Goal: Task Accomplishment & Management: Manage account settings

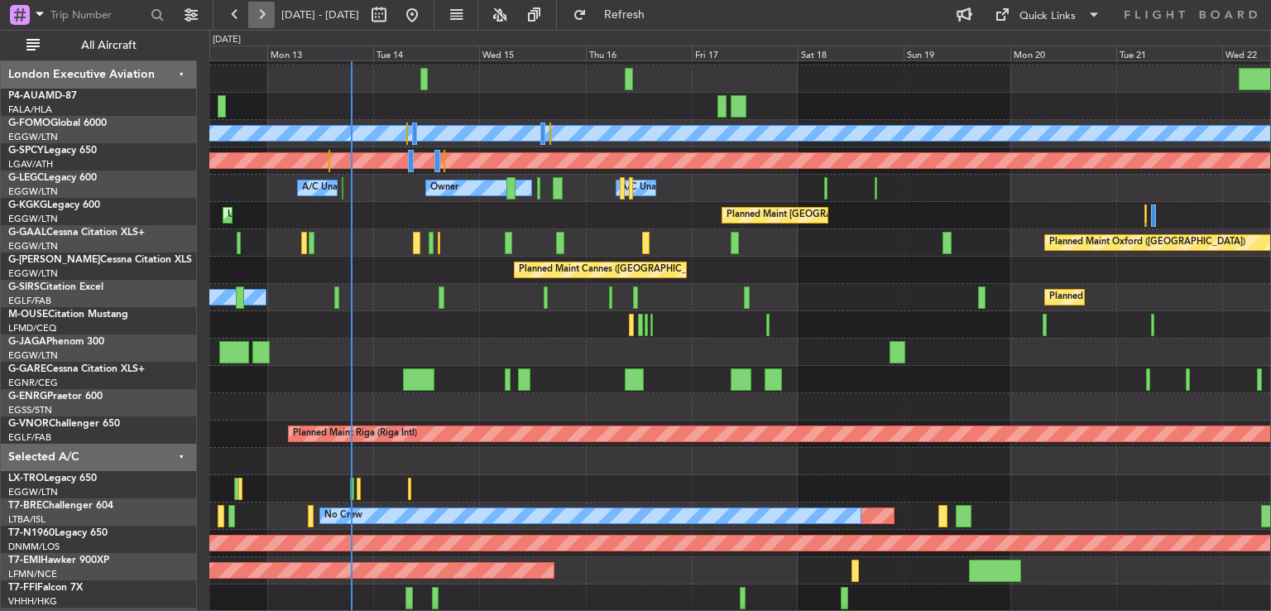
scroll to position [50, 0]
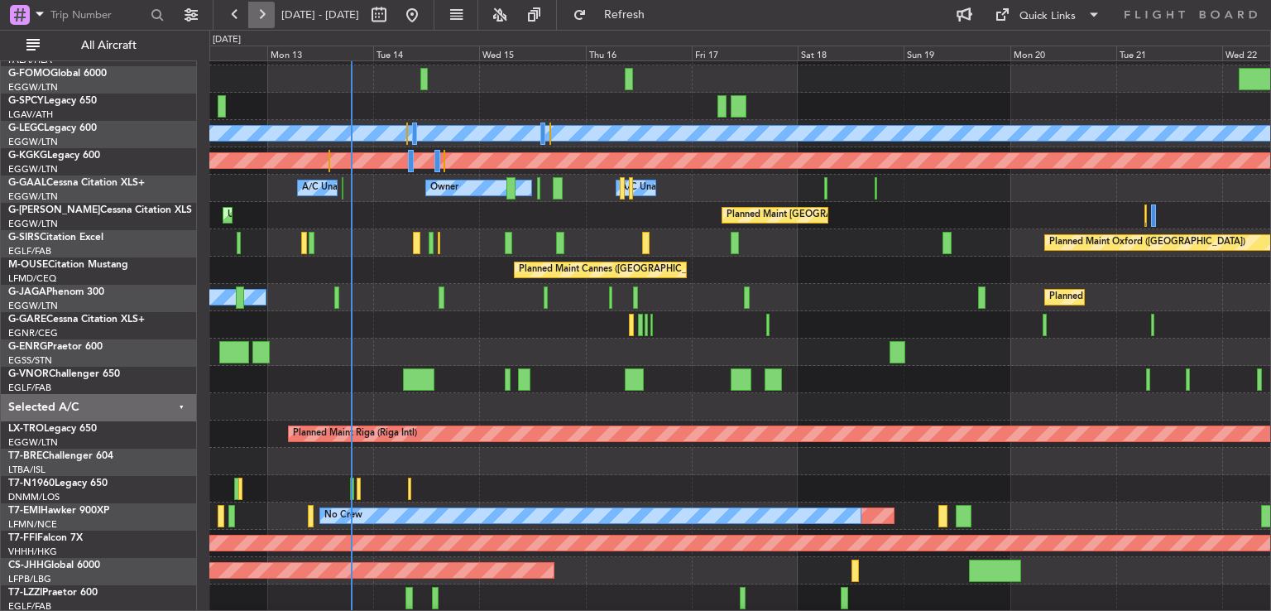
click at [261, 16] on button at bounding box center [261, 15] width 26 height 26
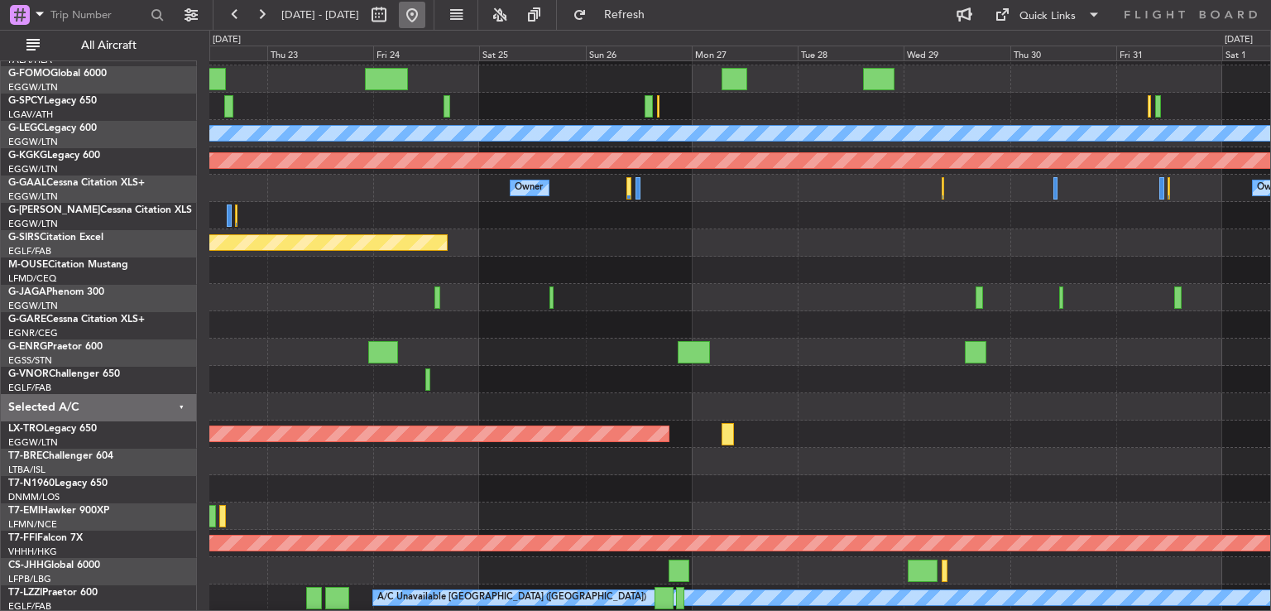
click at [425, 14] on button at bounding box center [412, 15] width 26 height 26
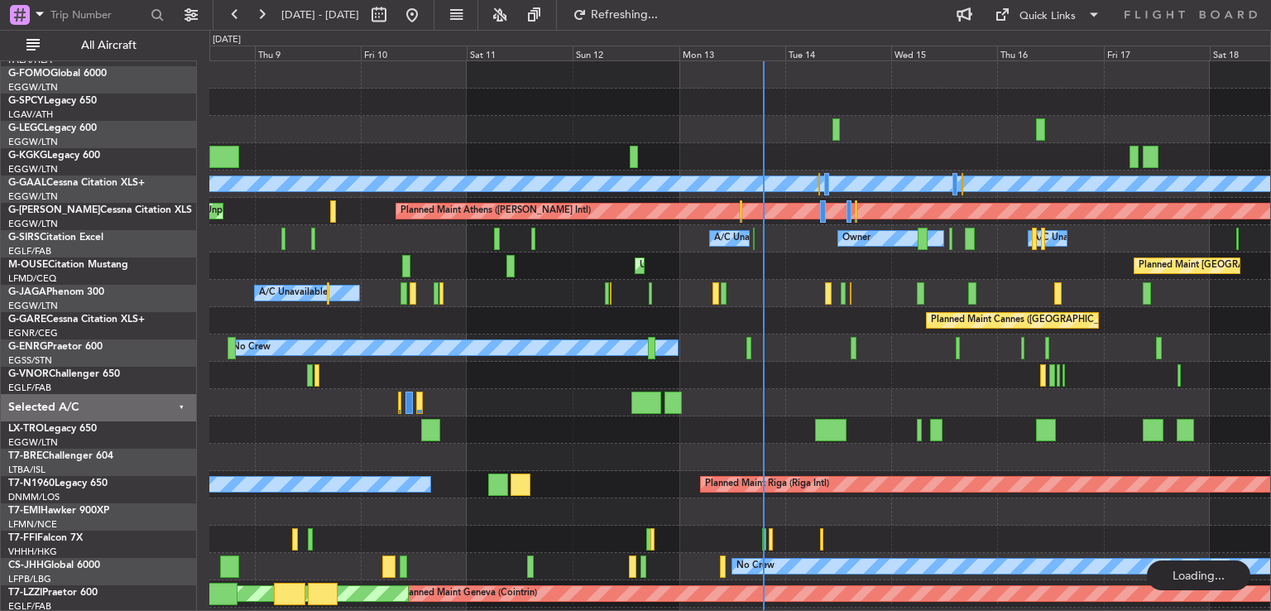
scroll to position [0, 0]
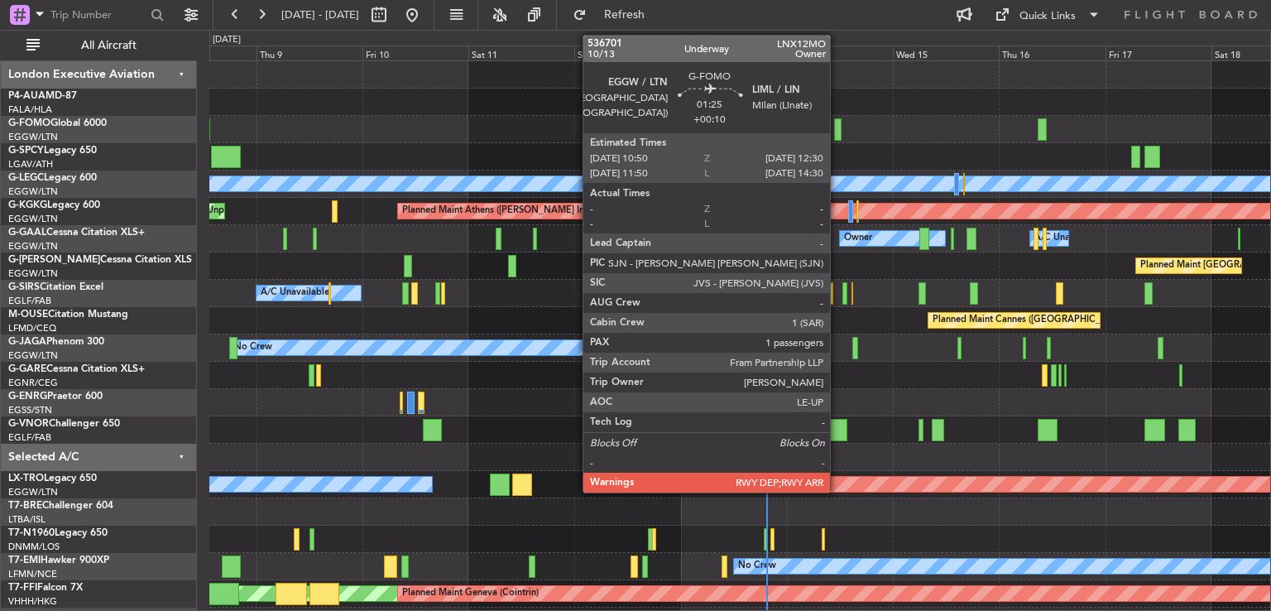
click at [837, 122] on div at bounding box center [837, 129] width 7 height 22
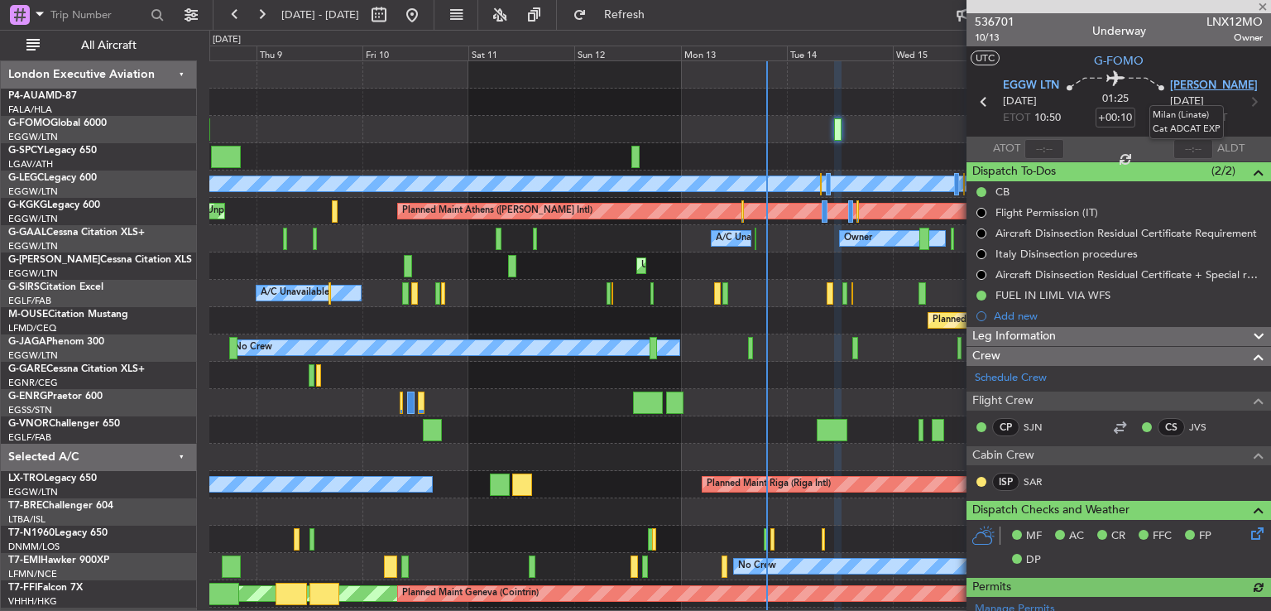
click at [1185, 86] on span "[PERSON_NAME]" at bounding box center [1214, 86] width 88 height 17
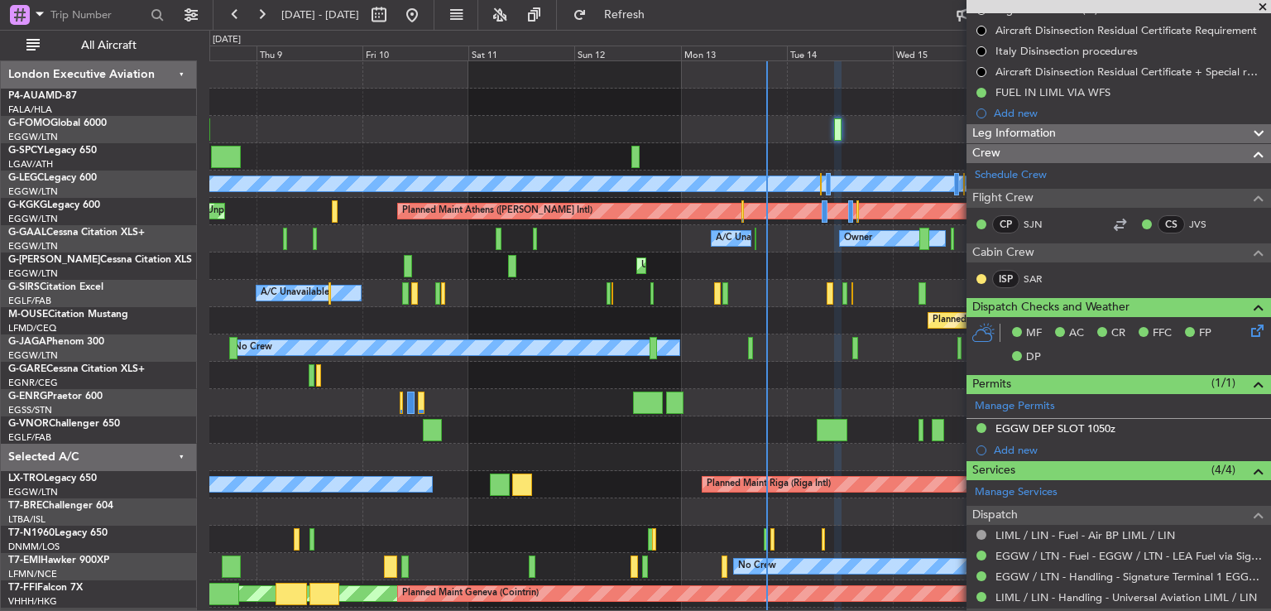
scroll to position [73, 0]
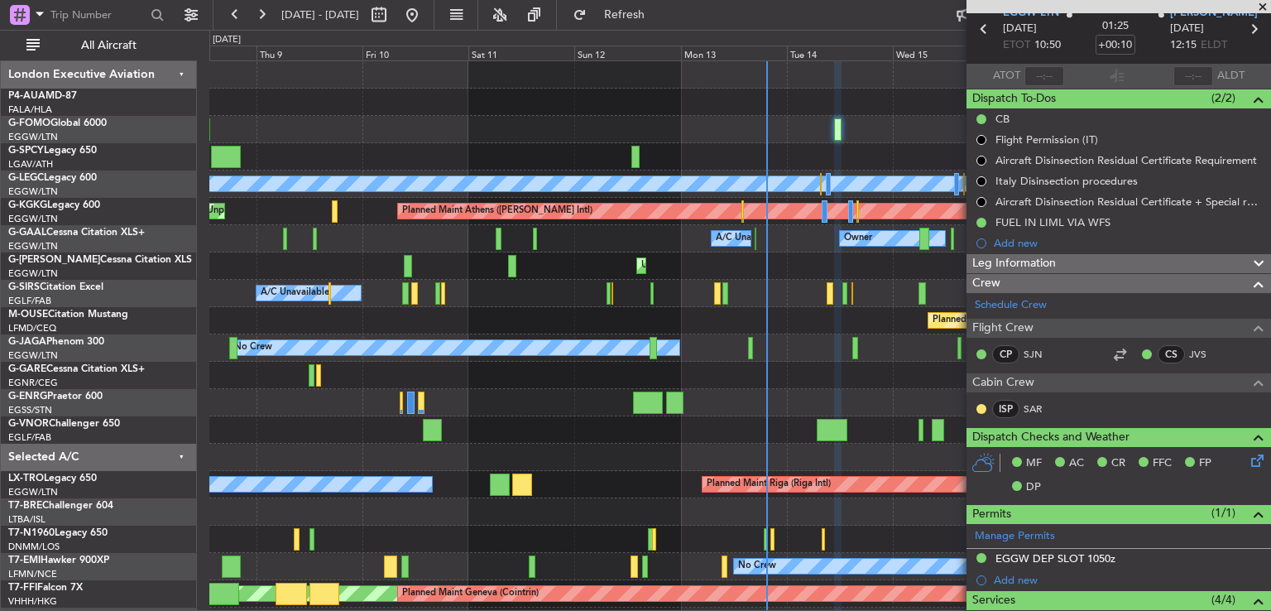
click at [1039, 257] on mat-tooltip-component "FUEL IN LIML VIA WFS" at bounding box center [1053, 250] width 127 height 44
click at [1058, 257] on div "Leg Information" at bounding box center [1119, 263] width 305 height 19
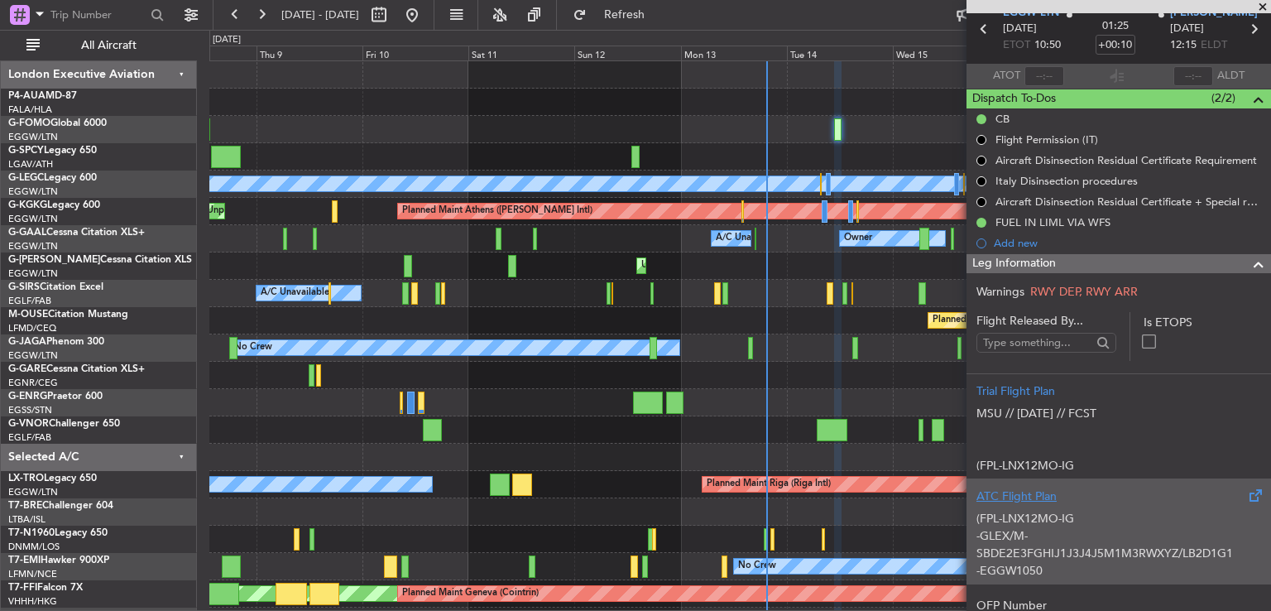
click at [1093, 511] on div "(FPL-LNX12MO-IG -GLEX/M-SBDE2E3FGHIJ1J3J4J5M1M3RWXYZ/LB2D1G1 -EGGW1050 -N0483F4…" at bounding box center [1118, 540] width 285 height 70
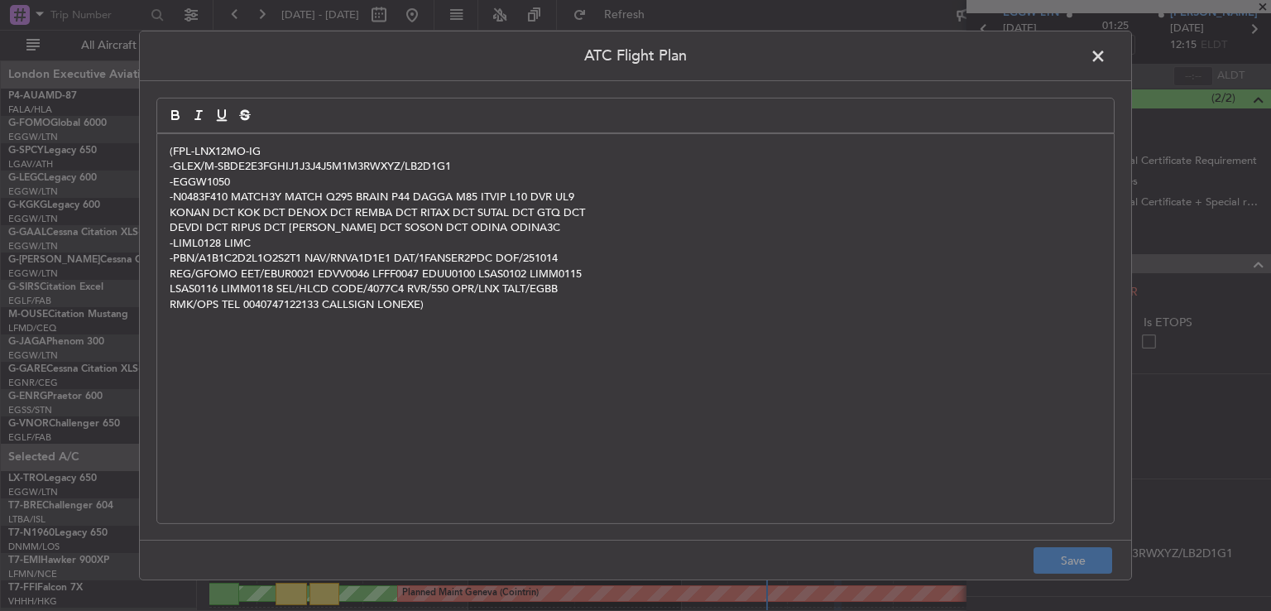
click at [1106, 52] on span at bounding box center [1106, 60] width 0 height 33
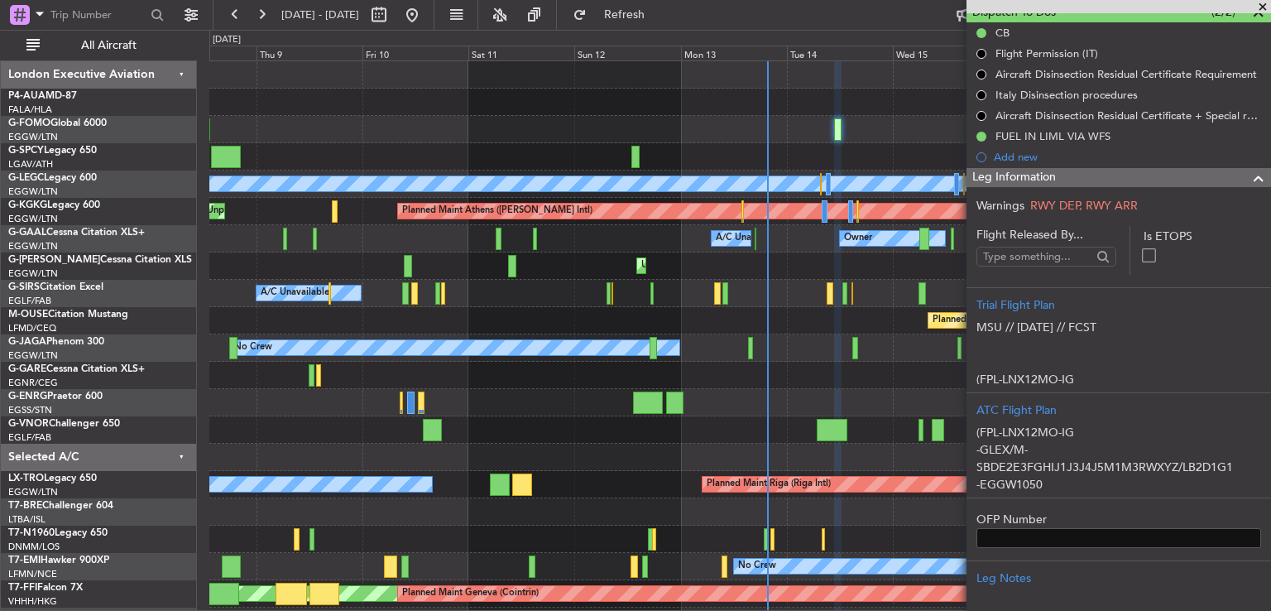
scroll to position [0, 0]
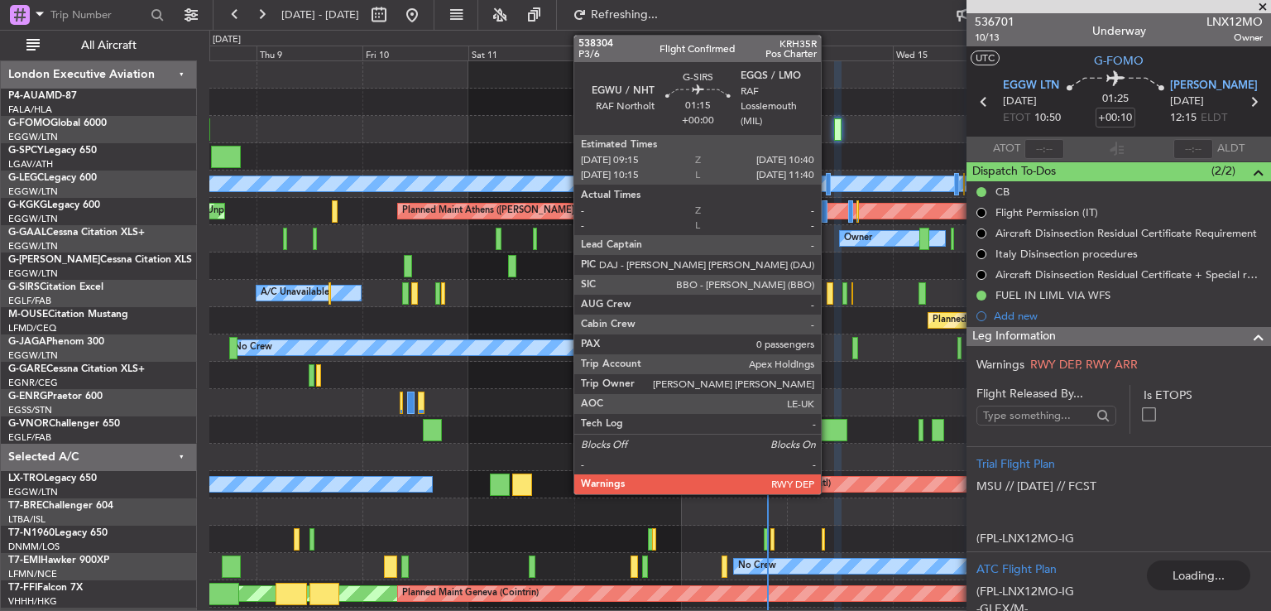
click at [828, 295] on div at bounding box center [830, 293] width 7 height 22
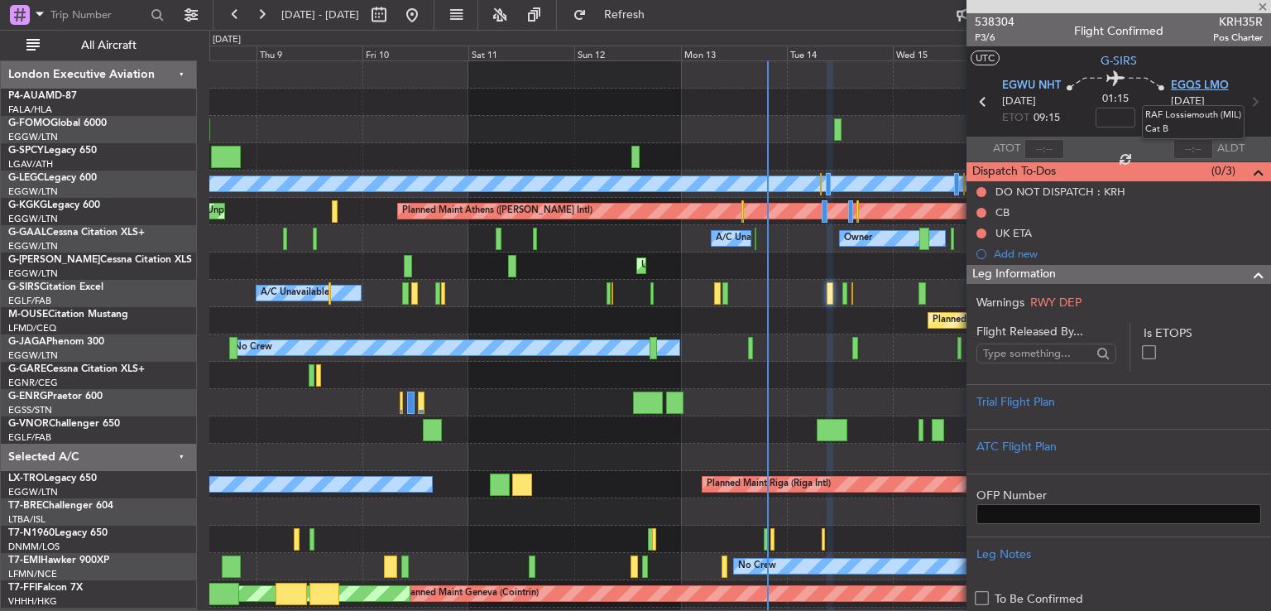
click at [1189, 87] on span "EGQS LMO" at bounding box center [1200, 86] width 58 height 17
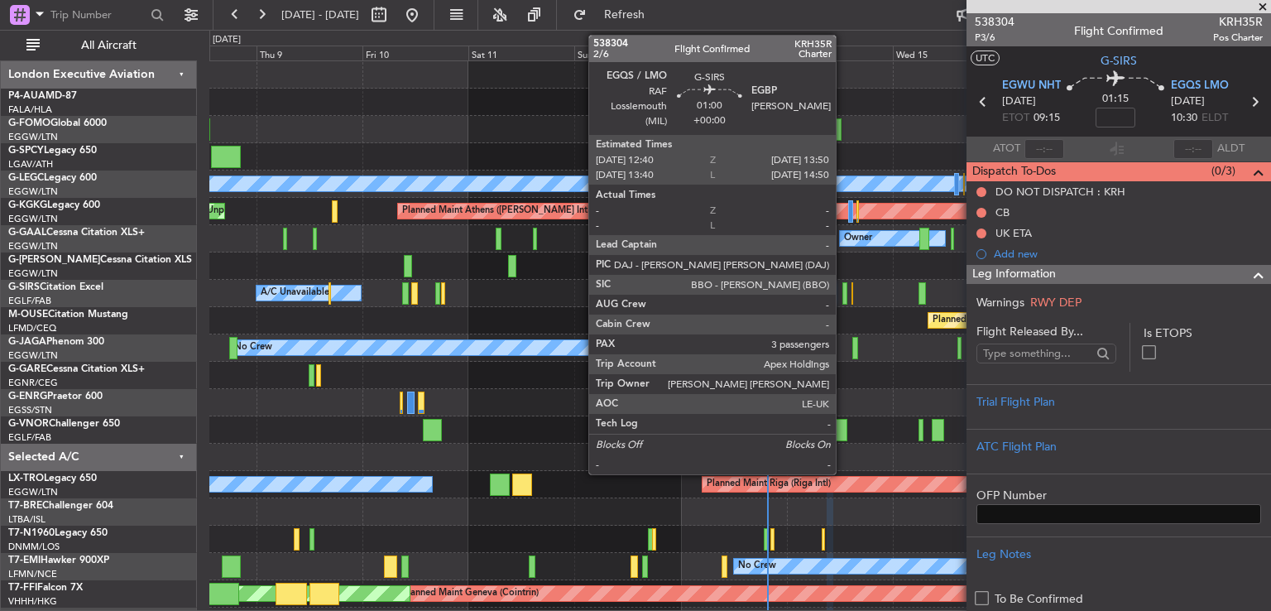
click at [843, 293] on div at bounding box center [845, 293] width 6 height 22
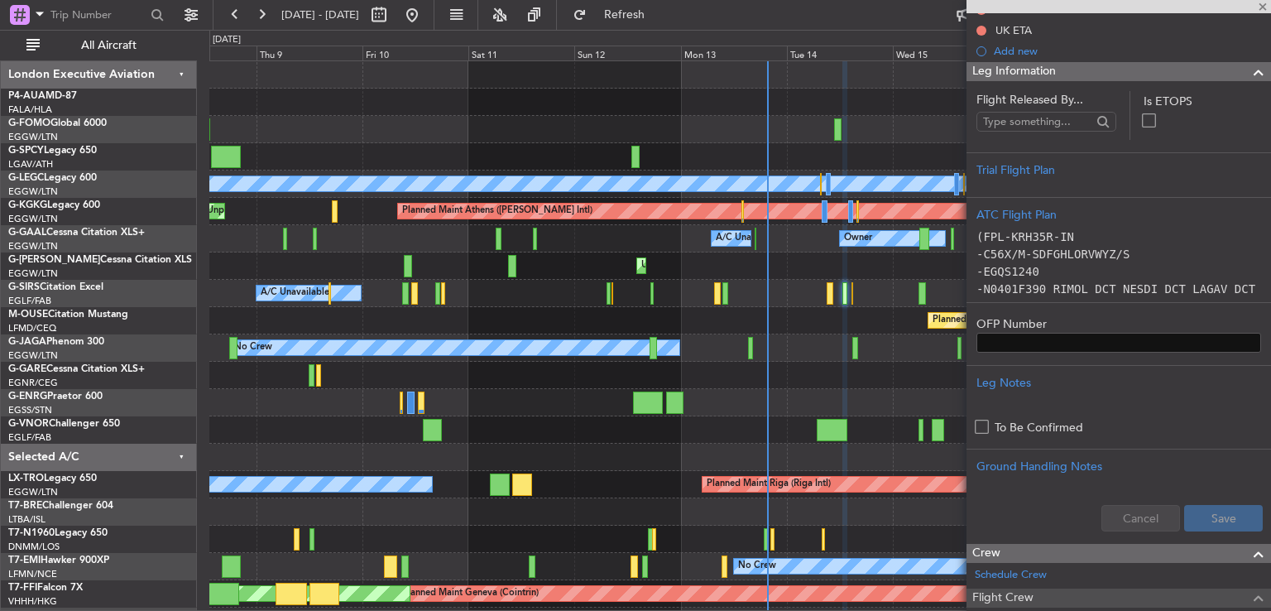
scroll to position [201, 0]
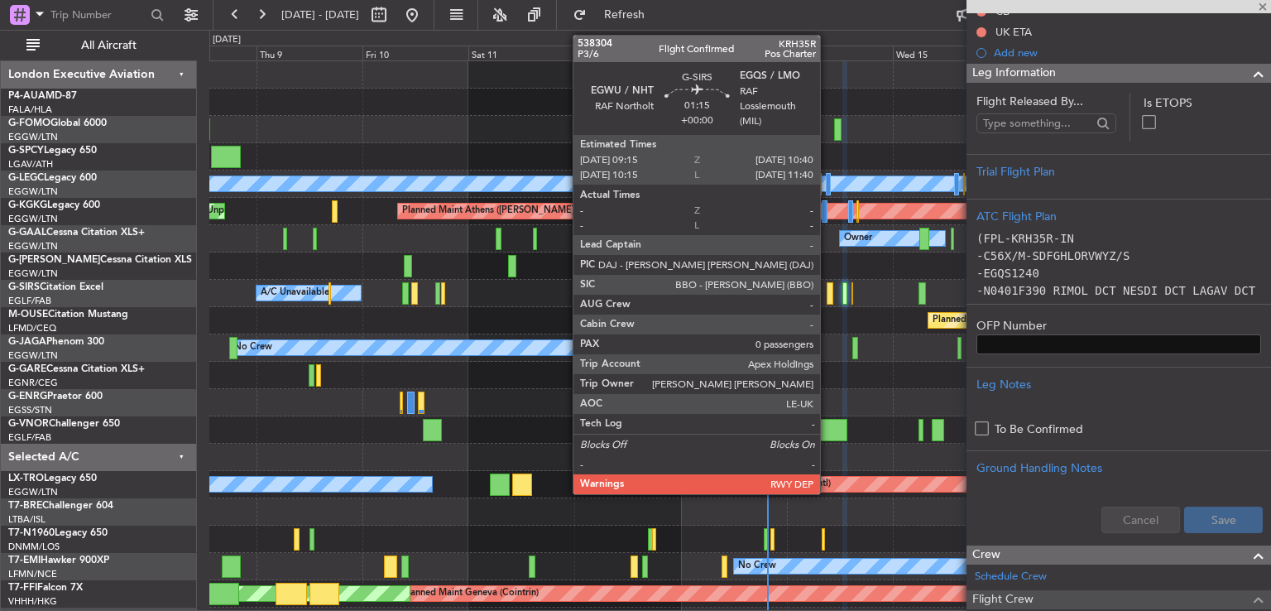
click at [828, 300] on div at bounding box center [830, 293] width 7 height 22
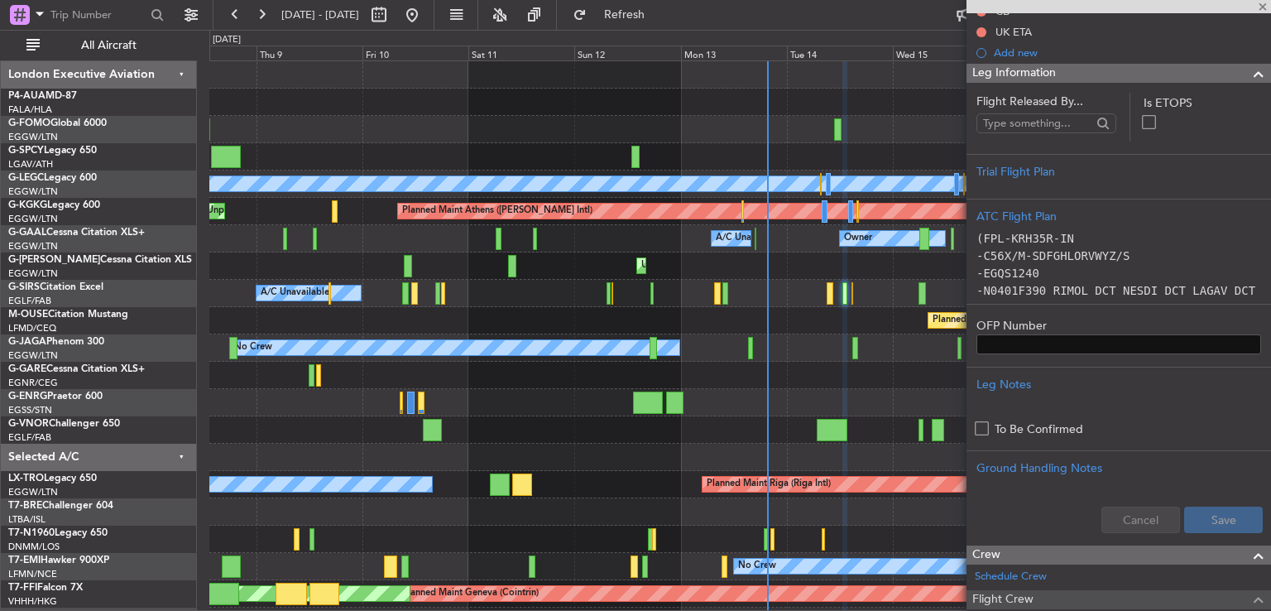
type input "0"
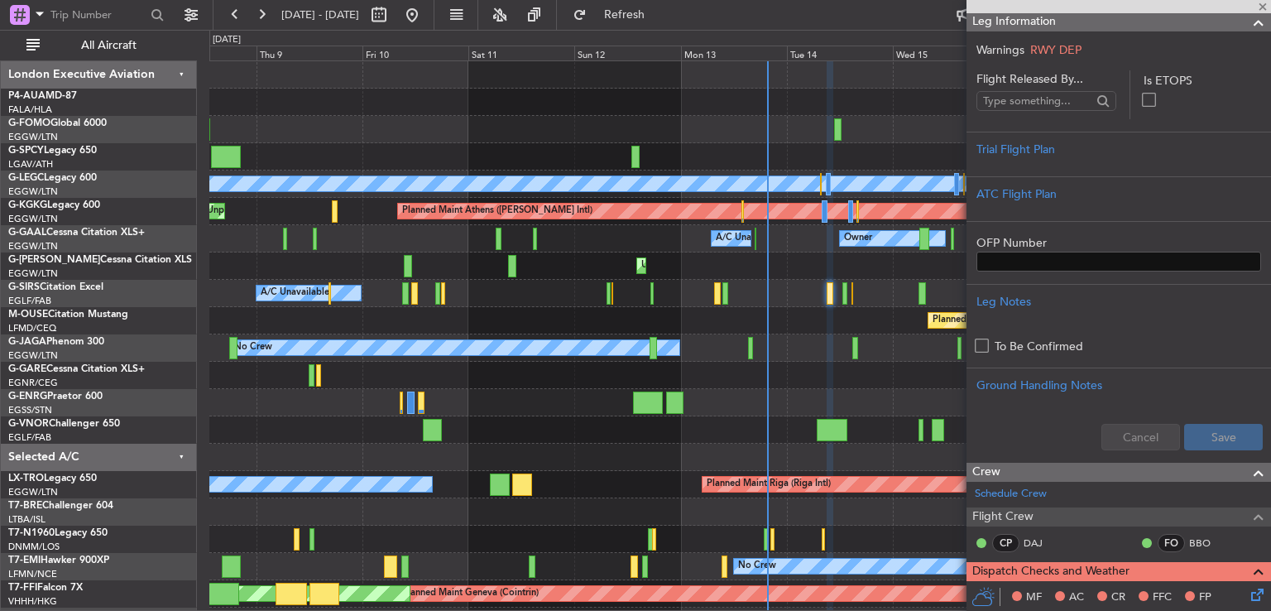
scroll to position [263, 0]
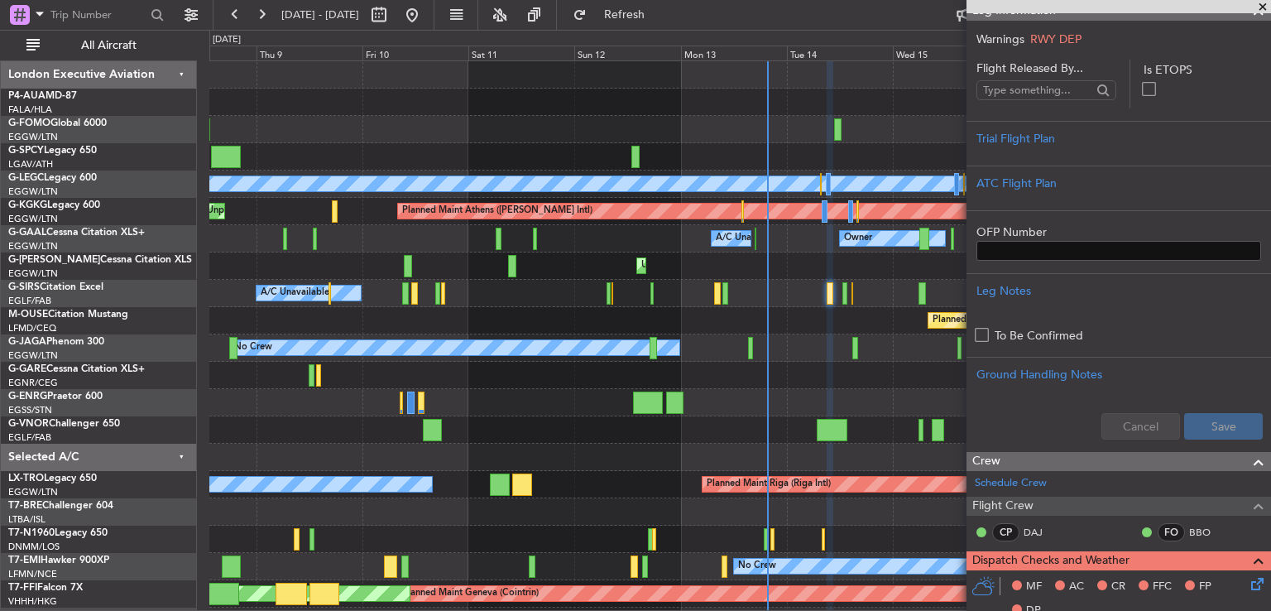
click at [1261, 7] on span at bounding box center [1263, 7] width 17 height 15
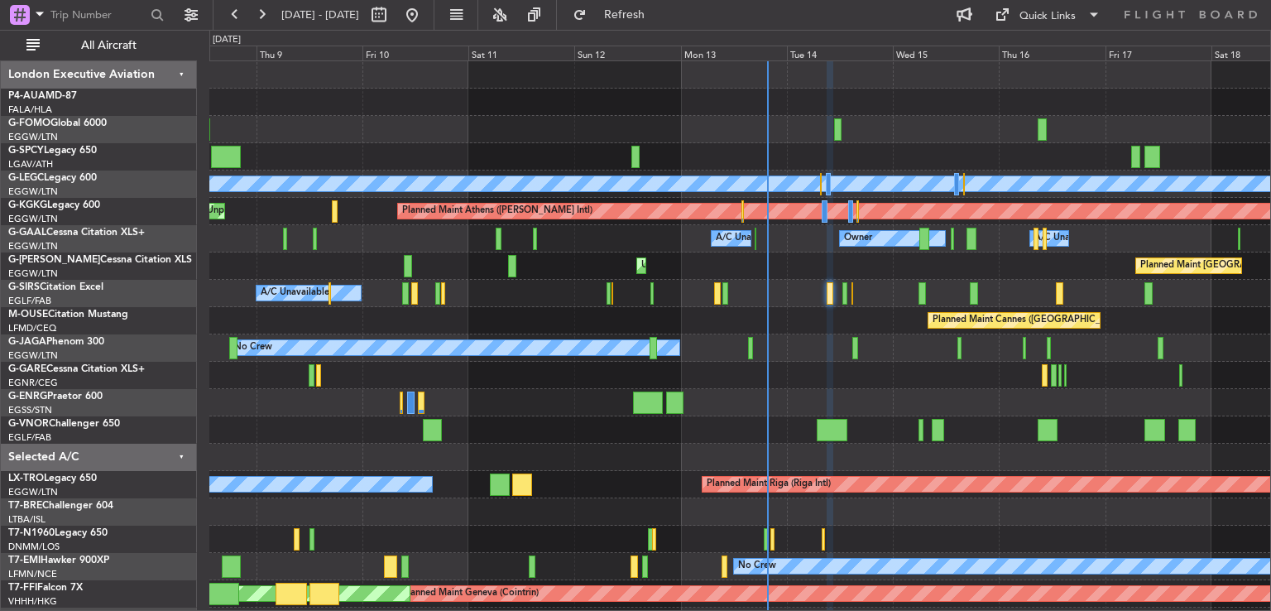
scroll to position [0, 0]
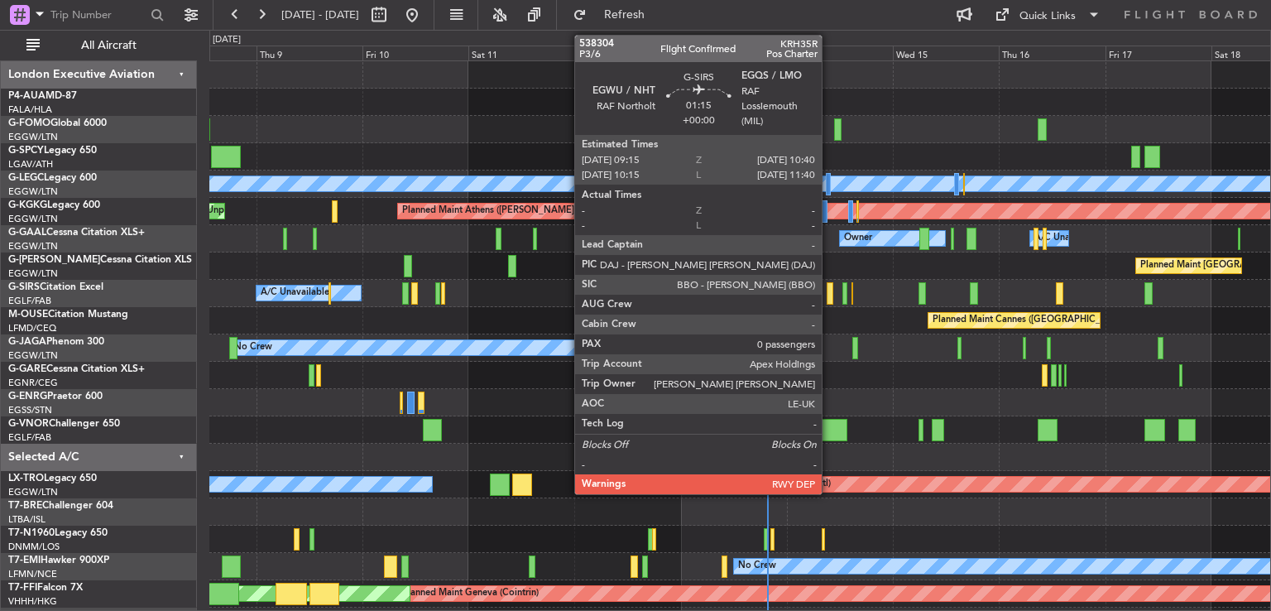
click at [829, 292] on div at bounding box center [830, 293] width 7 height 22
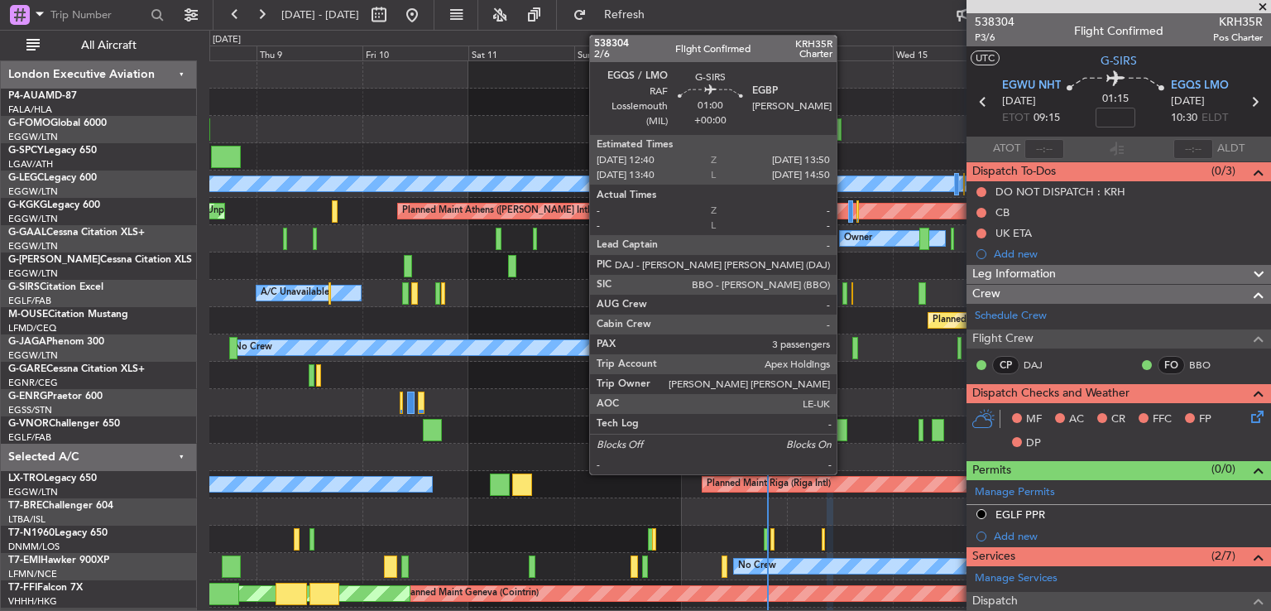
click at [844, 299] on div at bounding box center [845, 293] width 6 height 22
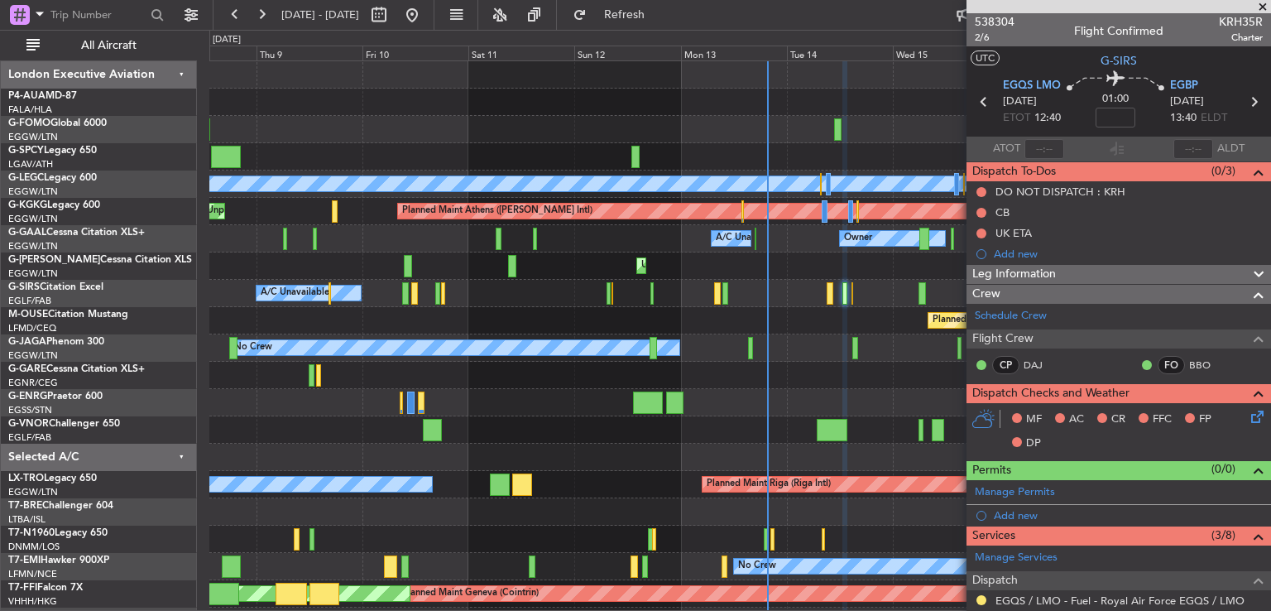
click at [1059, 277] on div "Leg Information" at bounding box center [1119, 274] width 305 height 19
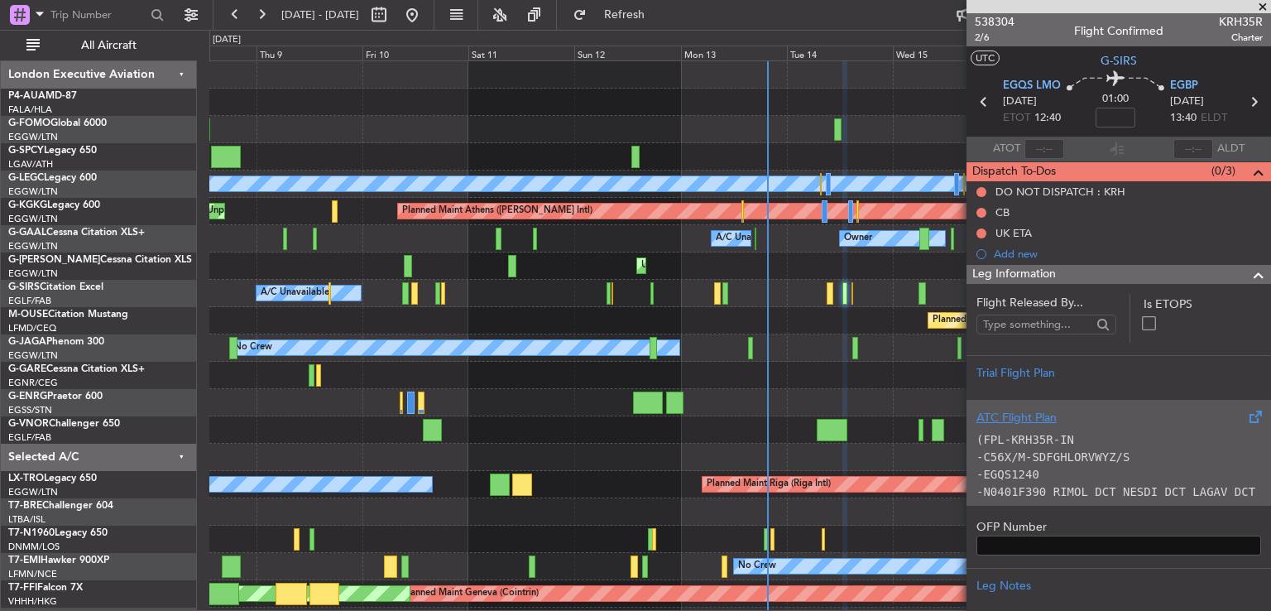
click at [1116, 444] on p "(FPL-KRH35R-IN" at bounding box center [1118, 439] width 285 height 17
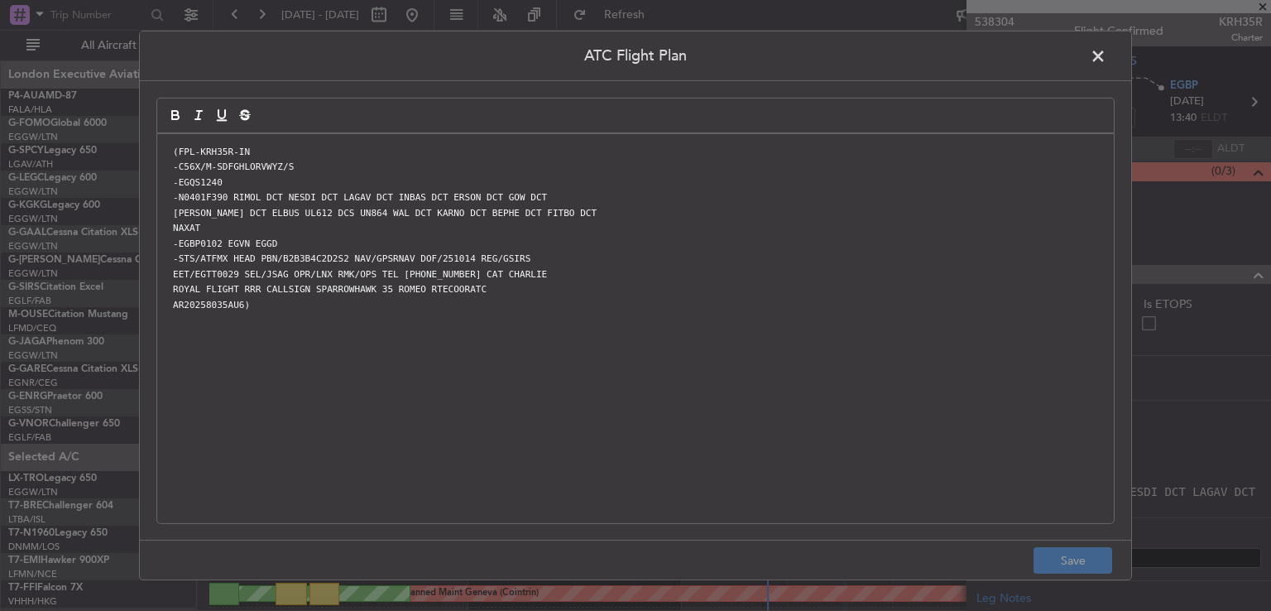
click at [1106, 57] on span at bounding box center [1106, 60] width 0 height 33
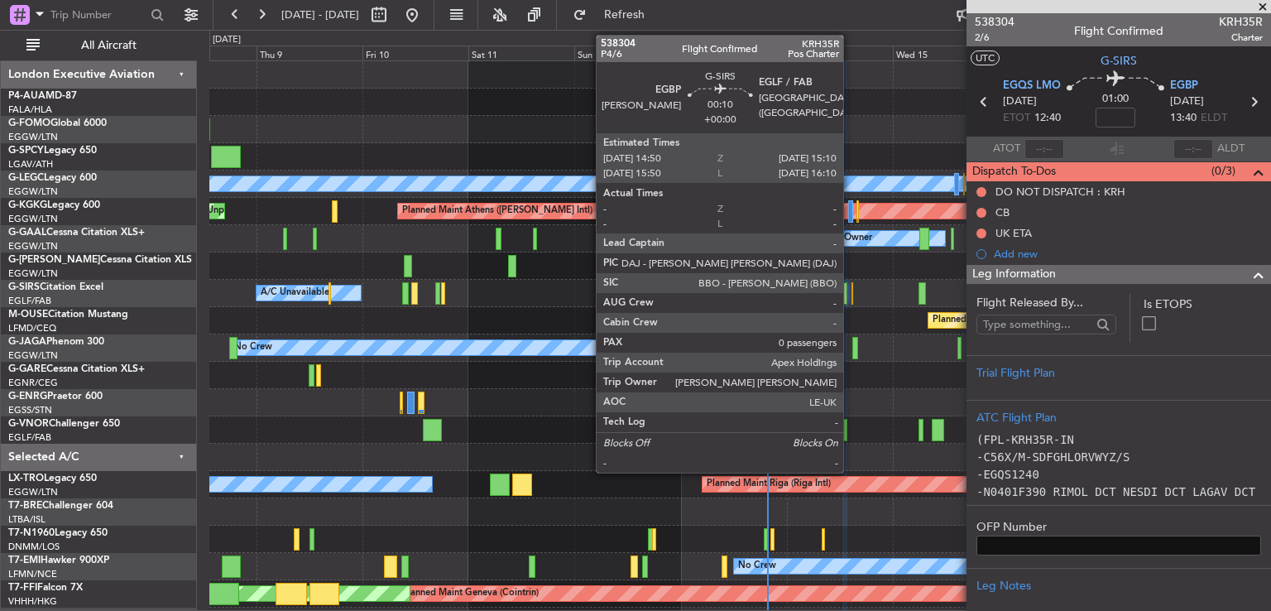
click at [852, 292] on div at bounding box center [853, 293] width 2 height 22
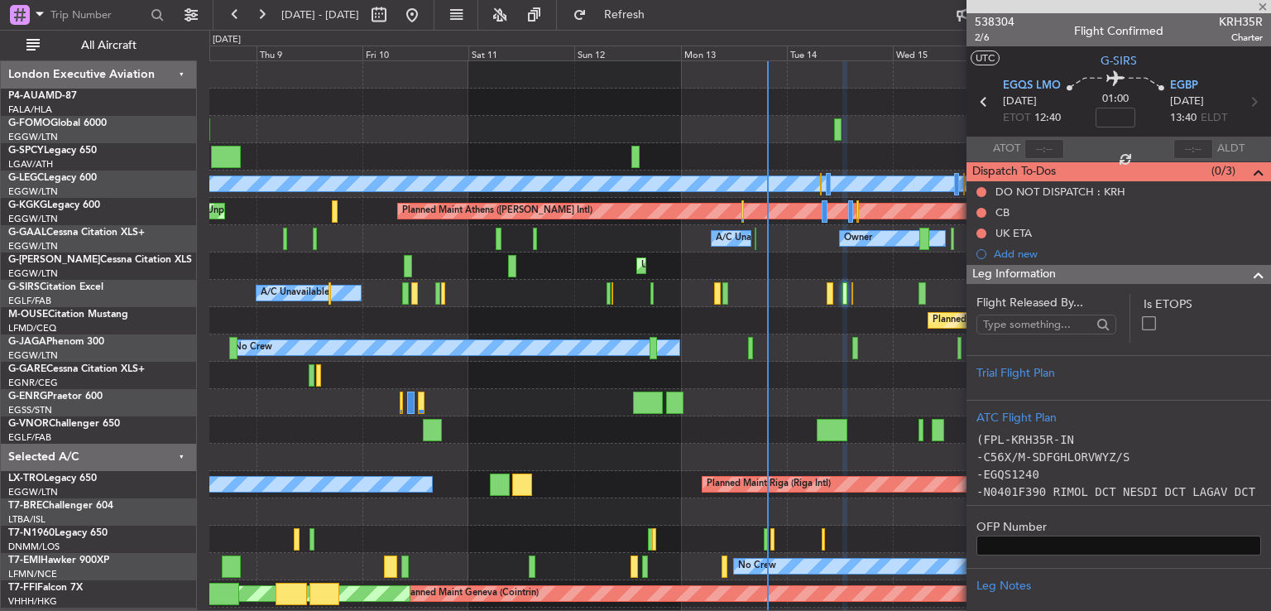
type input "0"
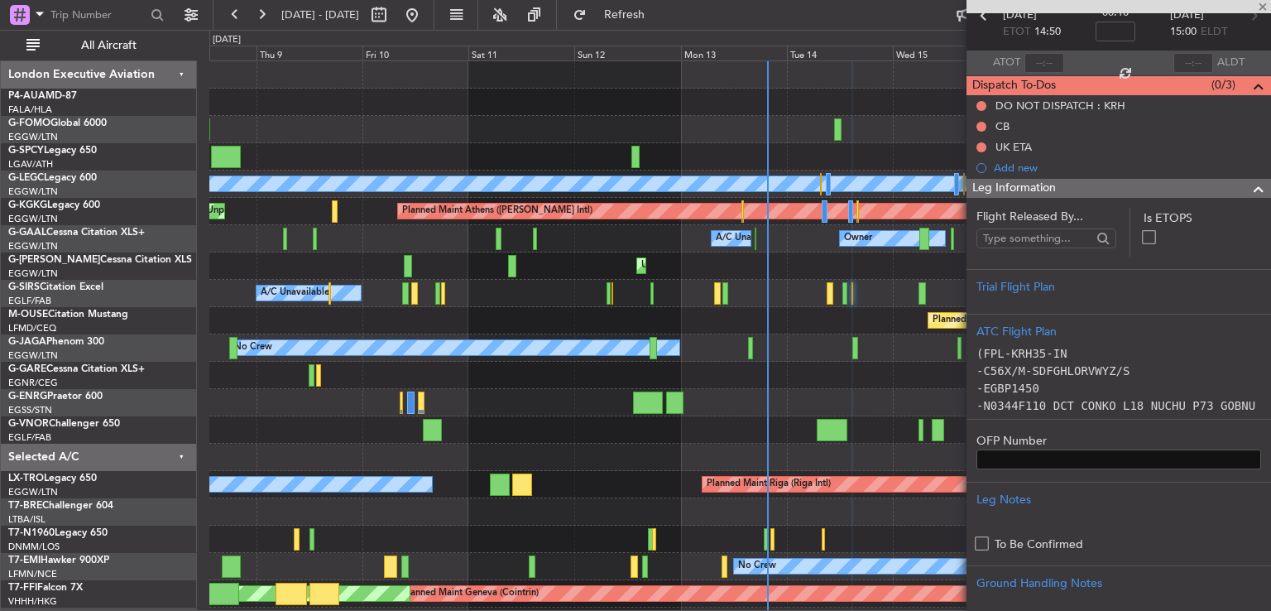
scroll to position [94, 0]
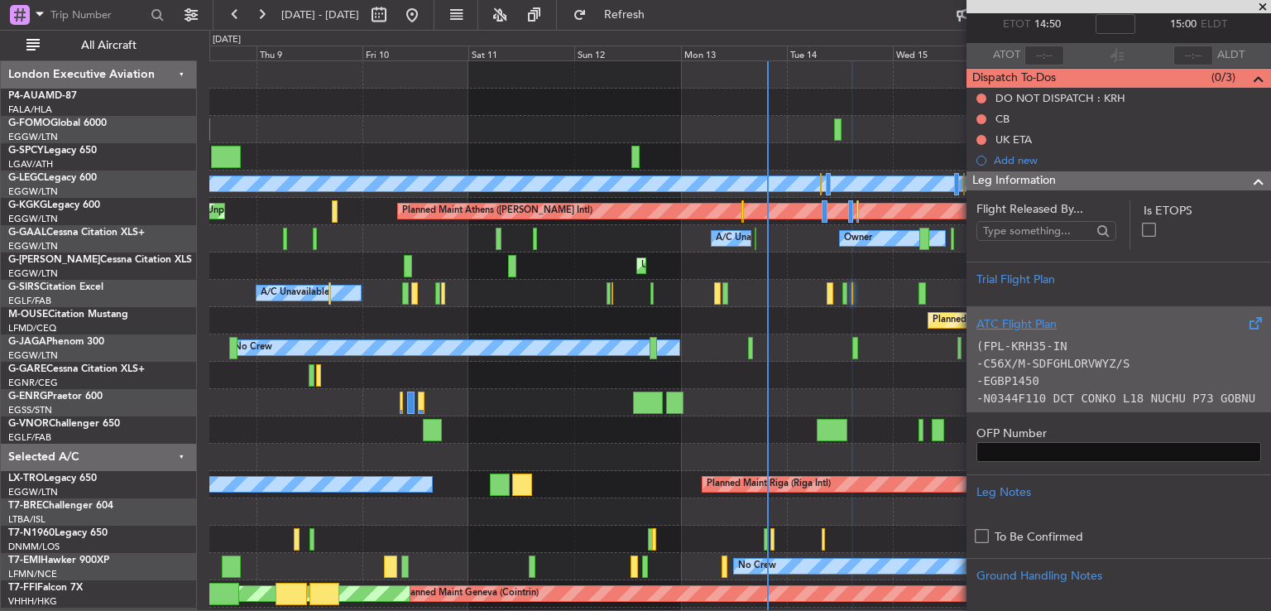
click at [1146, 324] on div "ATC Flight Plan" at bounding box center [1118, 323] width 285 height 17
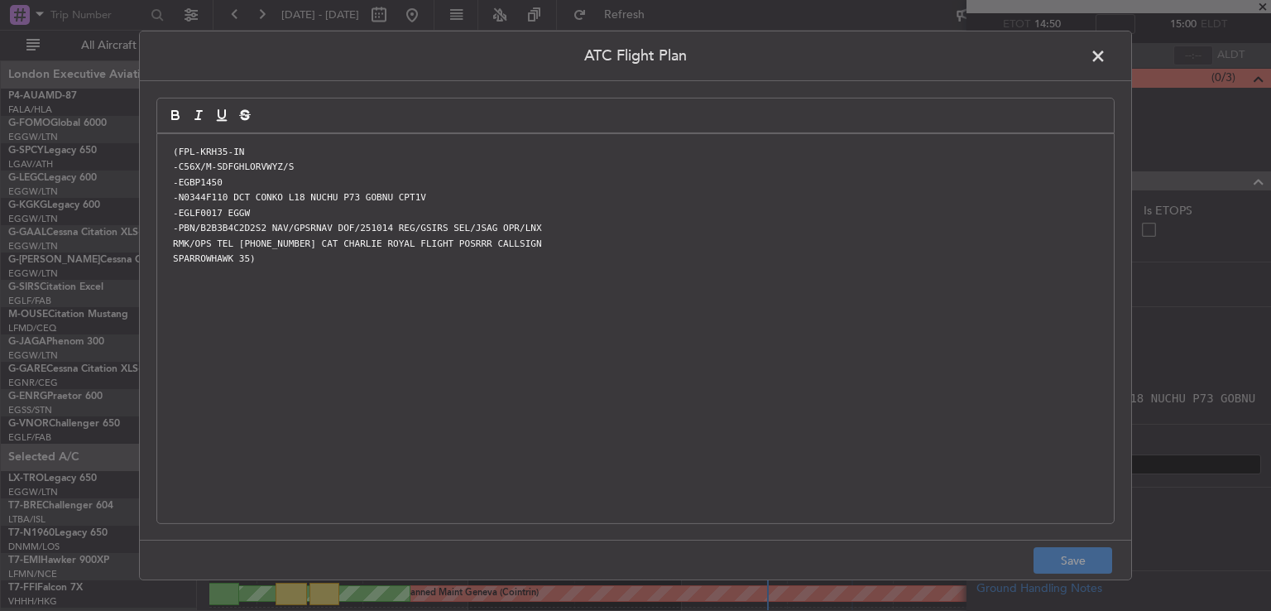
click at [1106, 50] on span at bounding box center [1106, 60] width 0 height 33
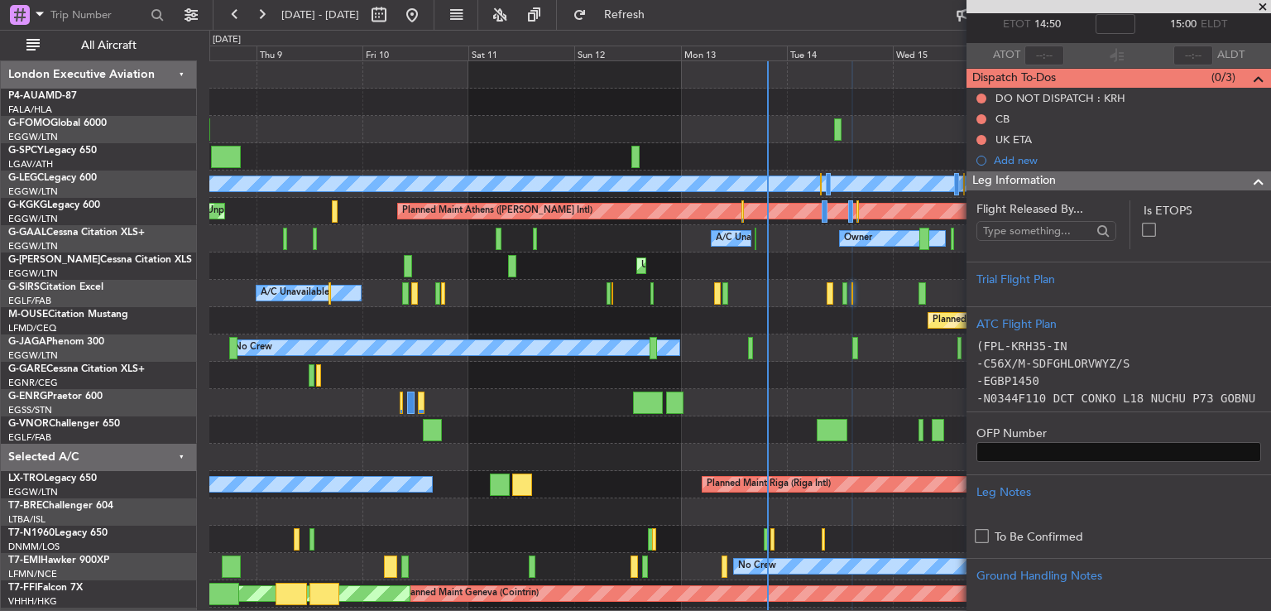
click at [1260, 4] on span at bounding box center [1263, 7] width 17 height 15
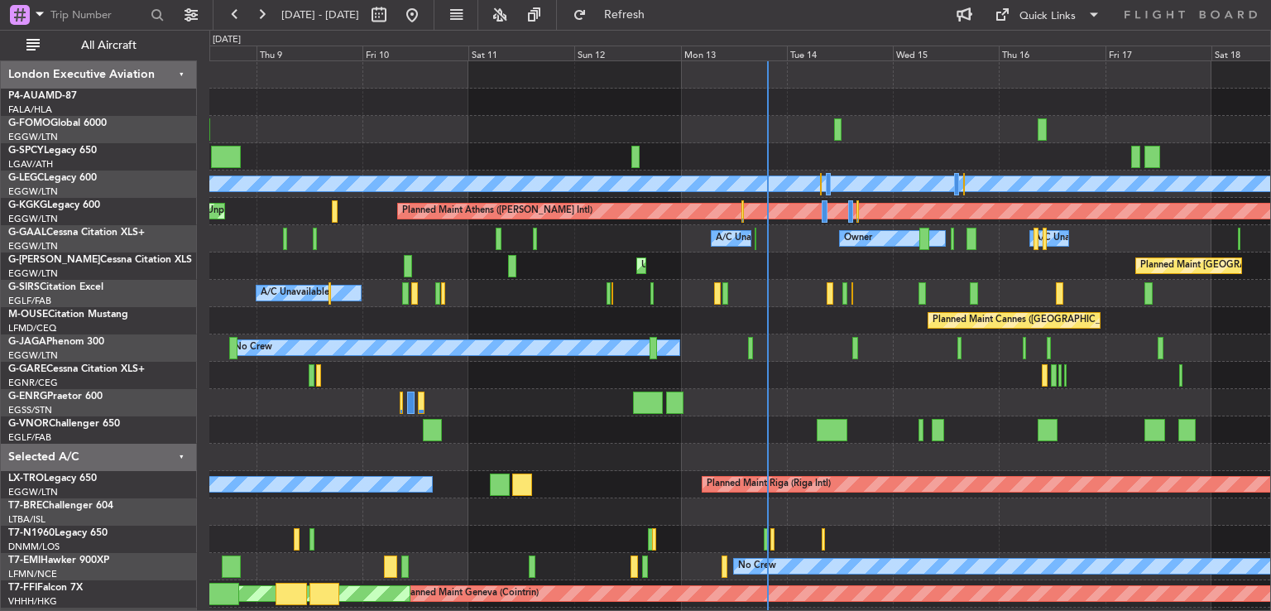
scroll to position [0, 0]
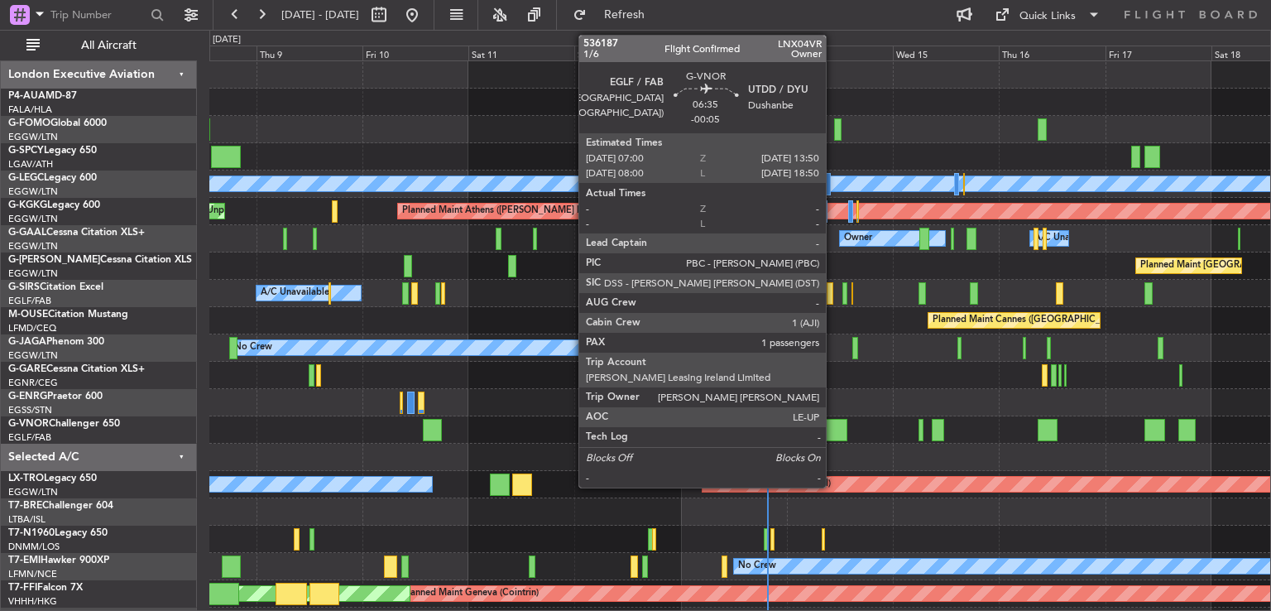
click at [833, 423] on div at bounding box center [832, 430] width 31 height 22
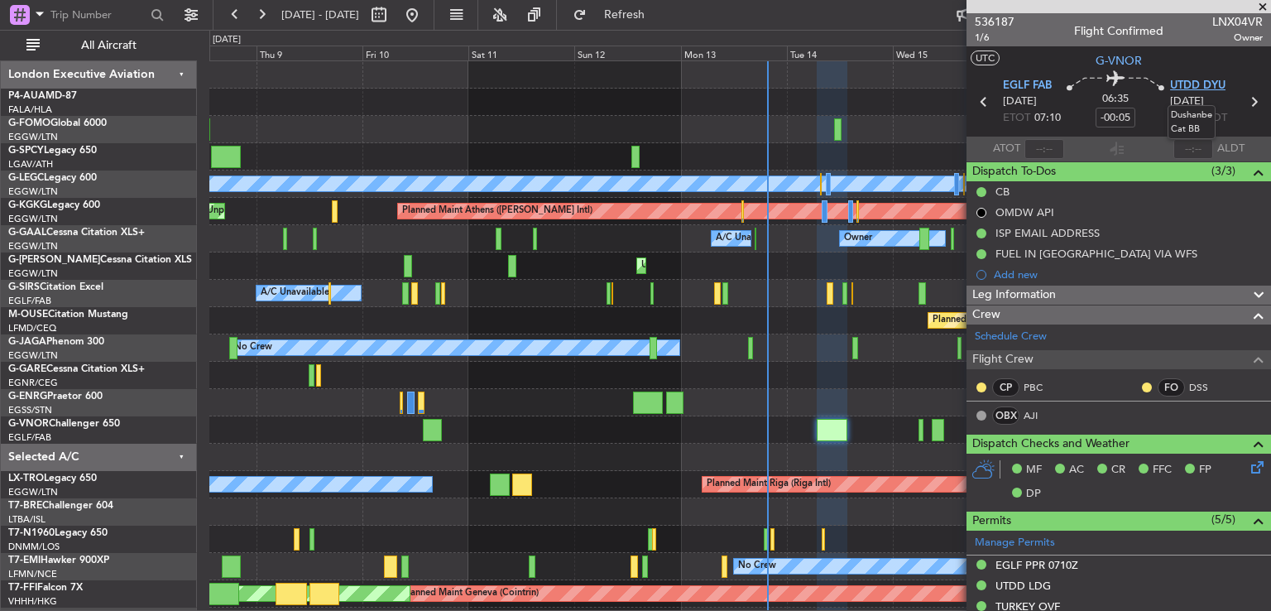
click at [1195, 87] on span "UTDD DYU" at bounding box center [1197, 86] width 55 height 17
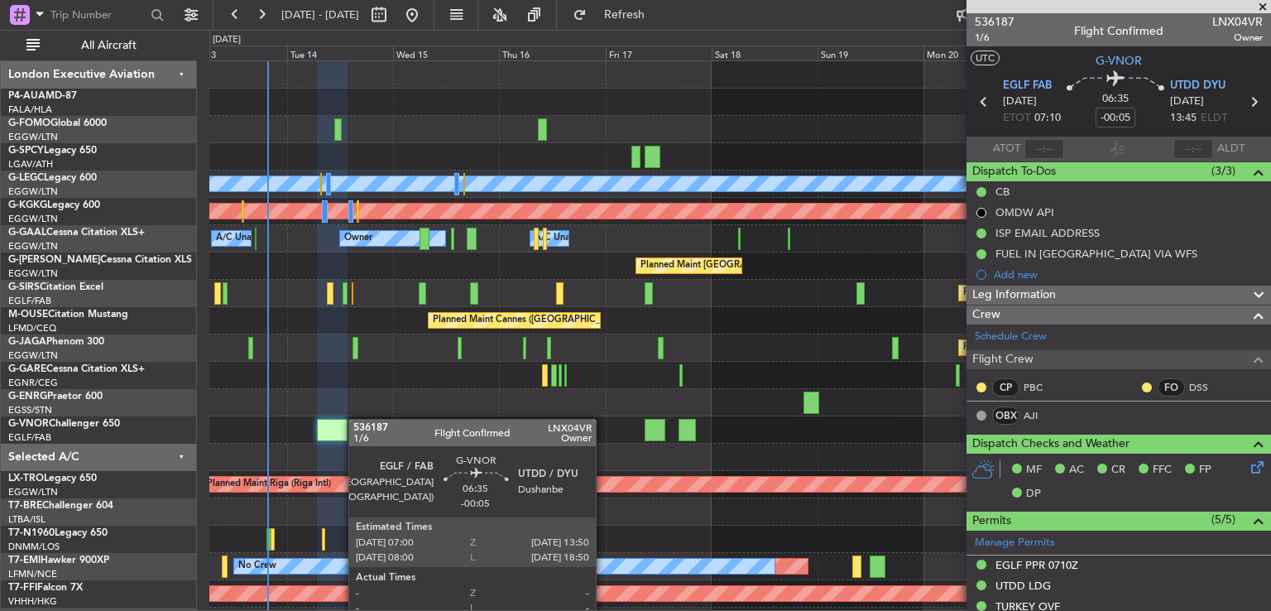
click at [345, 418] on div "Planned Maint [GEOGRAPHIC_DATA] ([GEOGRAPHIC_DATA]) A/C Unavailable [GEOGRAPHIC…" at bounding box center [739, 388] width 1061 height 655
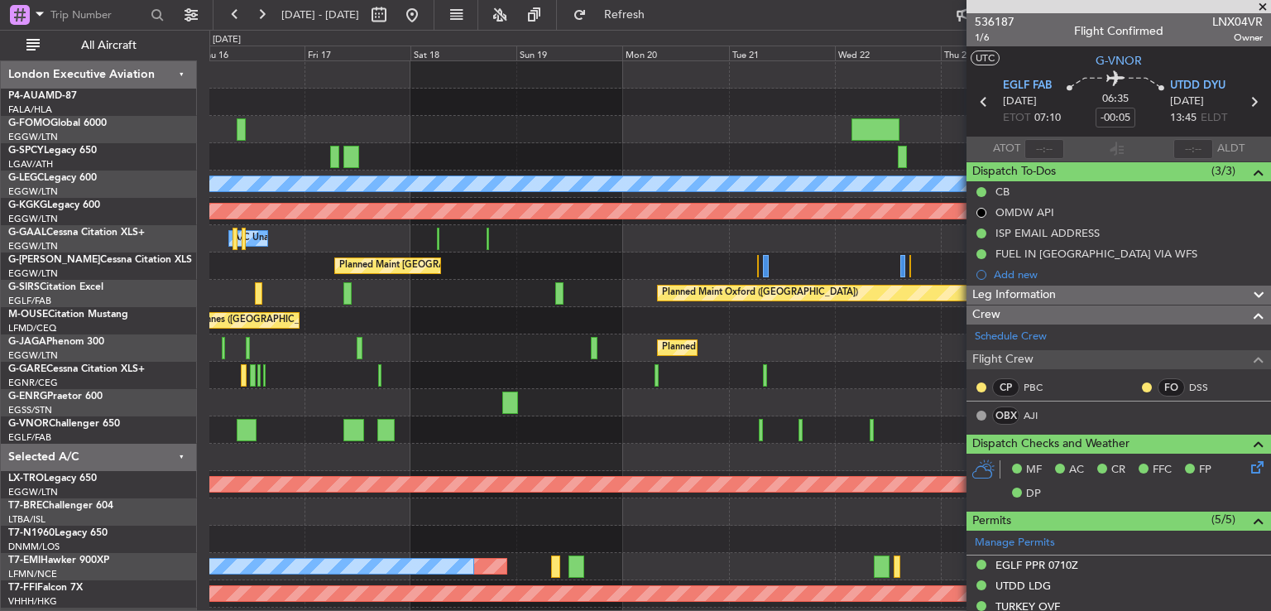
click at [434, 369] on div "Planned Maint [GEOGRAPHIC_DATA] ([GEOGRAPHIC_DATA]) A/C Unavailable [GEOGRAPHIC…" at bounding box center [739, 361] width 1061 height 601
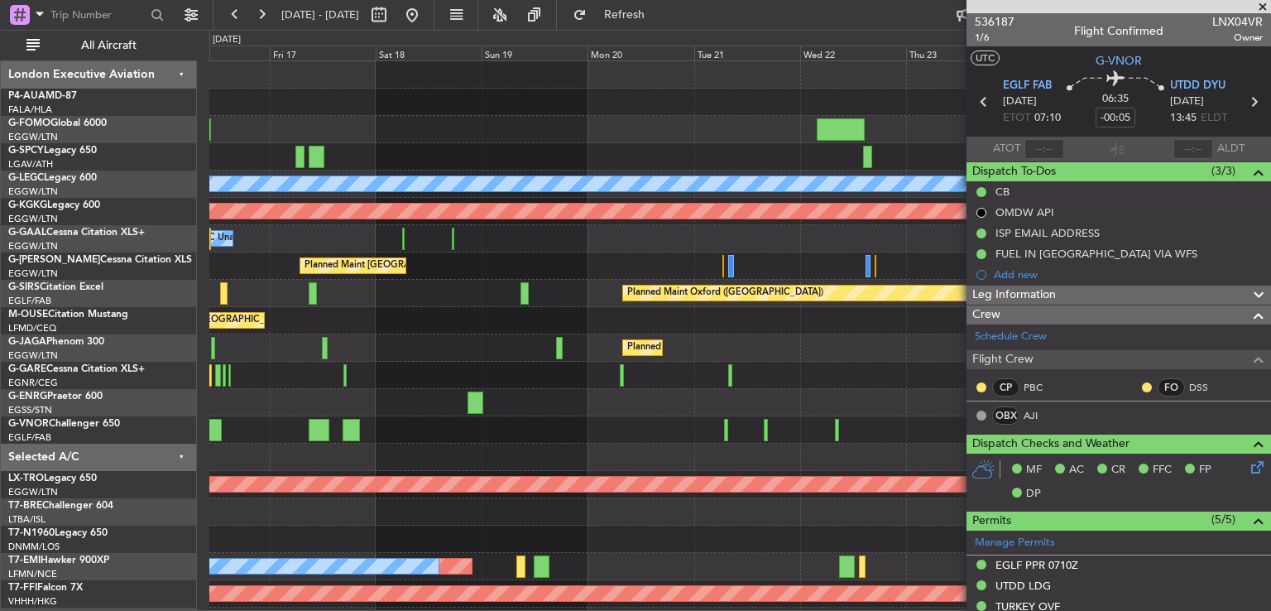
click at [781, 344] on div "Planned Maint [GEOGRAPHIC_DATA] ([GEOGRAPHIC_DATA])" at bounding box center [739, 347] width 1061 height 27
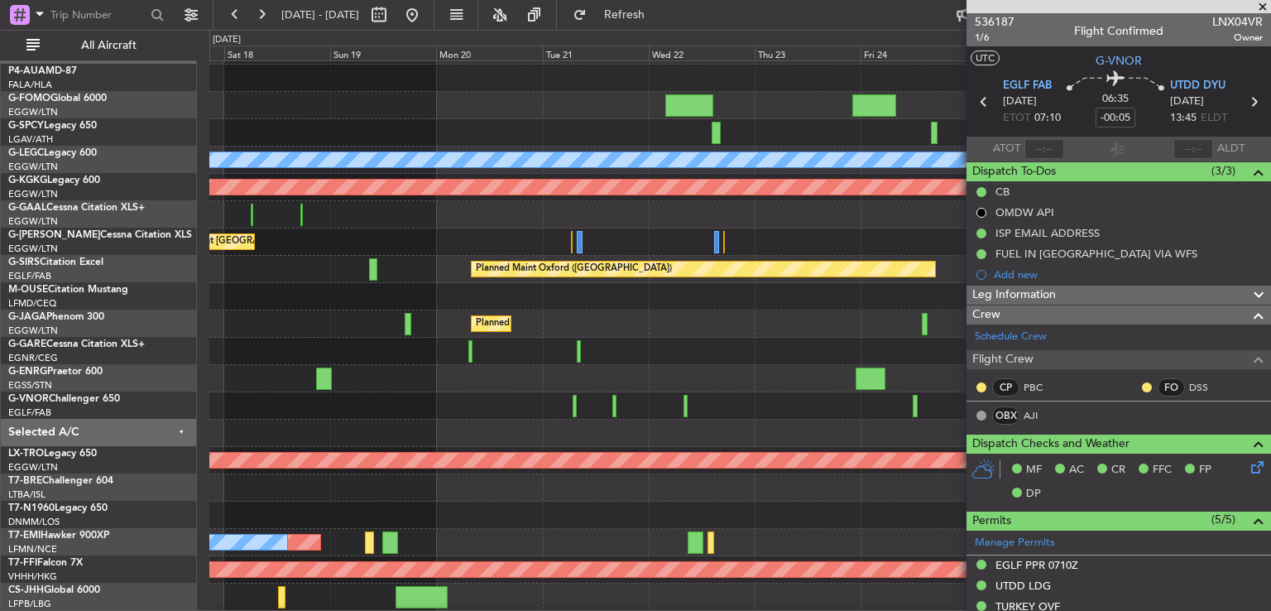
scroll to position [22, 0]
click at [713, 317] on div "Planned Maint [GEOGRAPHIC_DATA] ([GEOGRAPHIC_DATA])" at bounding box center [739, 323] width 1061 height 27
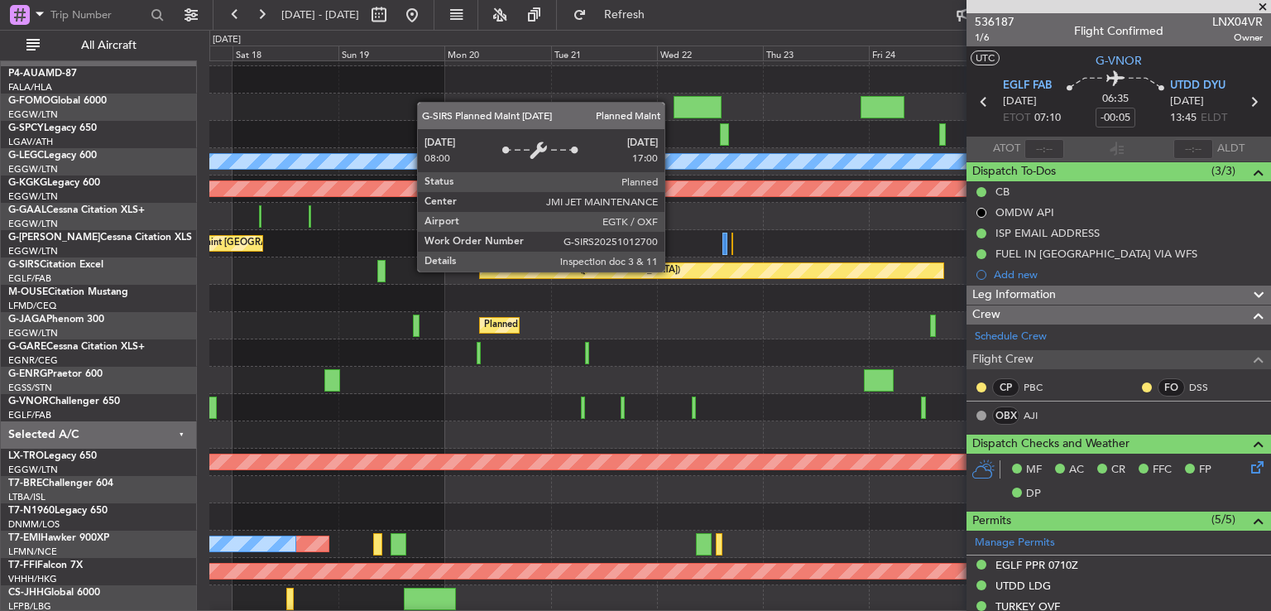
click at [672, 271] on div "Planned Maint Oxford ([GEOGRAPHIC_DATA])" at bounding box center [711, 270] width 463 height 15
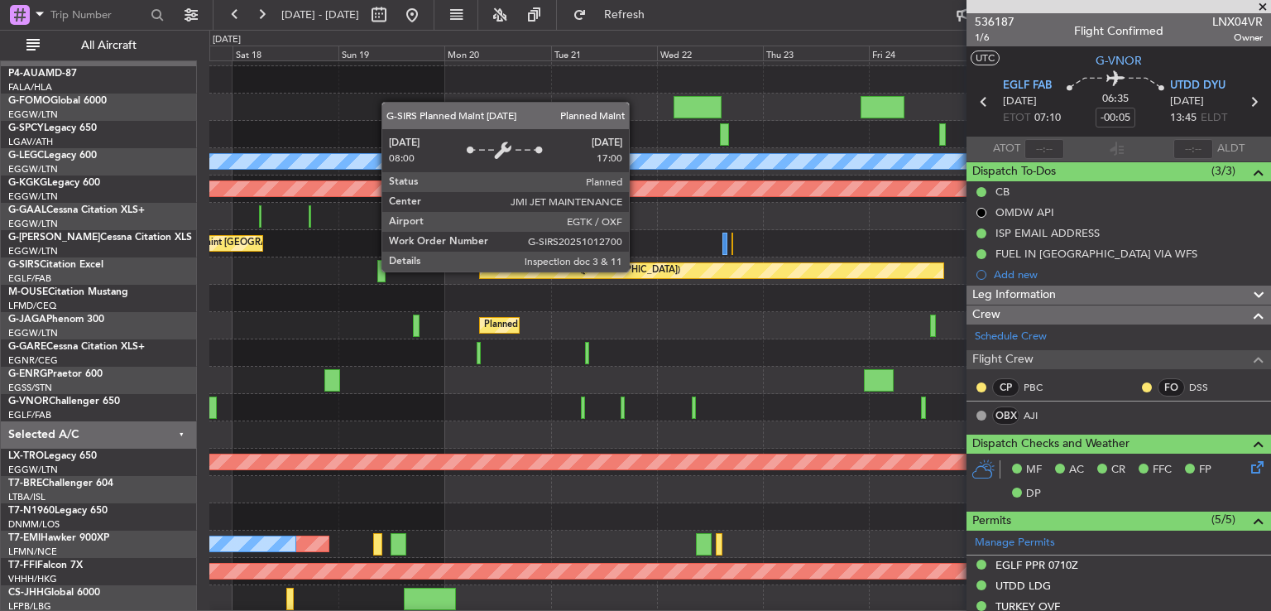
click at [636, 271] on div "Planned Maint Oxford ([GEOGRAPHIC_DATA])" at bounding box center [711, 270] width 463 height 15
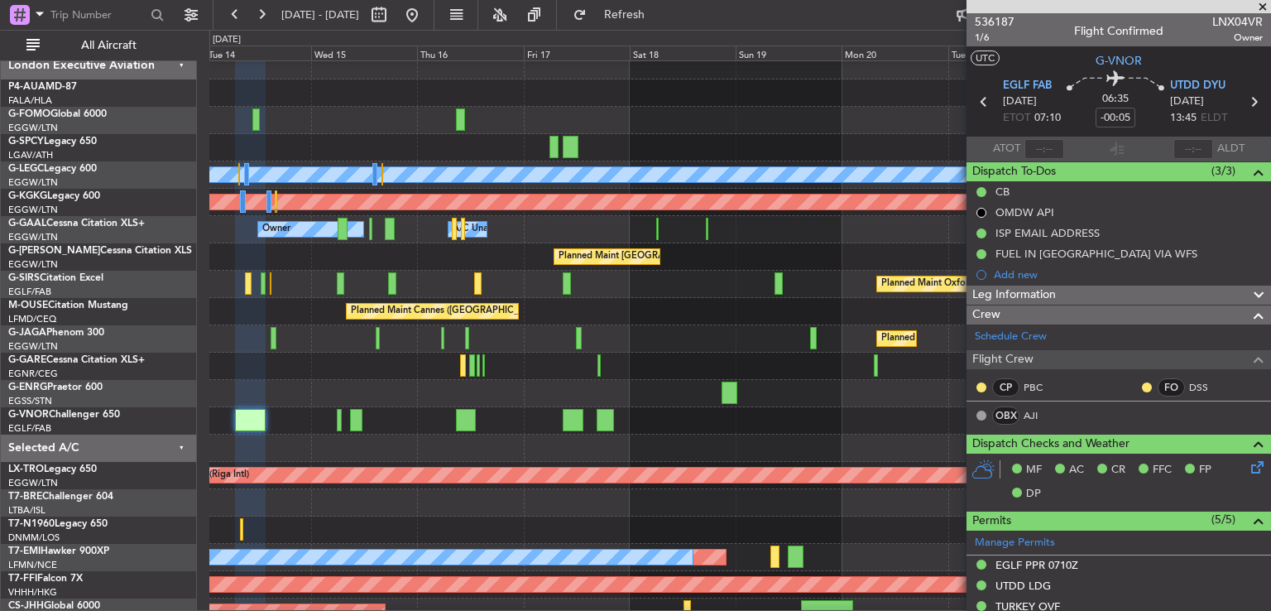
scroll to position [9, 0]
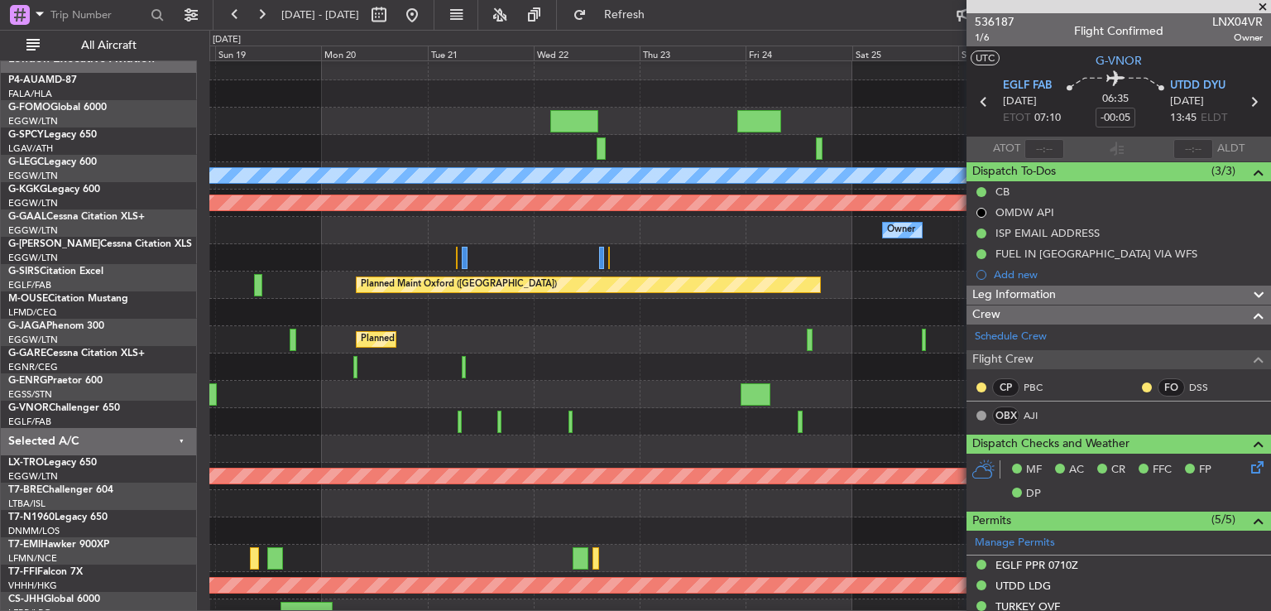
click at [316, 365] on div at bounding box center [739, 366] width 1061 height 27
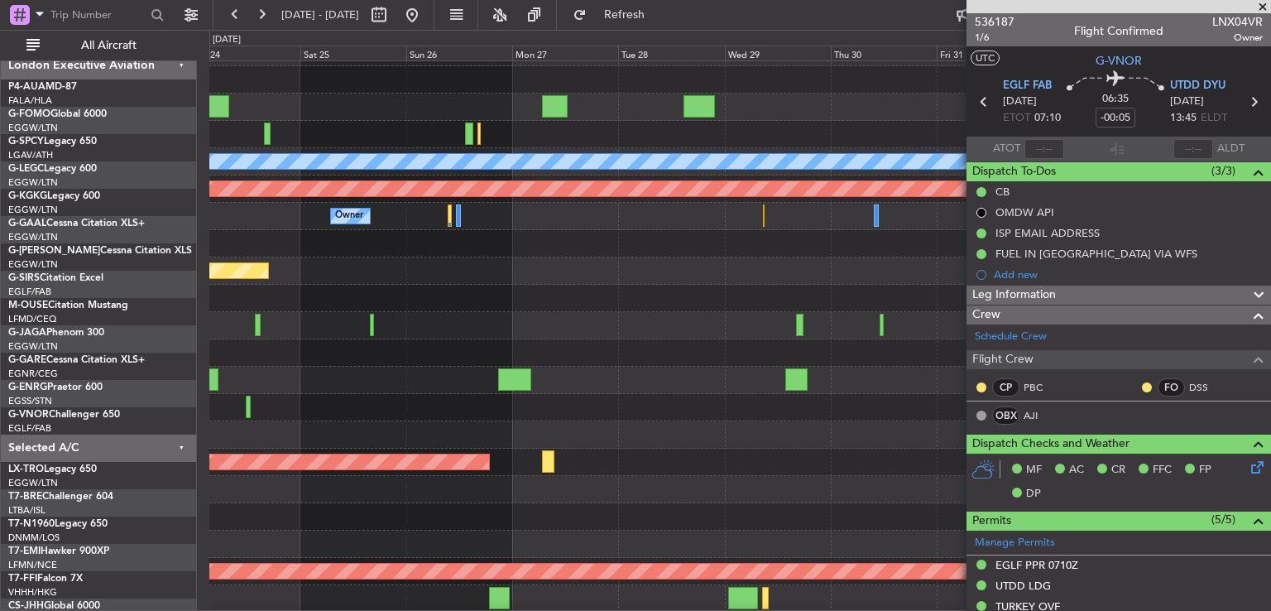
scroll to position [18, 0]
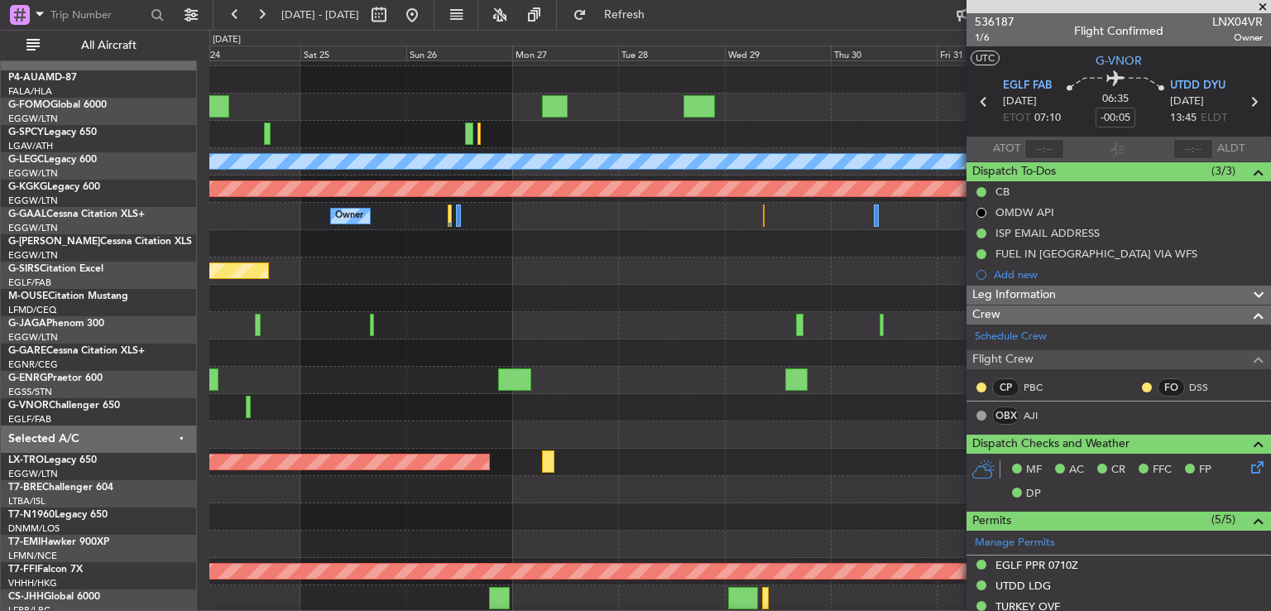
click at [310, 361] on div at bounding box center [739, 352] width 1061 height 27
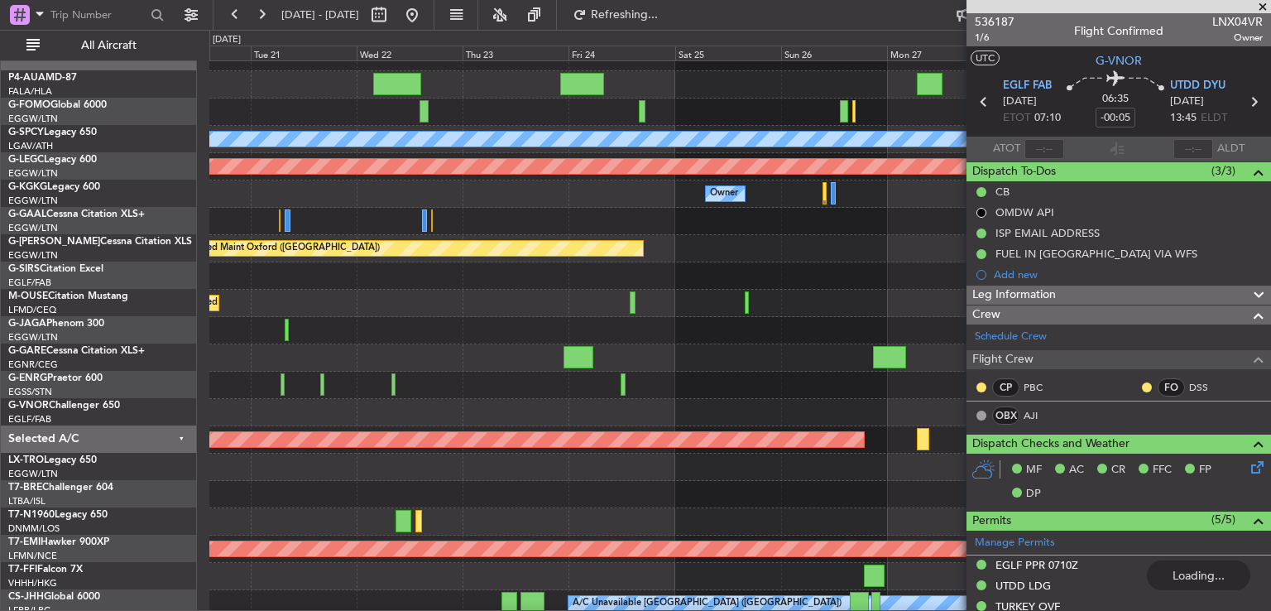
click at [1057, 299] on fb-app "[DATE] - [DATE] Refreshing... Quick Links All Aircraft Planned Maint [GEOGRAPHI…" at bounding box center [635, 311] width 1271 height 598
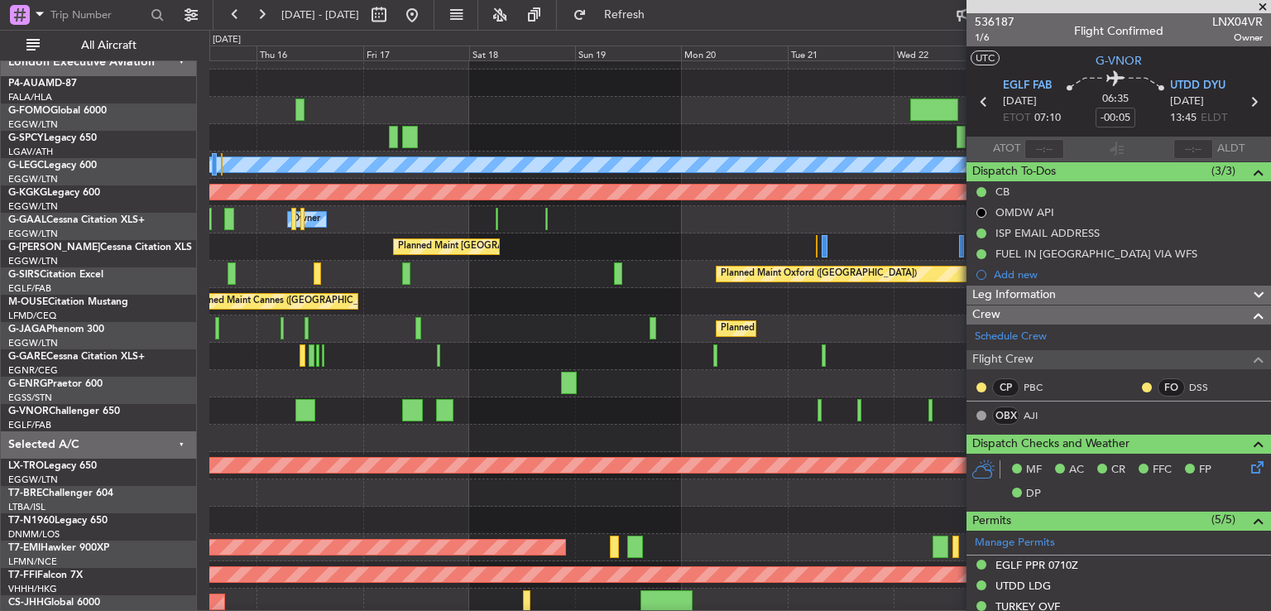
scroll to position [19, 0]
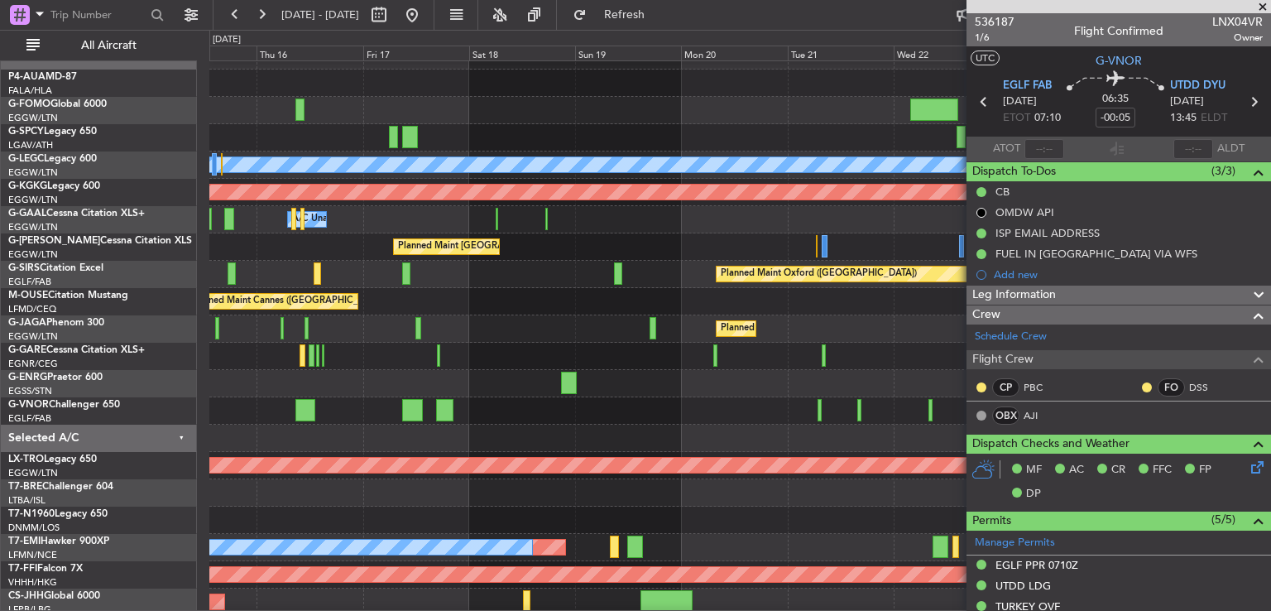
click at [1264, 10] on span at bounding box center [1263, 7] width 17 height 15
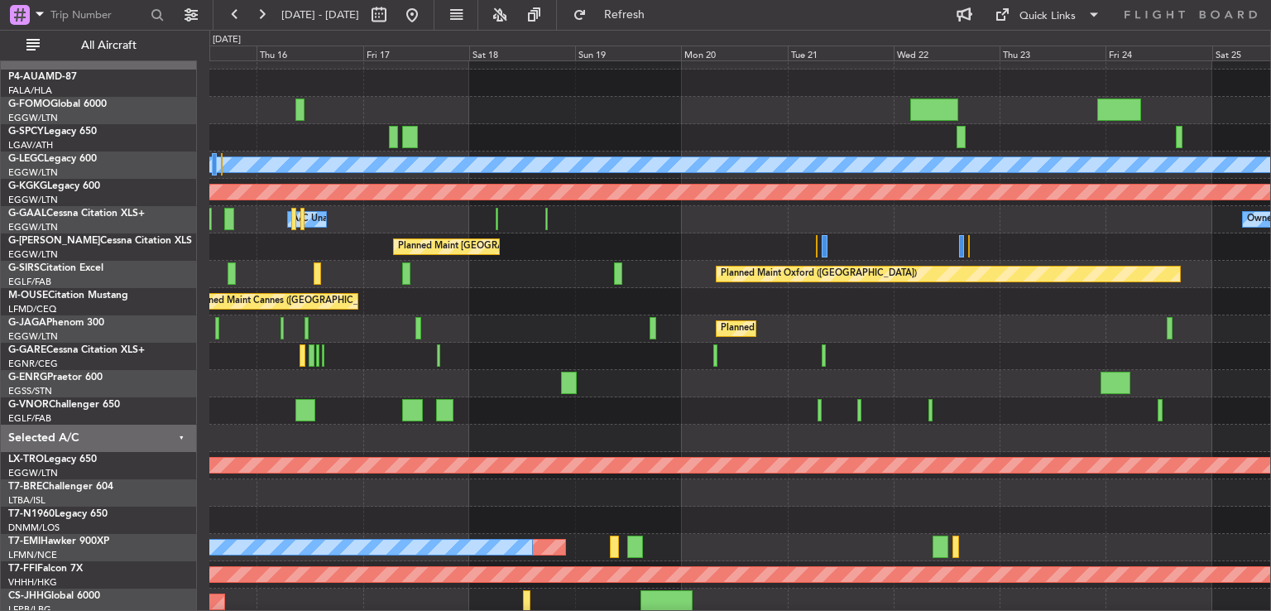
type input "0"
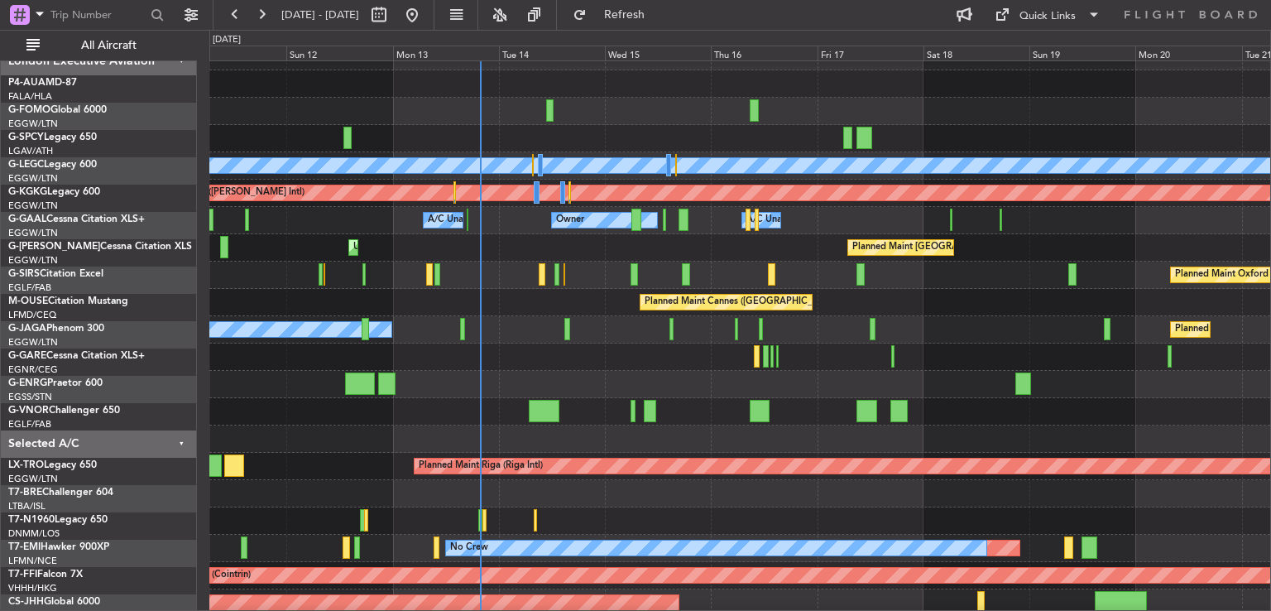
scroll to position [0, 0]
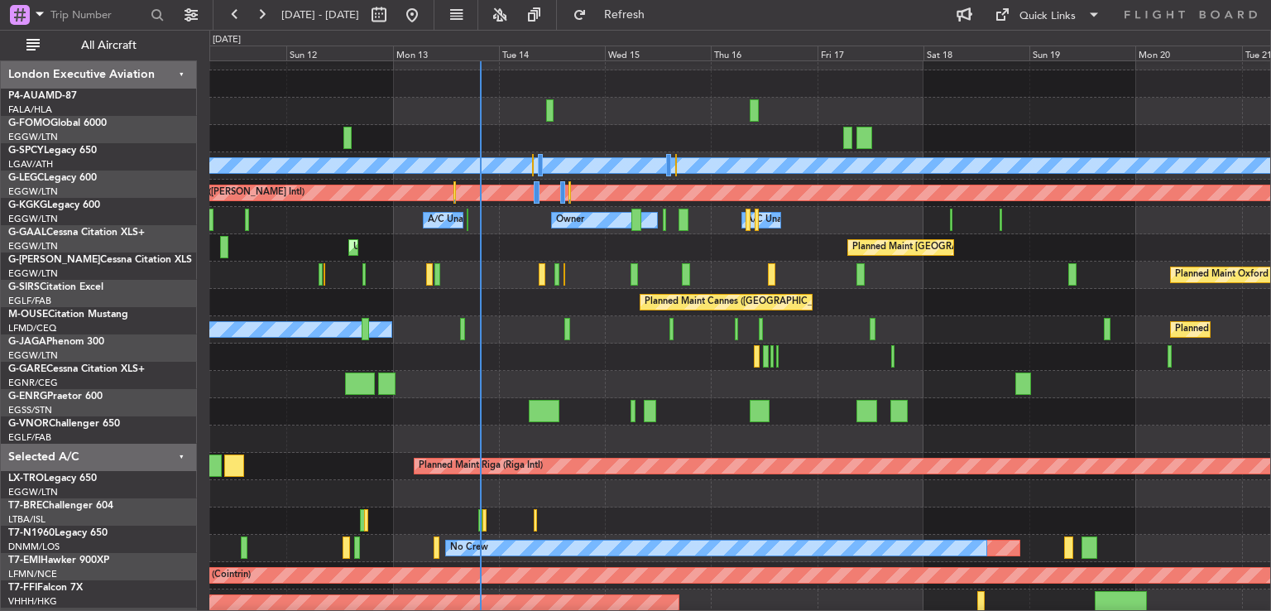
click at [651, 343] on div "Planned Maint [GEOGRAPHIC_DATA] ([GEOGRAPHIC_DATA]) No Crew" at bounding box center [739, 329] width 1061 height 27
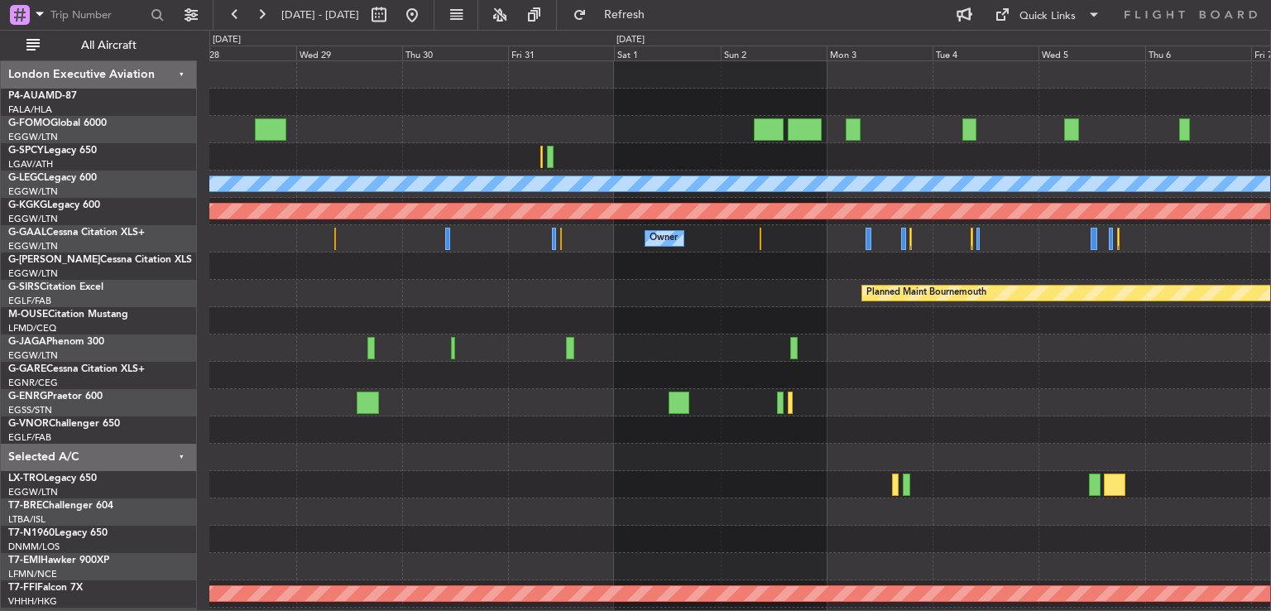
click at [745, 341] on div "Planned Maint [GEOGRAPHIC_DATA] ([GEOGRAPHIC_DATA]) A/C Unavailable [GEOGRAPHIC…" at bounding box center [739, 361] width 1061 height 601
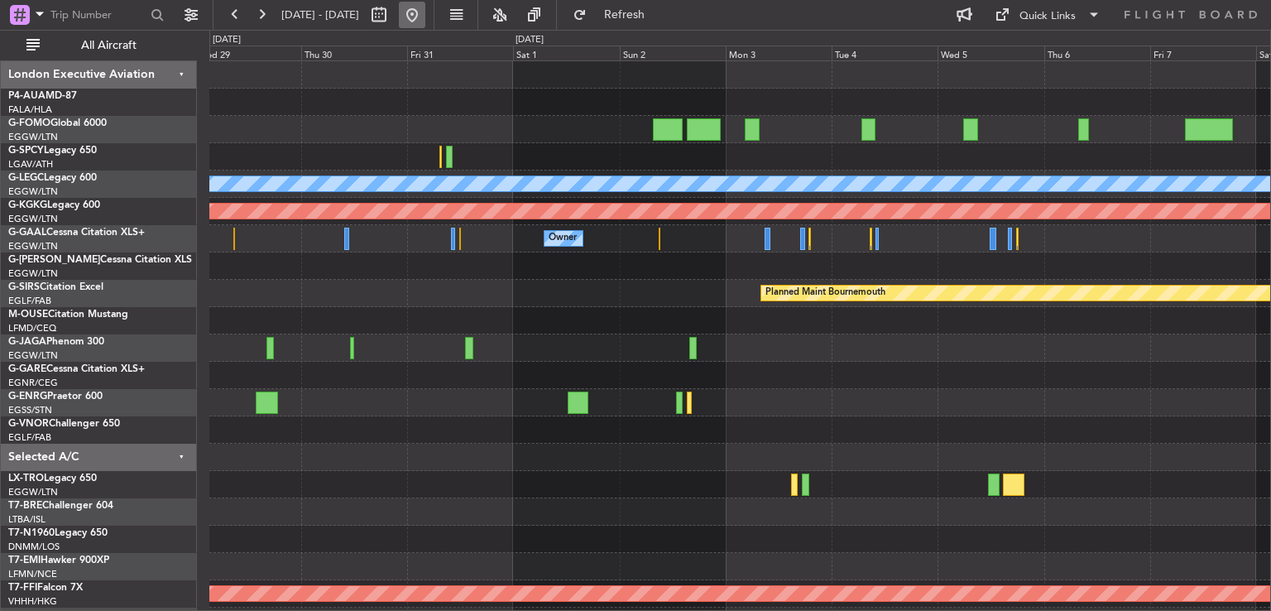
click at [425, 14] on button at bounding box center [412, 15] width 26 height 26
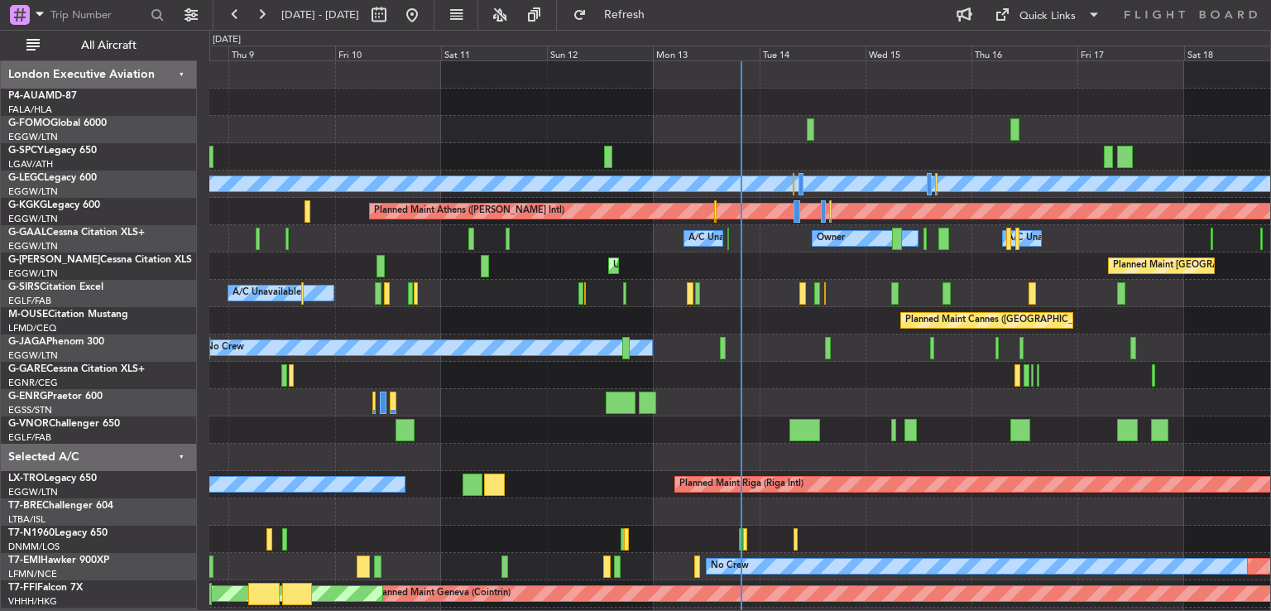
click at [1192, 362] on div at bounding box center [739, 375] width 1061 height 27
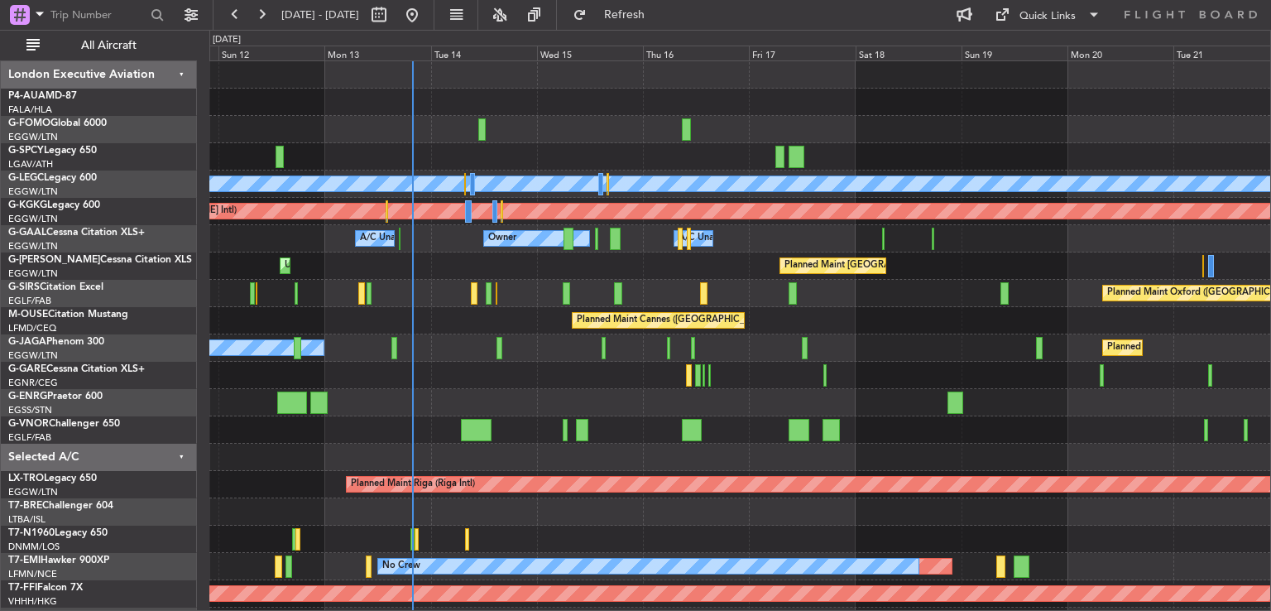
click at [706, 411] on div "Planned Maint [GEOGRAPHIC_DATA] ([GEOGRAPHIC_DATA]) A/C Unavailable [GEOGRAPHIC…" at bounding box center [739, 388] width 1061 height 655
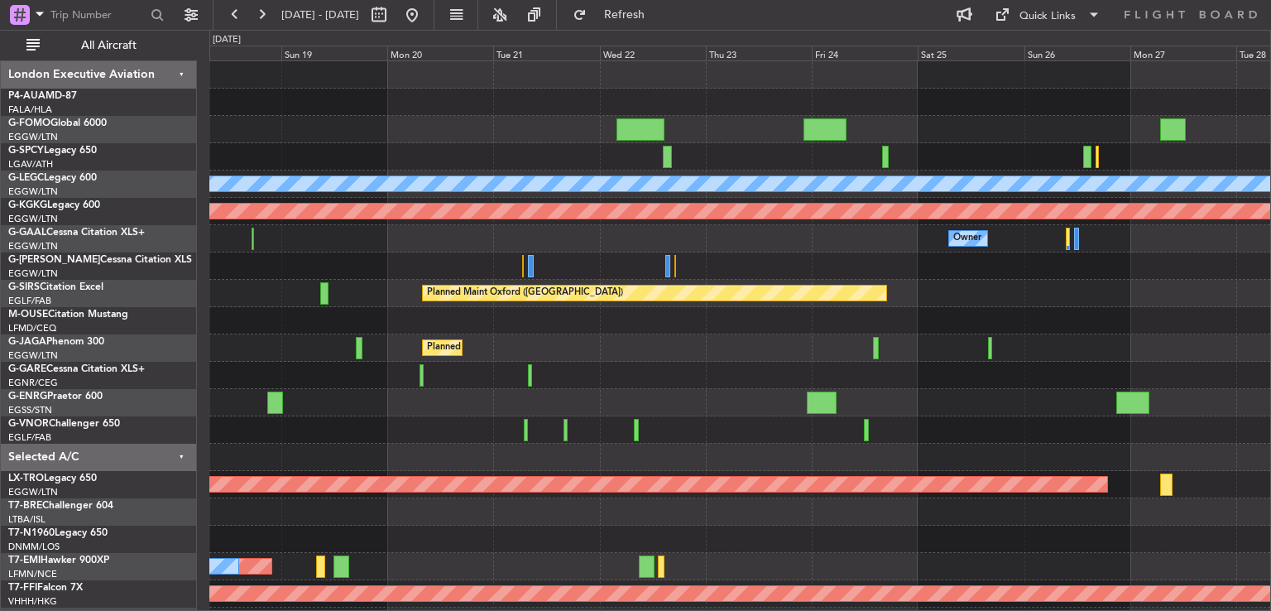
click at [718, 385] on div at bounding box center [739, 375] width 1061 height 27
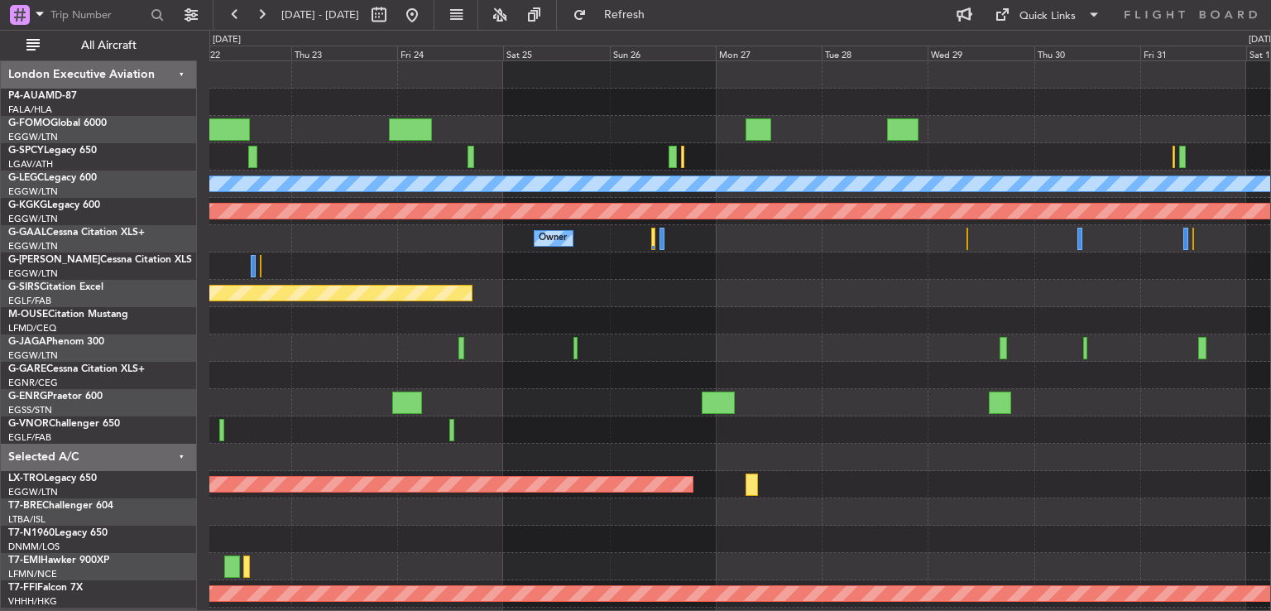
click at [489, 334] on div "Planned Maint [GEOGRAPHIC_DATA] ([GEOGRAPHIC_DATA]) A/C Unavailable [GEOGRAPHIC…" at bounding box center [739, 361] width 1061 height 601
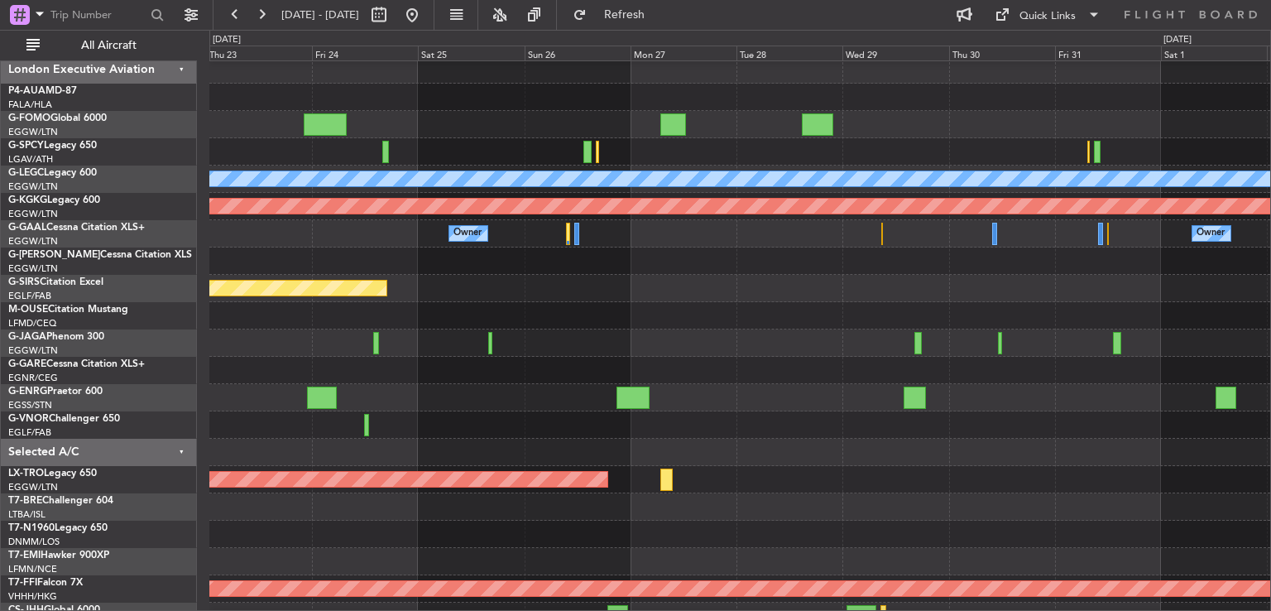
scroll to position [7, 0]
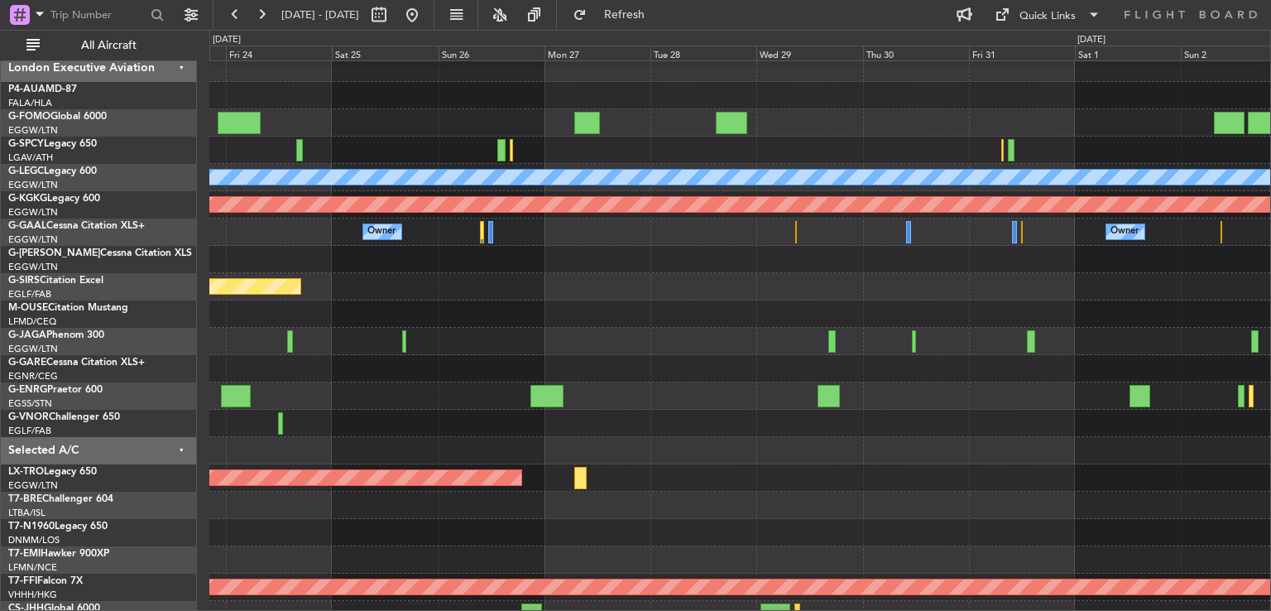
click at [563, 371] on div at bounding box center [739, 368] width 1061 height 27
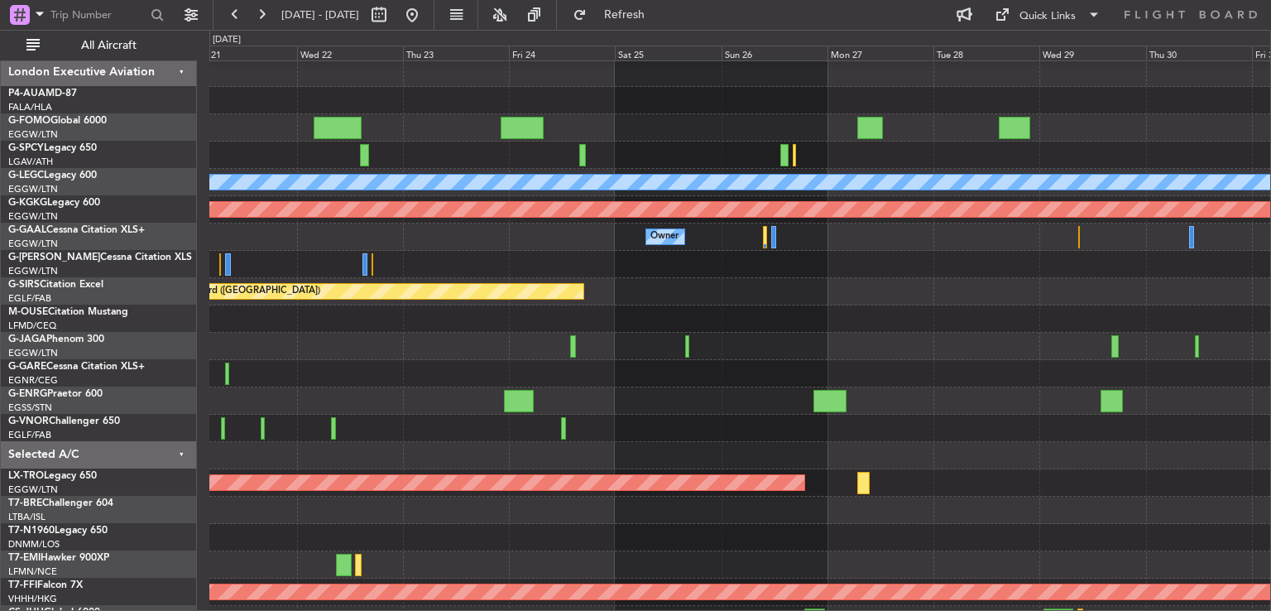
scroll to position [0, 0]
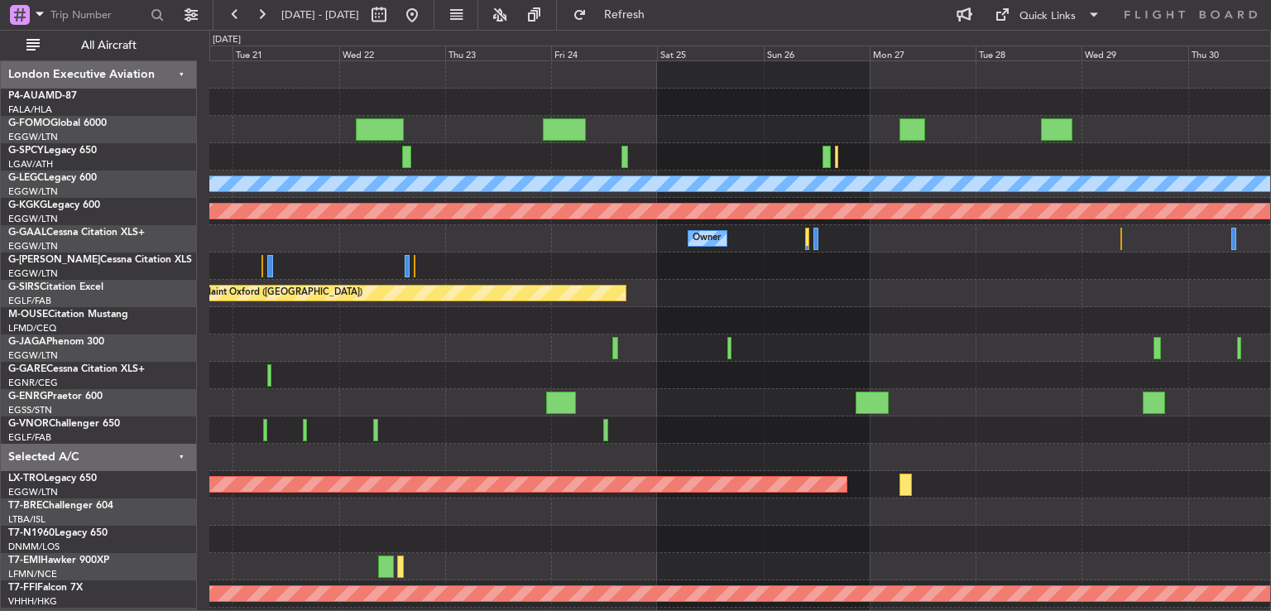
click at [1270, 440] on div "Planned Maint [GEOGRAPHIC_DATA] ([GEOGRAPHIC_DATA]) A/C Unavailable [GEOGRAPHIC…" at bounding box center [635, 320] width 1271 height 581
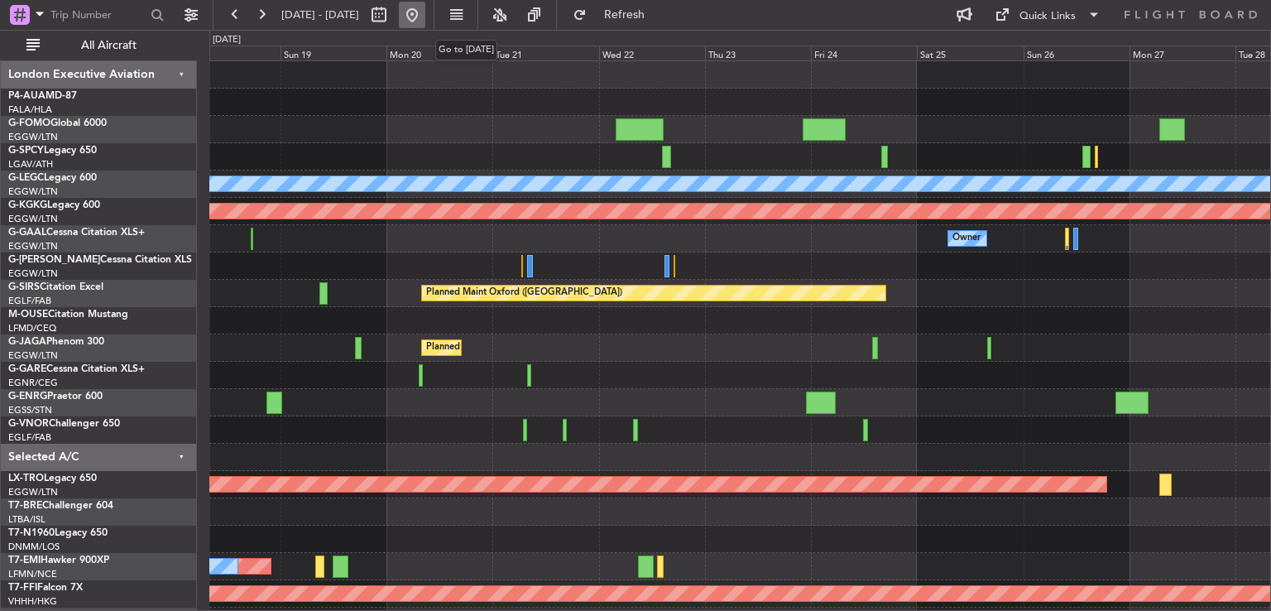
click at [425, 26] on button at bounding box center [412, 15] width 26 height 26
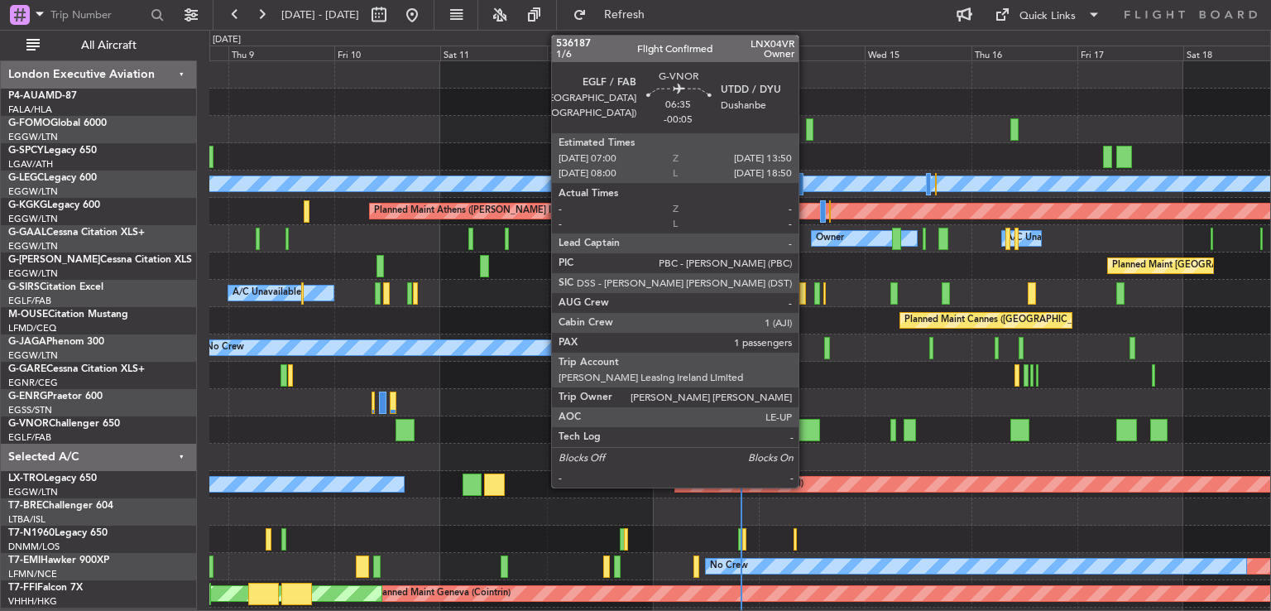
click at [806, 429] on div at bounding box center [804, 430] width 31 height 22
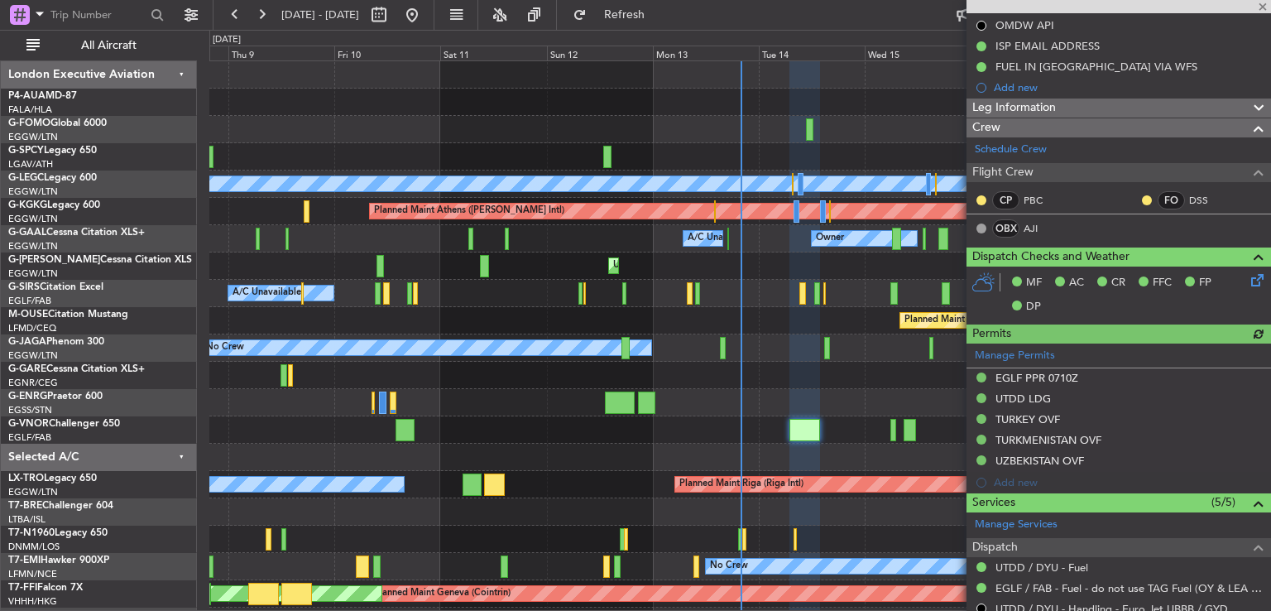
scroll to position [189, 0]
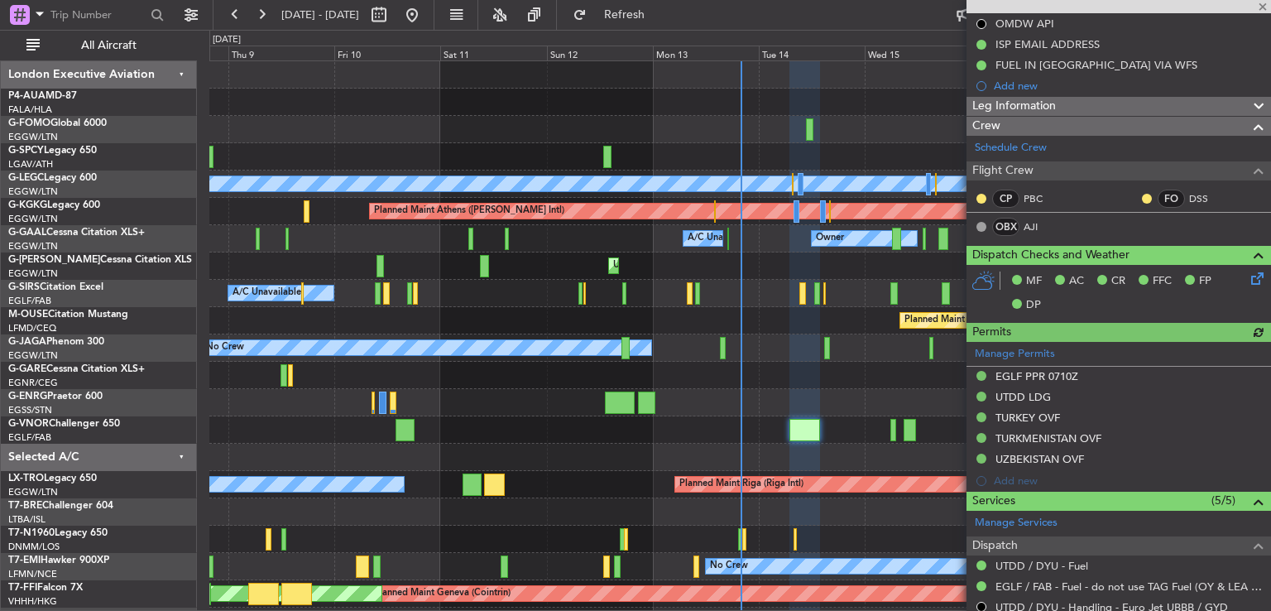
click at [1113, 104] on div "Leg Information" at bounding box center [1119, 106] width 305 height 19
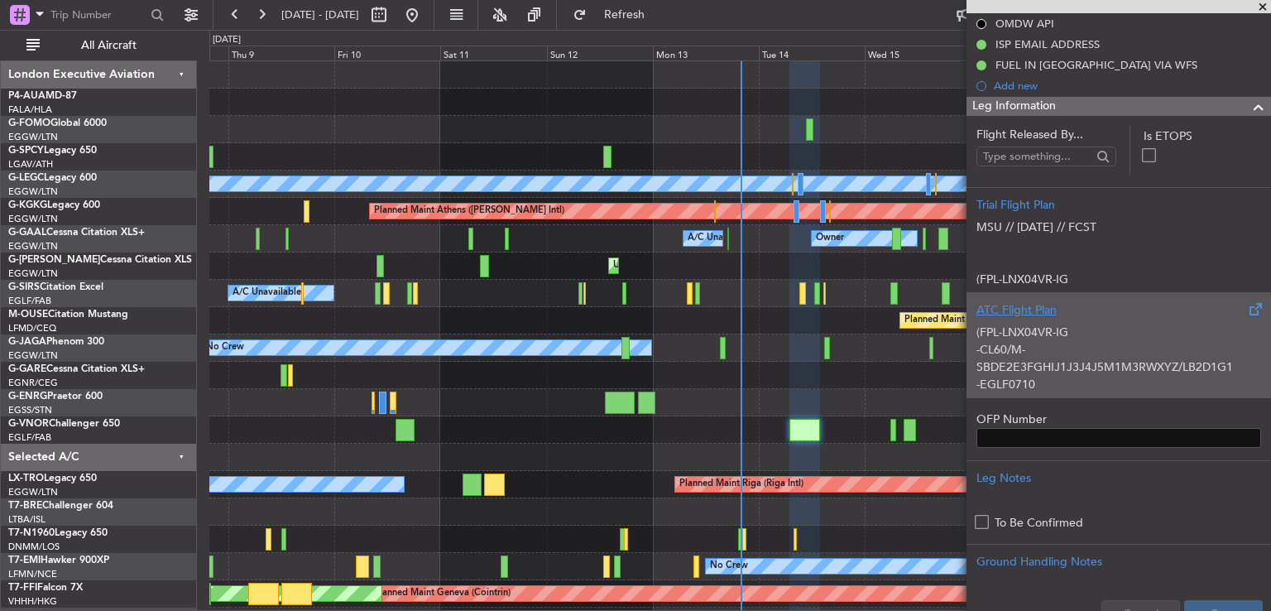
click at [1116, 319] on div "(FPL-LNX04VR-IG -CL60/M-SBDE2E3FGHIJ1J3J4J5M1M3RWXYZ/LB2D1G1 -EGLF0710 -N0459F3…" at bounding box center [1118, 354] width 285 height 70
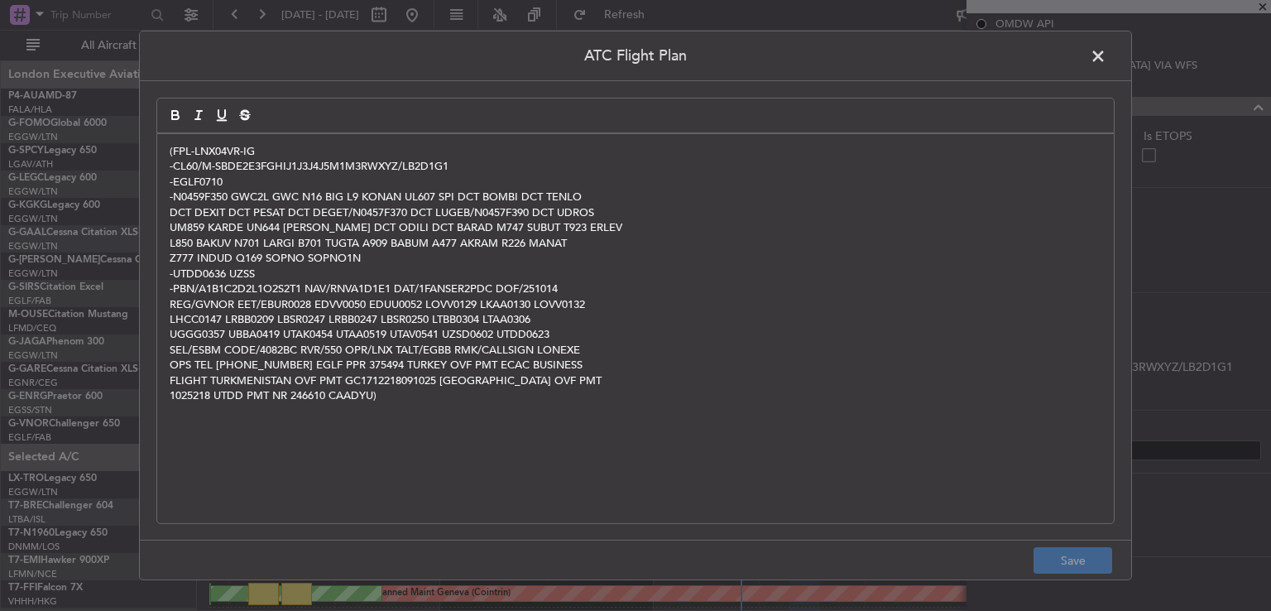
click at [1106, 53] on span at bounding box center [1106, 60] width 0 height 33
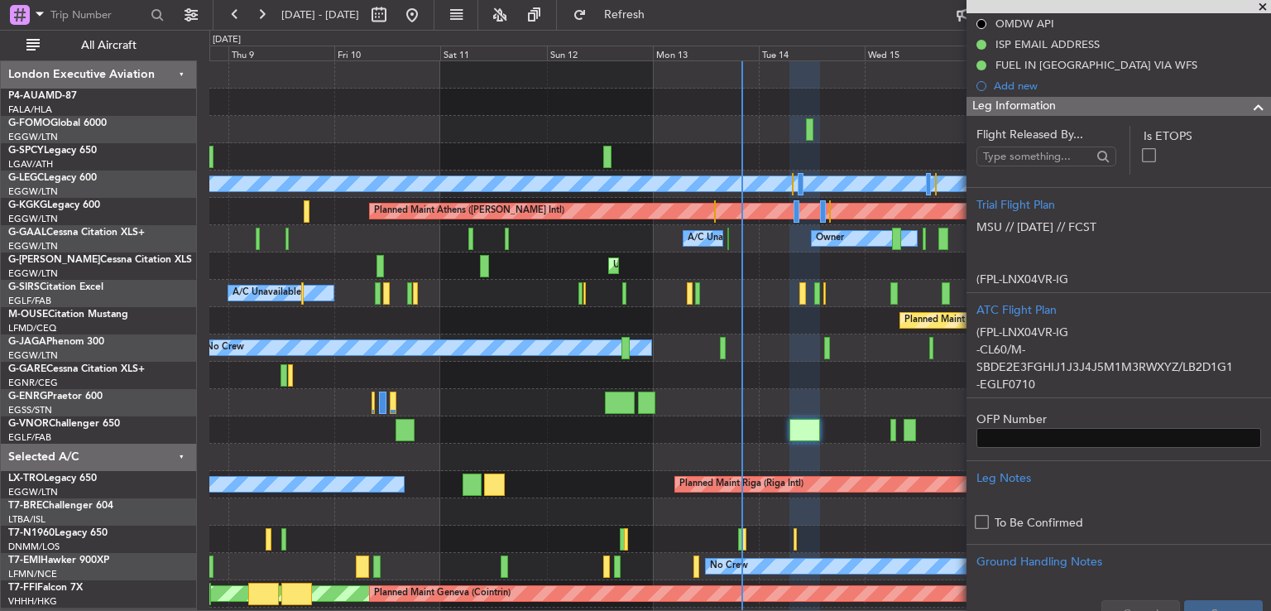
click at [1266, 8] on span at bounding box center [1263, 7] width 17 height 15
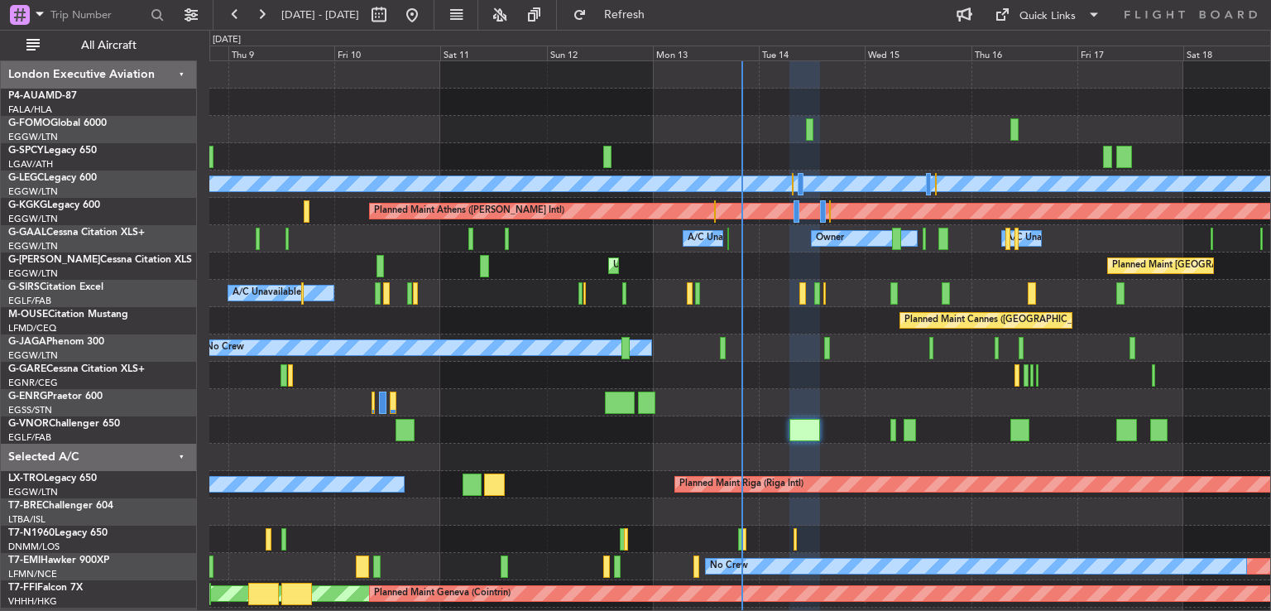
type input "0"
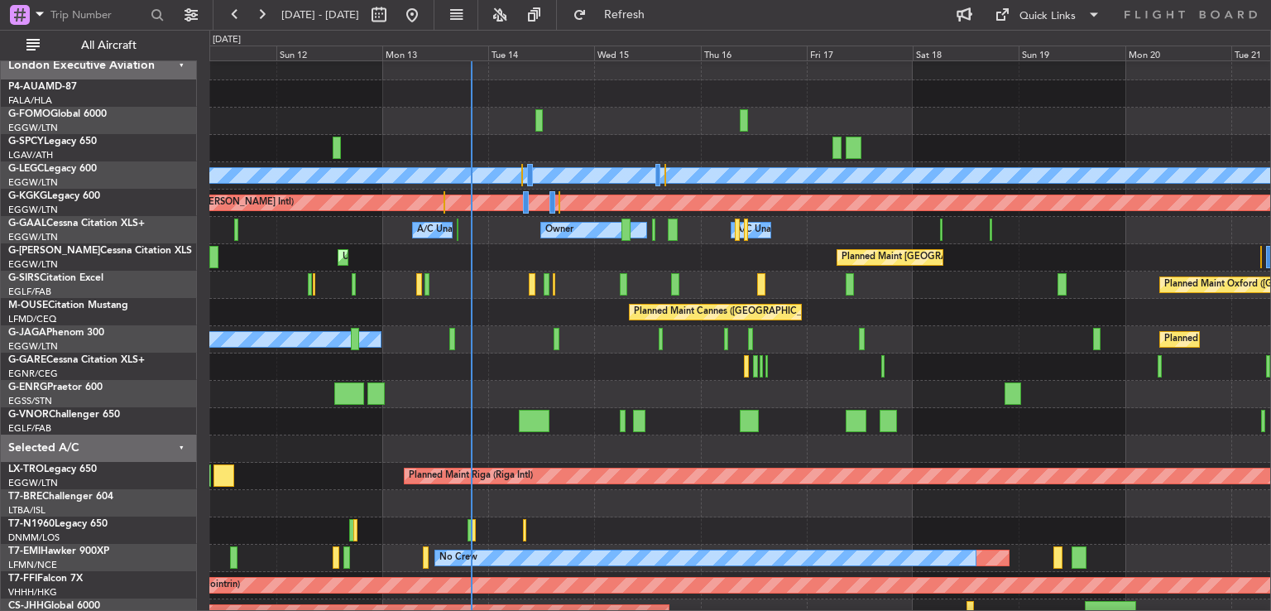
scroll to position [8, 0]
click at [912, 246] on div "Planned Maint [GEOGRAPHIC_DATA] ([GEOGRAPHIC_DATA]) Unplanned Maint [GEOGRAPHIC…" at bounding box center [739, 257] width 1061 height 27
click at [328, 365] on div "Planned Maint [GEOGRAPHIC_DATA] ([GEOGRAPHIC_DATA]) A/C Unavailable [GEOGRAPHIC…" at bounding box center [739, 353] width 1061 height 601
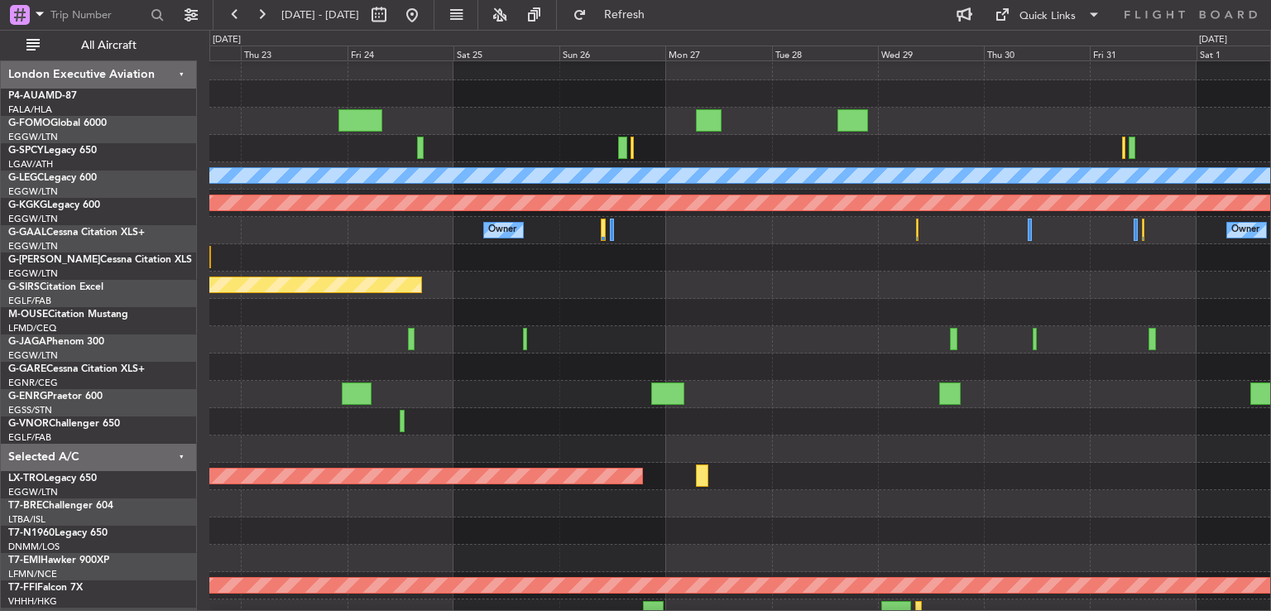
scroll to position [0, 0]
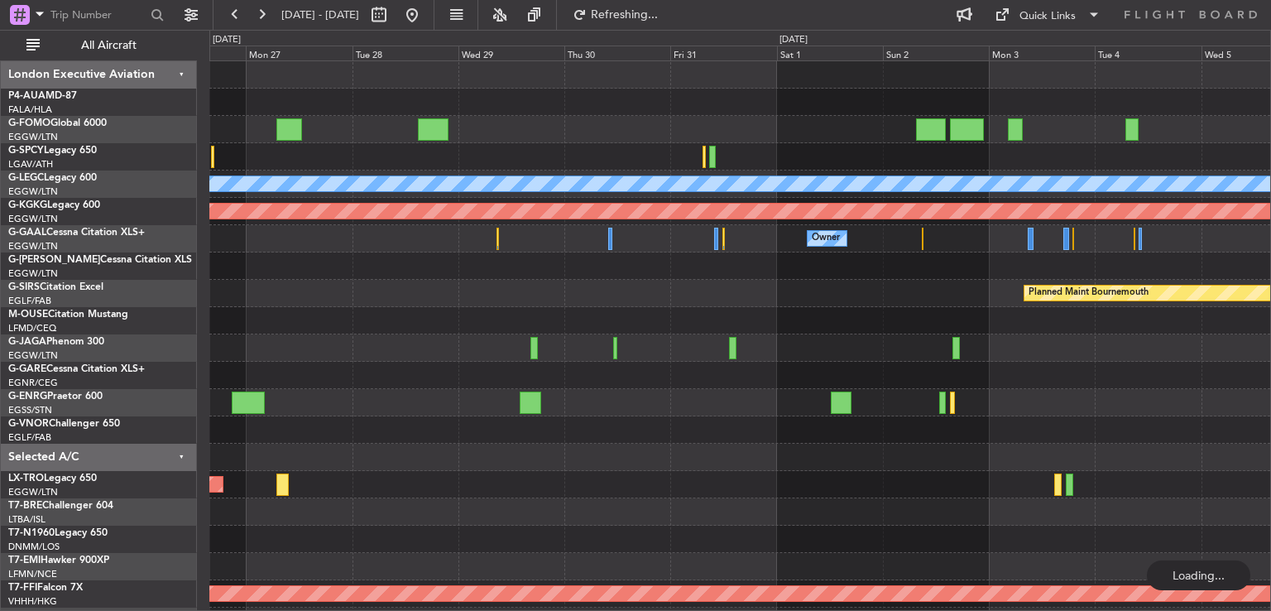
click at [27, 479] on div "Planned Maint [GEOGRAPHIC_DATA] ([GEOGRAPHIC_DATA]) A/C Unavailable [GEOGRAPHIC…" at bounding box center [635, 320] width 1271 height 581
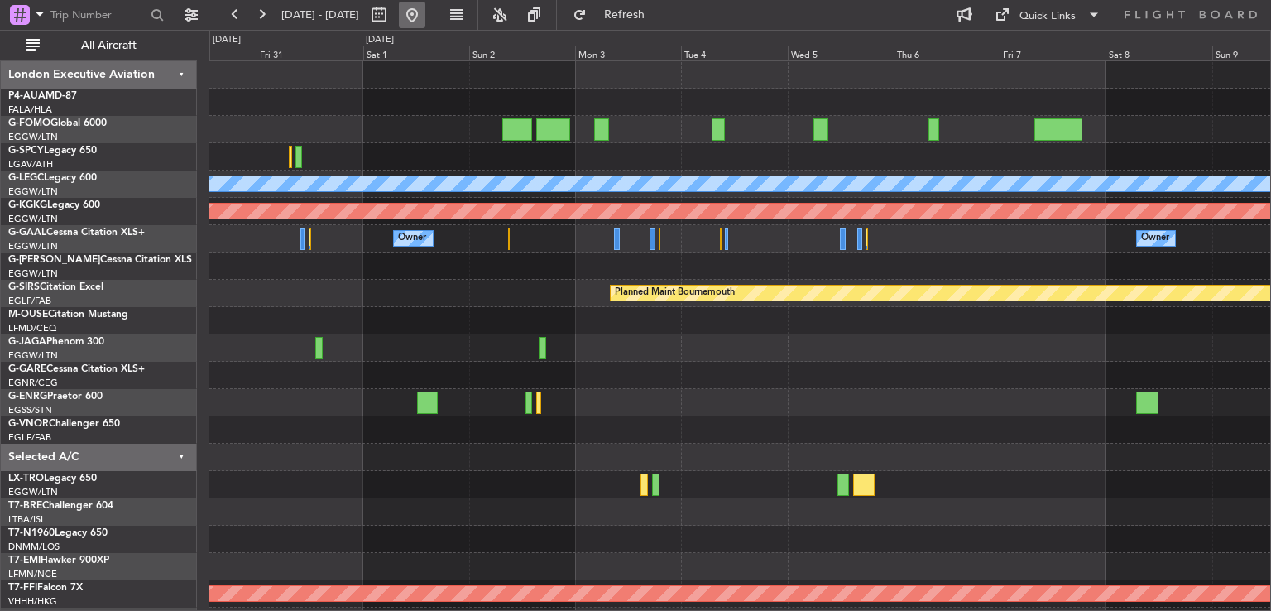
click at [425, 25] on button at bounding box center [412, 15] width 26 height 26
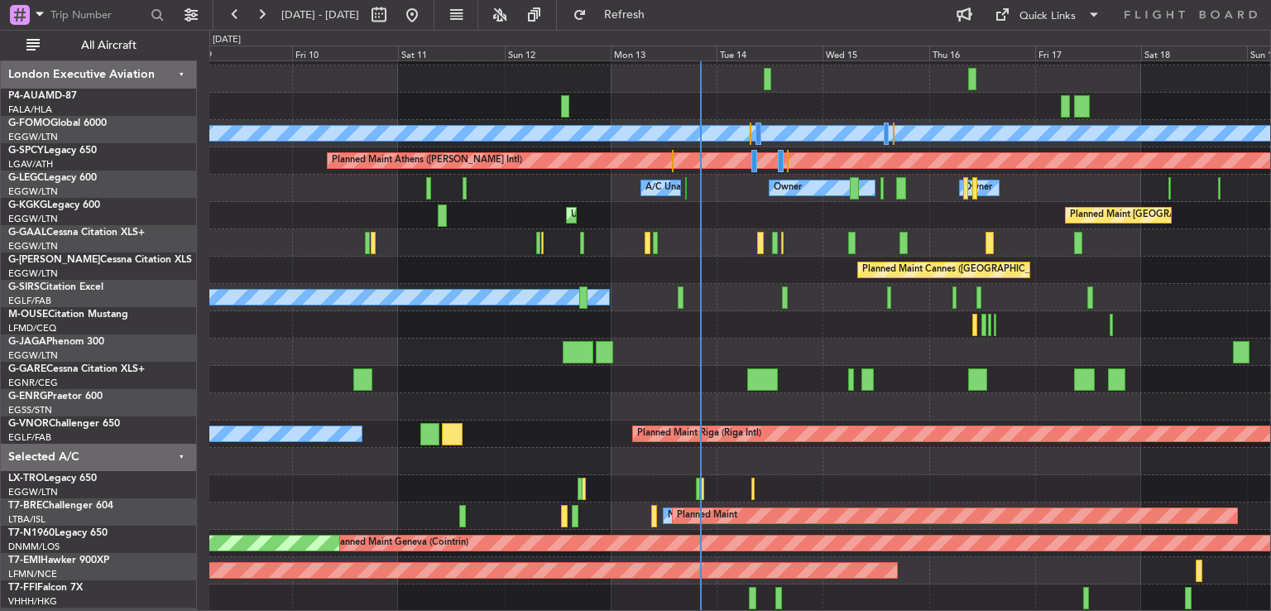
scroll to position [50, 0]
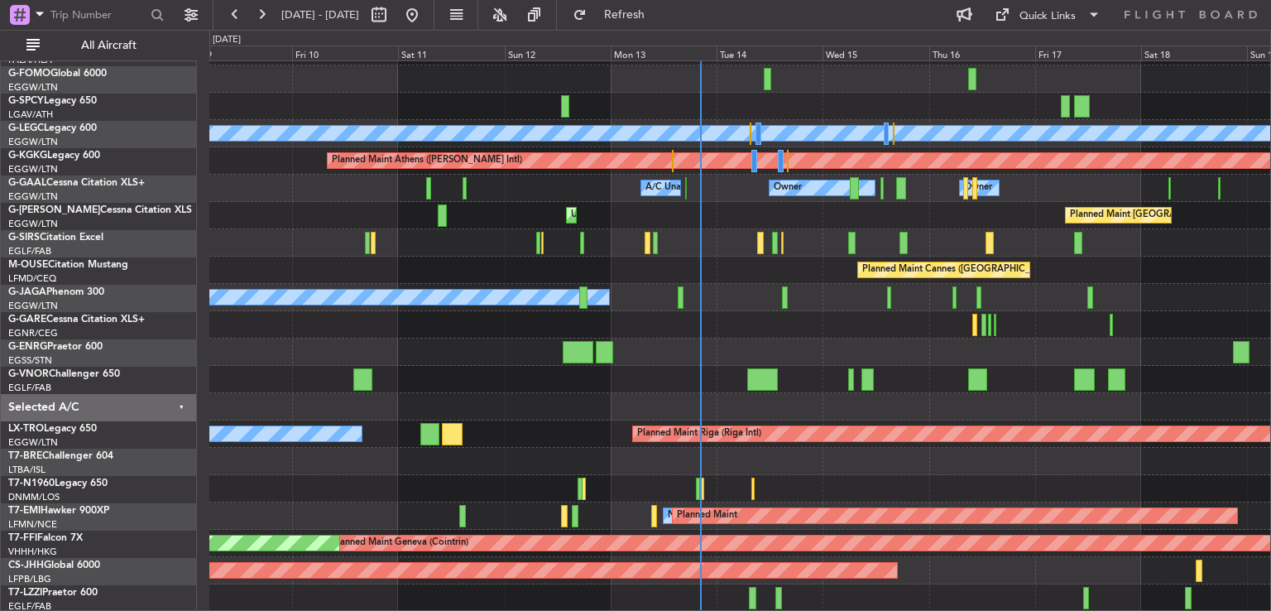
click at [844, 309] on div "Planned Maint [GEOGRAPHIC_DATA] ([GEOGRAPHIC_DATA]) A/C Unavailable [GEOGRAPHIC…" at bounding box center [739, 311] width 1061 height 601
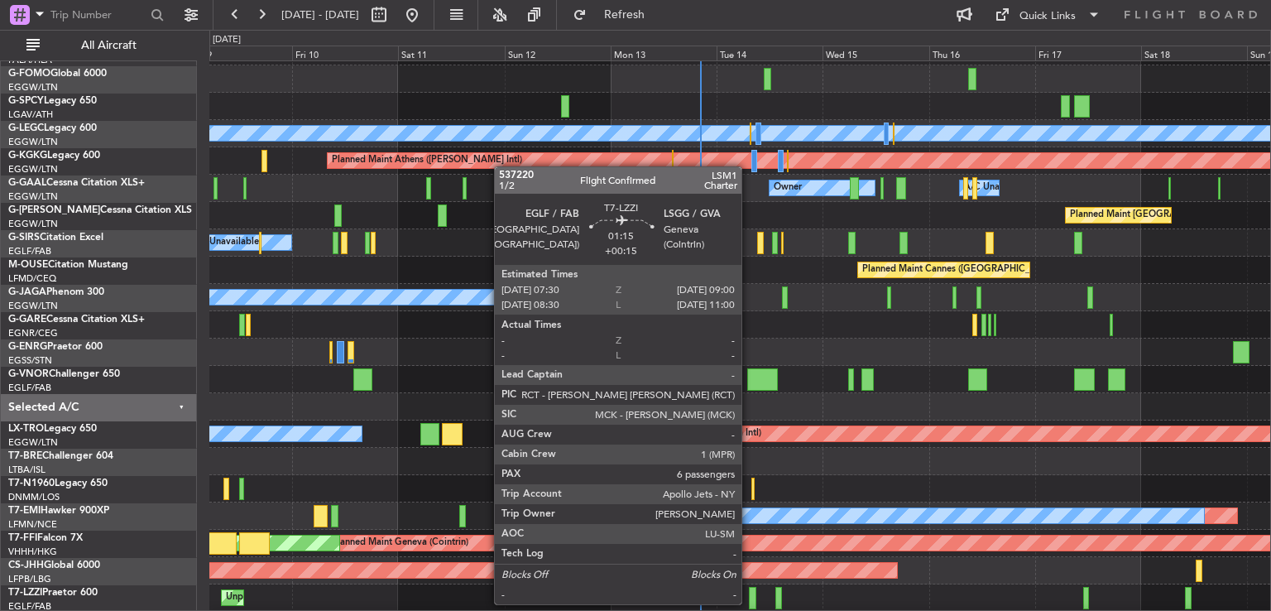
click at [749, 602] on div at bounding box center [752, 598] width 7 height 22
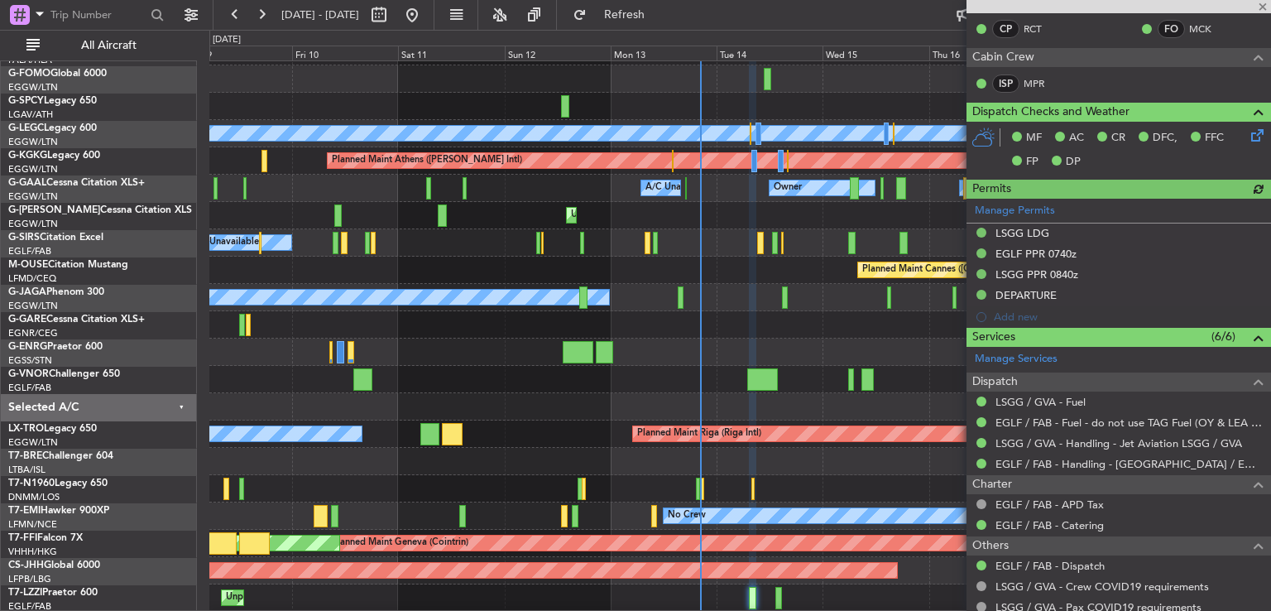
scroll to position [610, 0]
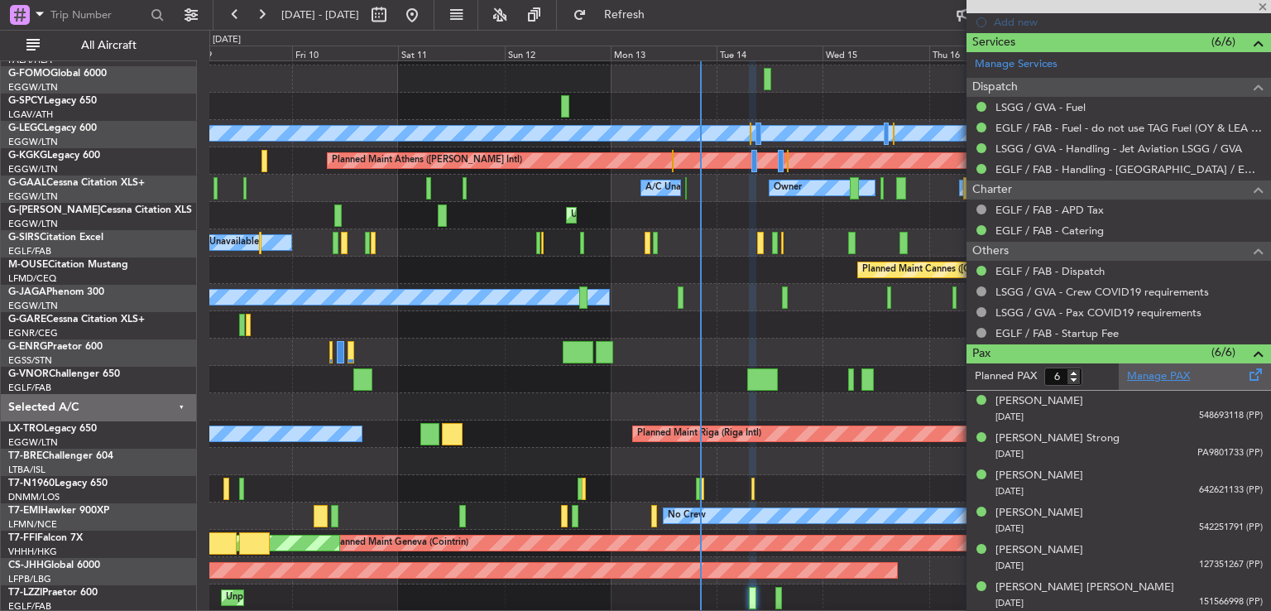
click at [1148, 368] on link "Manage PAX" at bounding box center [1158, 376] width 63 height 17
click at [665, 5] on button "Refresh" at bounding box center [614, 15] width 99 height 26
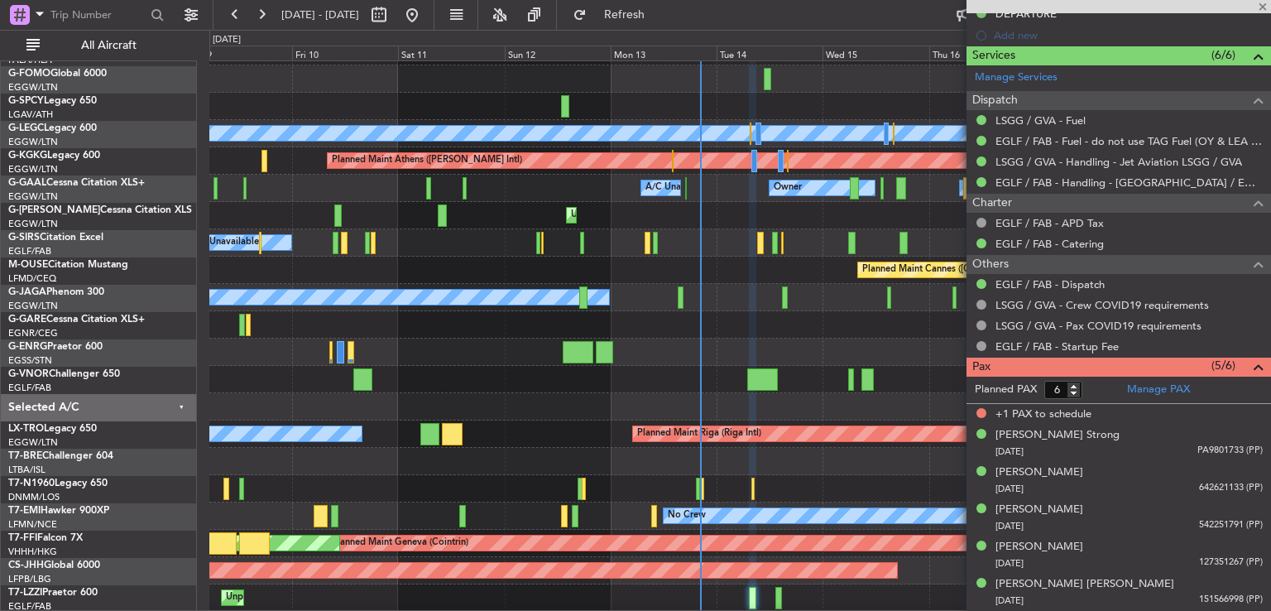
scroll to position [594, 0]
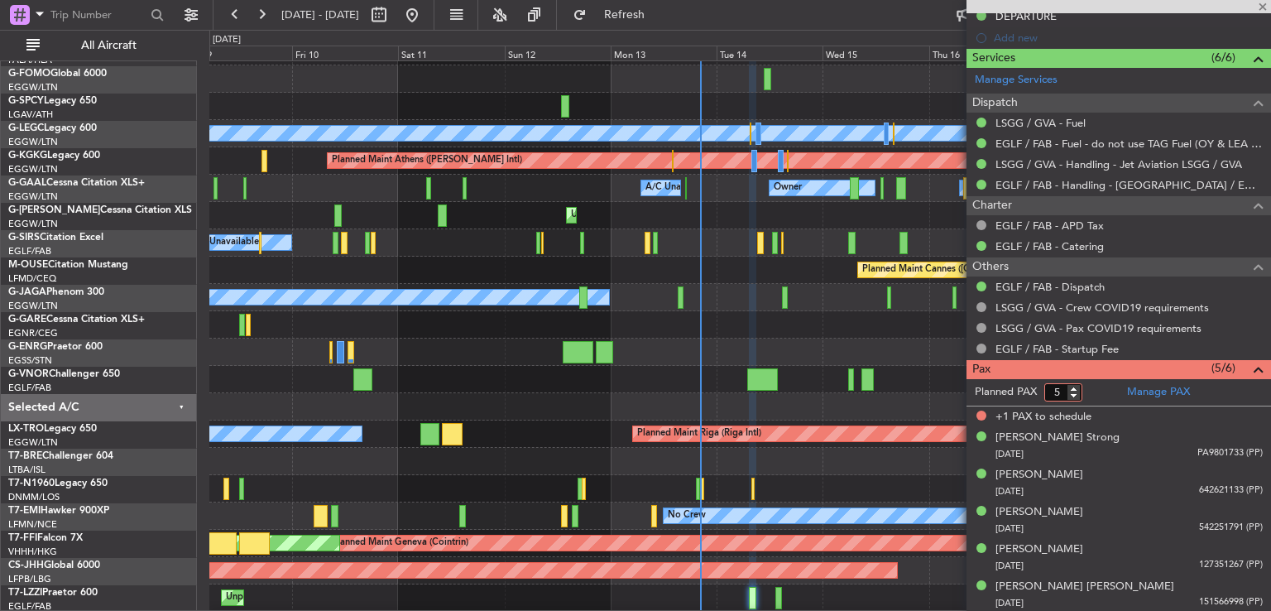
type input "5"
click at [1076, 394] on input "5" at bounding box center [1063, 392] width 38 height 18
click at [1096, 391] on form "Planned PAX 5" at bounding box center [1043, 392] width 152 height 26
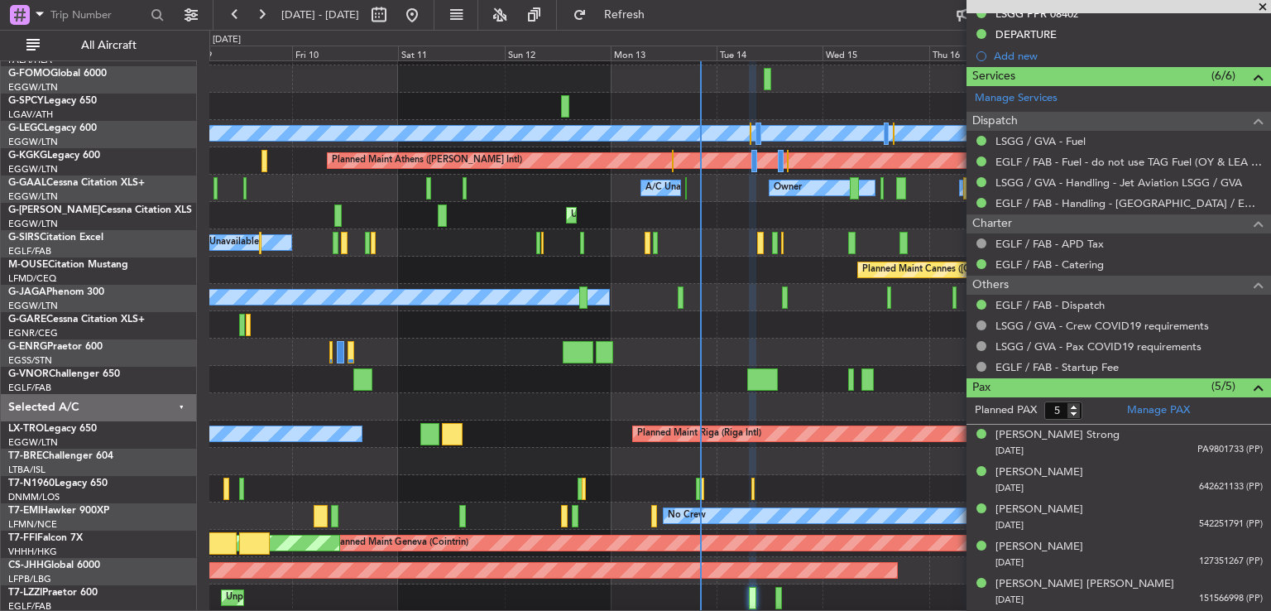
scroll to position [573, 0]
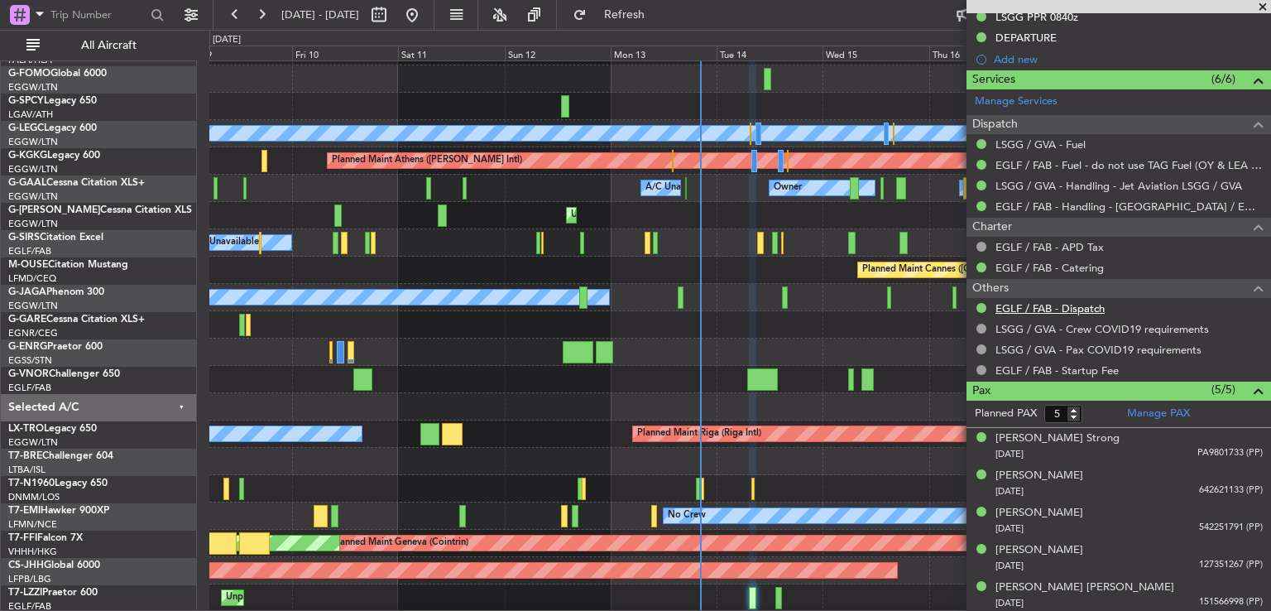
click at [1055, 303] on link "EGLF / FAB - Dispatch" at bounding box center [1050, 308] width 109 height 14
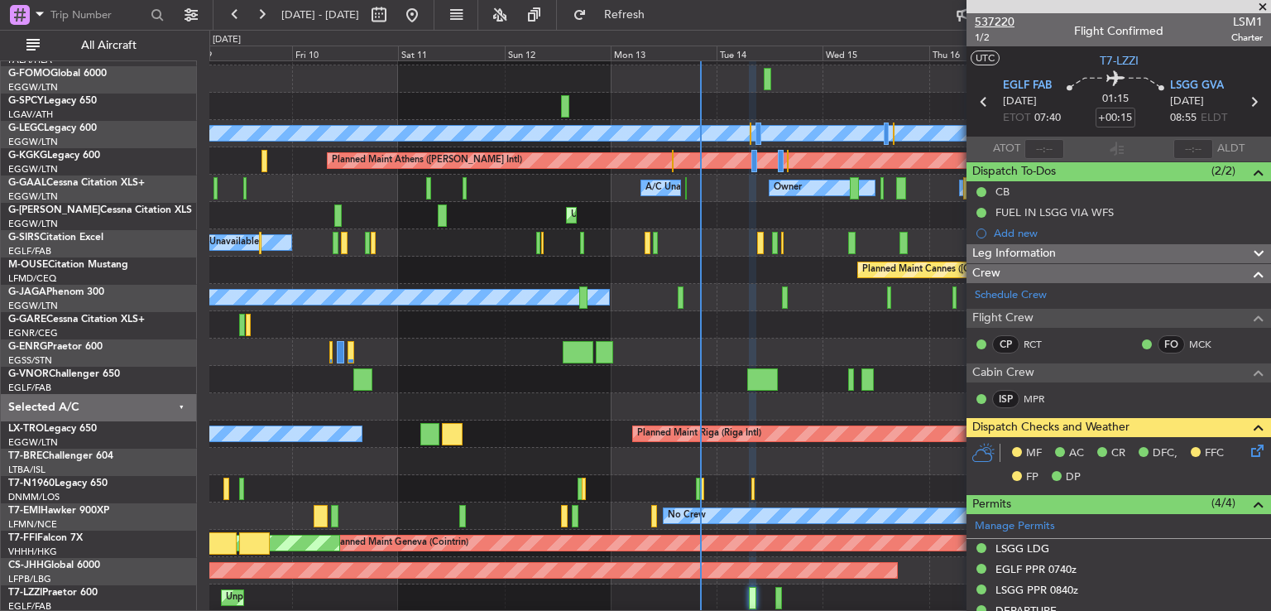
click at [1009, 19] on span "537220" at bounding box center [995, 21] width 40 height 17
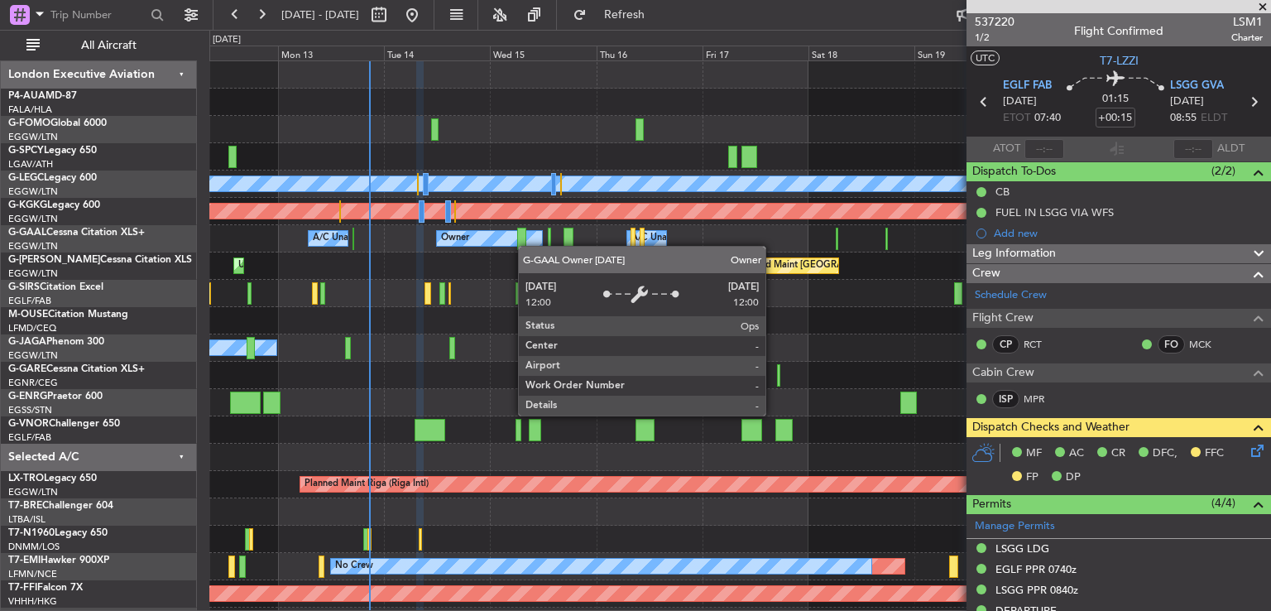
click at [514, 245] on div "Planned Maint [GEOGRAPHIC_DATA] ([GEOGRAPHIC_DATA]) A/C Unavailable [GEOGRAPHIC…" at bounding box center [739, 388] width 1061 height 655
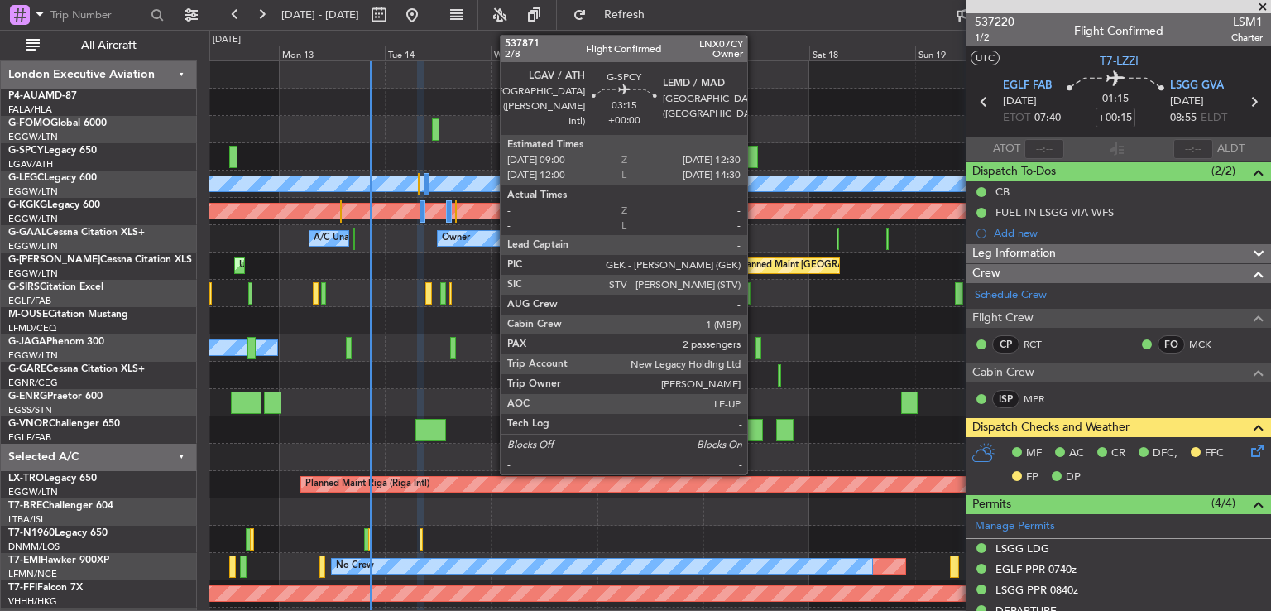
click at [755, 161] on div at bounding box center [750, 157] width 16 height 22
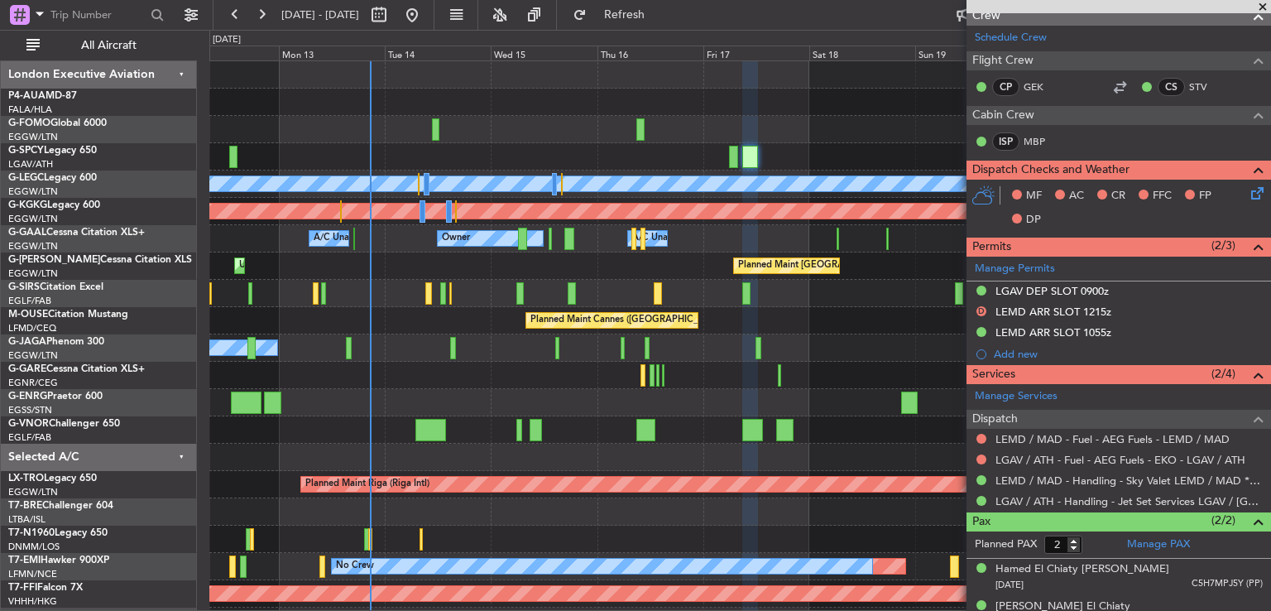
scroll to position [298, 0]
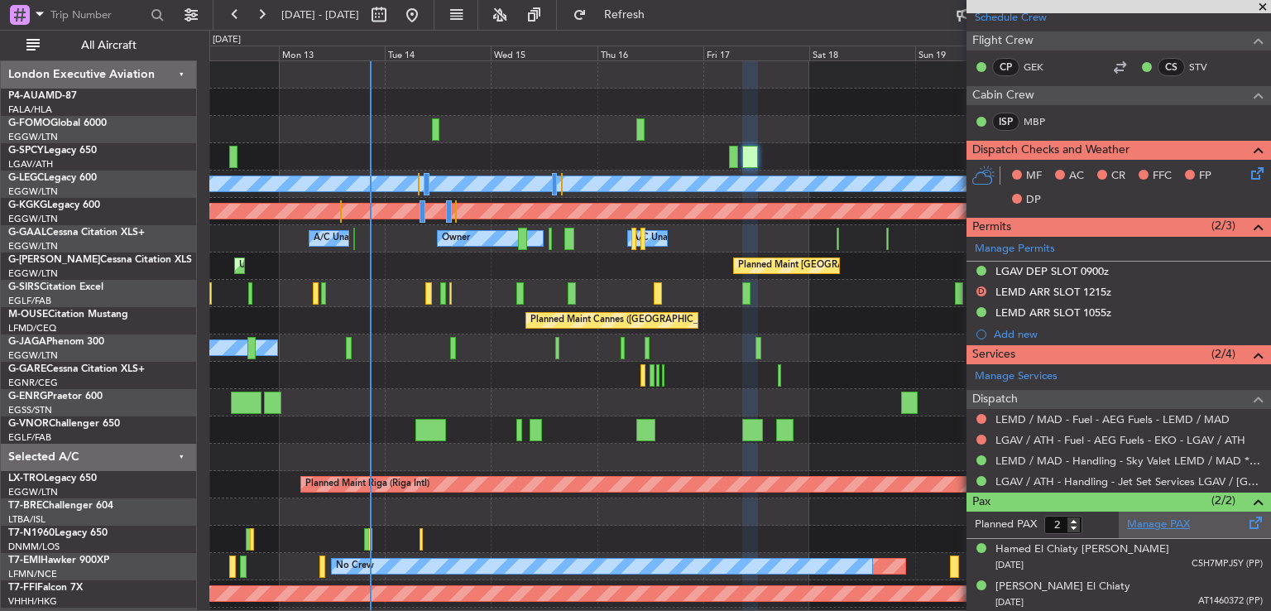
click at [1173, 521] on link "Manage PAX" at bounding box center [1158, 524] width 63 height 17
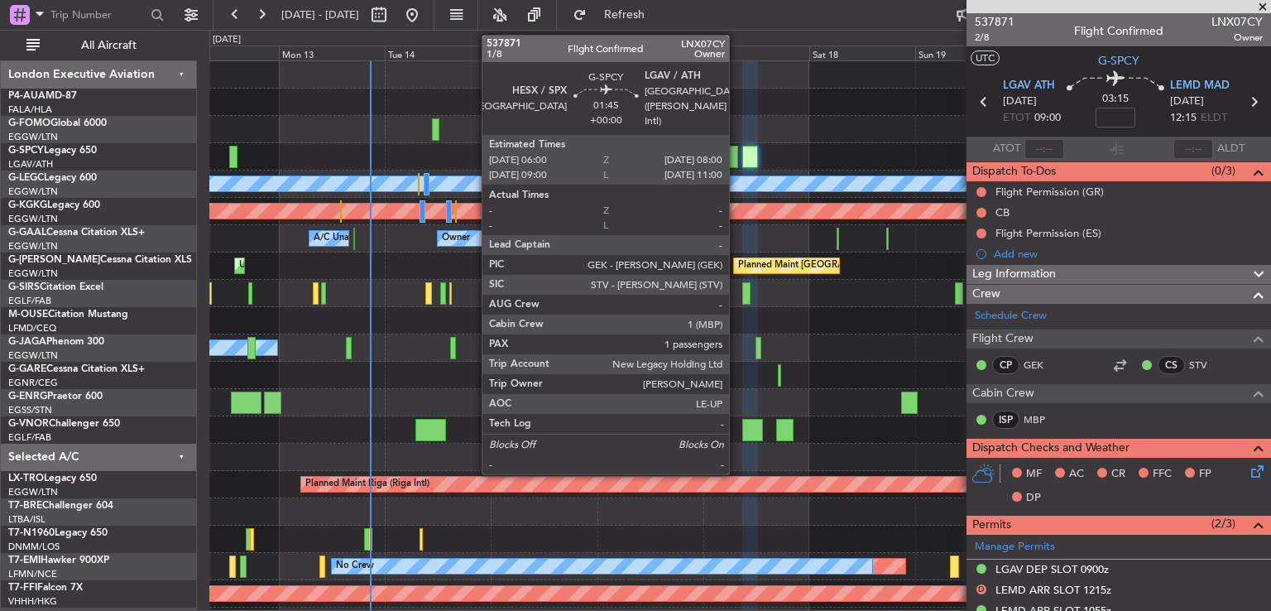
click at [736, 166] on div at bounding box center [733, 157] width 9 height 22
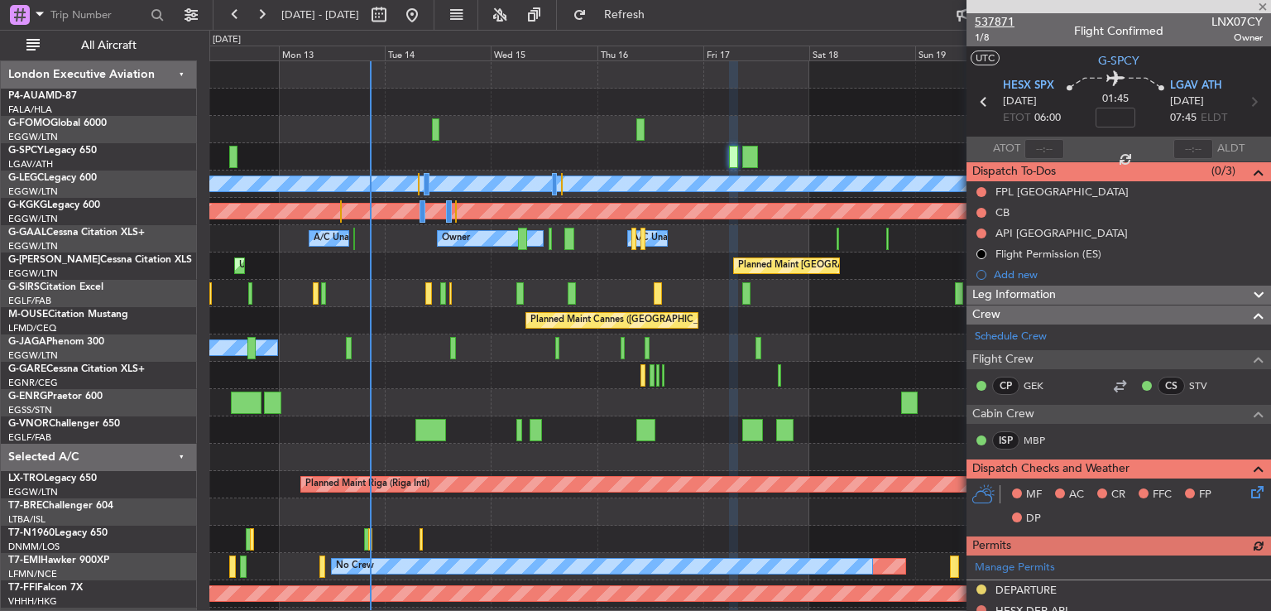
click at [988, 21] on span "537871" at bounding box center [995, 21] width 40 height 17
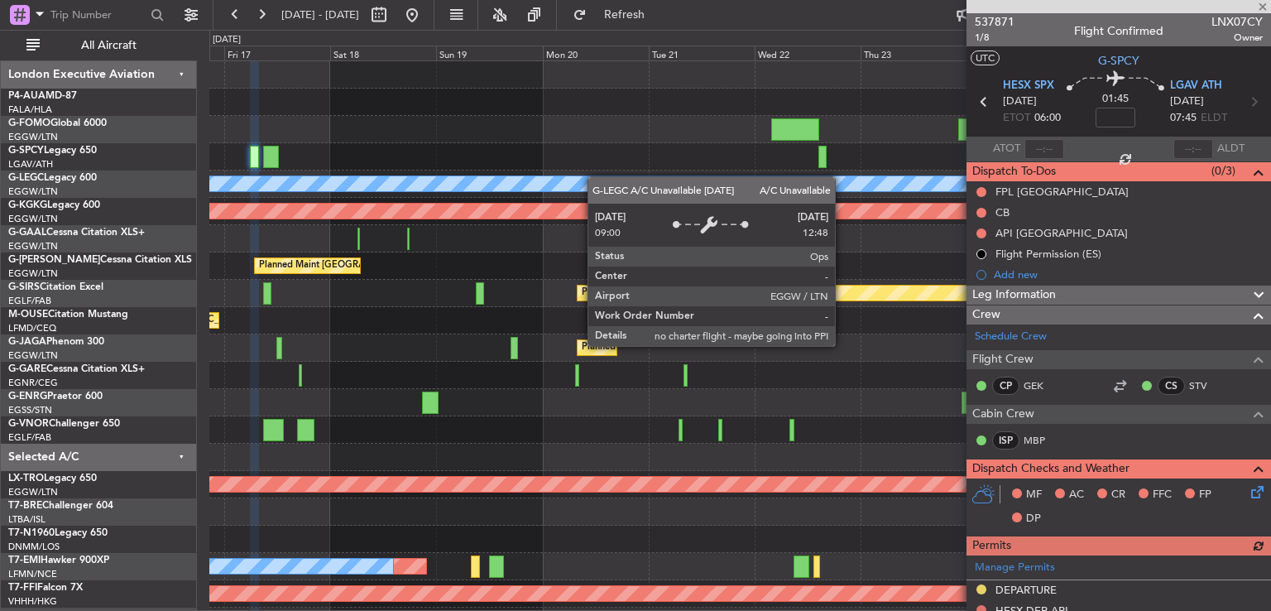
click at [369, 180] on div "Planned Maint [GEOGRAPHIC_DATA] ([GEOGRAPHIC_DATA]) A/C Unavailable [GEOGRAPHIC…" at bounding box center [739, 183] width 1061 height 27
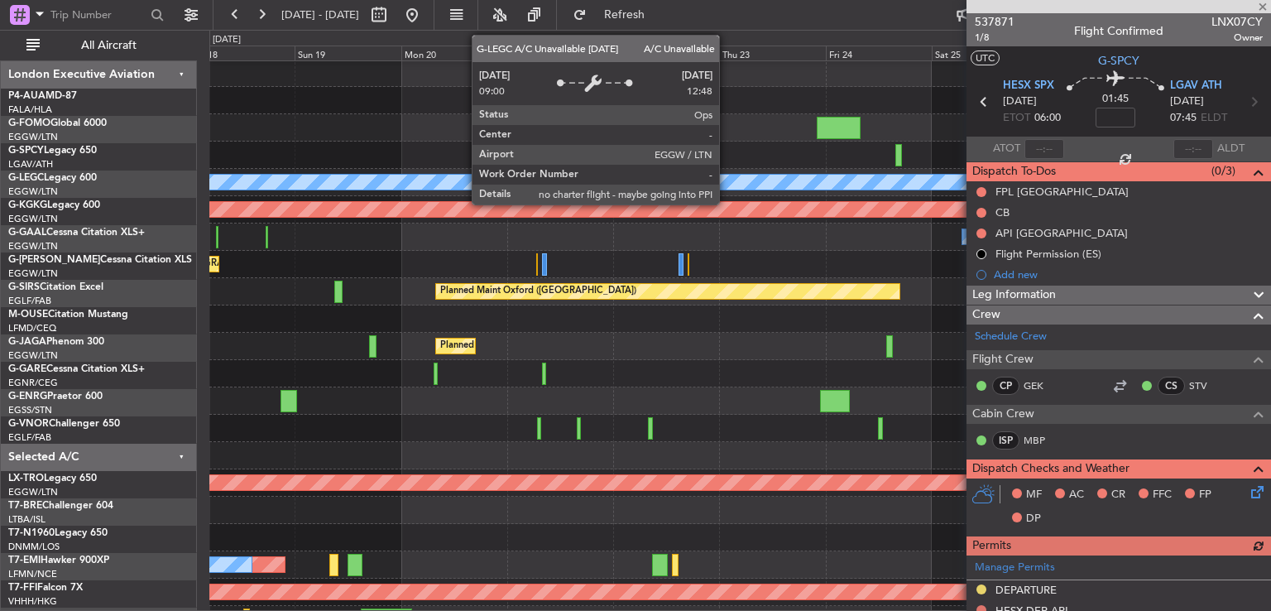
scroll to position [2, 0]
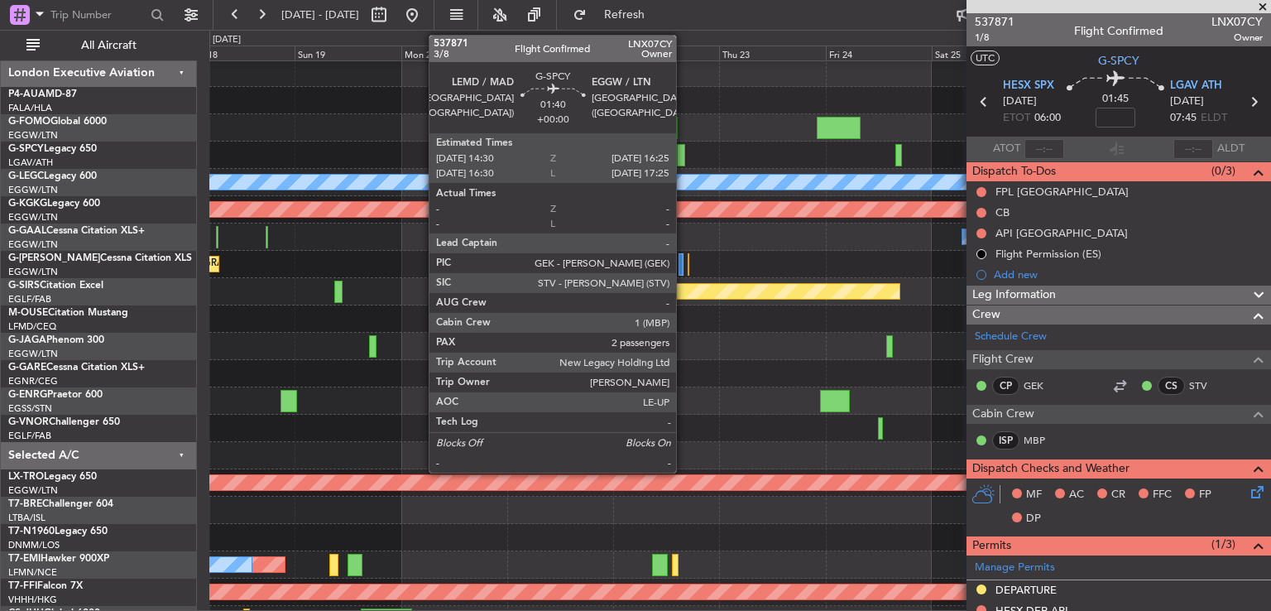
click at [684, 157] on div at bounding box center [681, 155] width 9 height 22
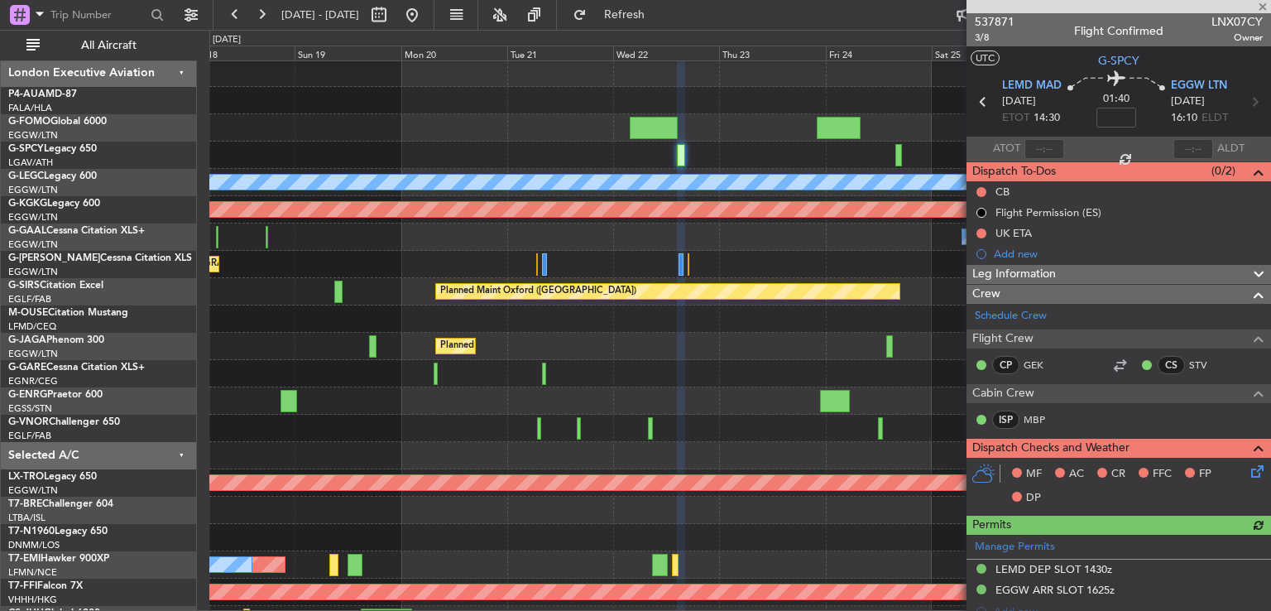
scroll to position [399, 0]
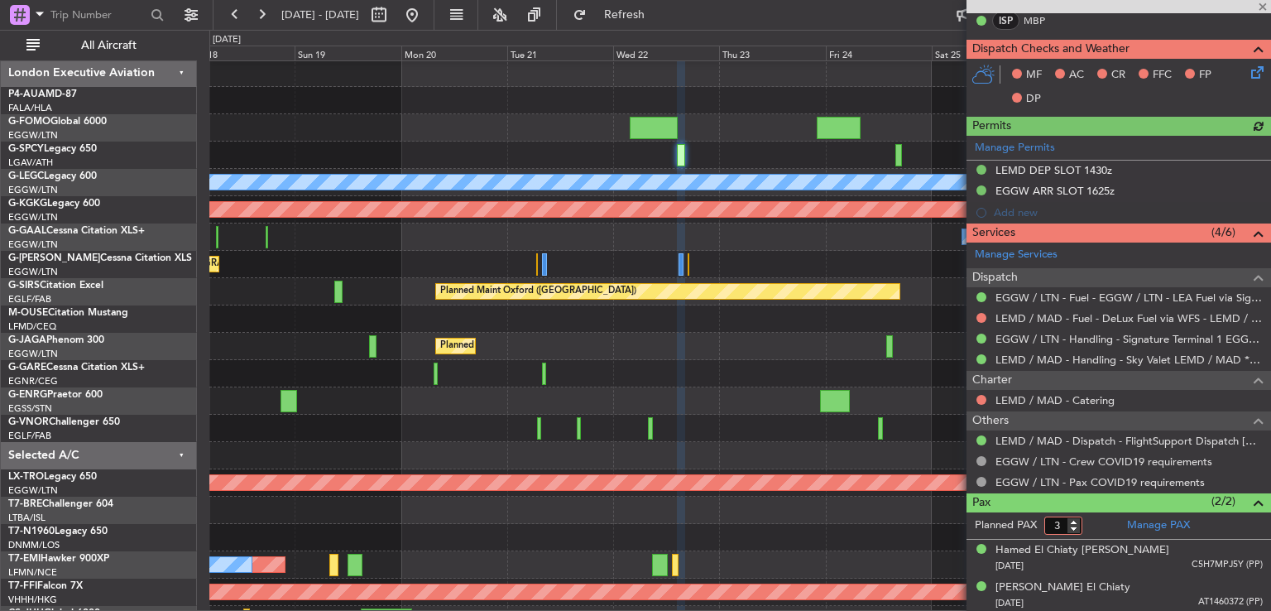
click at [1073, 517] on input "3" at bounding box center [1063, 525] width 38 height 18
click at [1073, 517] on input "4" at bounding box center [1063, 525] width 38 height 18
click at [1073, 517] on input "5" at bounding box center [1063, 525] width 38 height 18
click at [1073, 517] on input "6" at bounding box center [1063, 525] width 38 height 18
click at [1073, 517] on input "7" at bounding box center [1063, 525] width 38 height 18
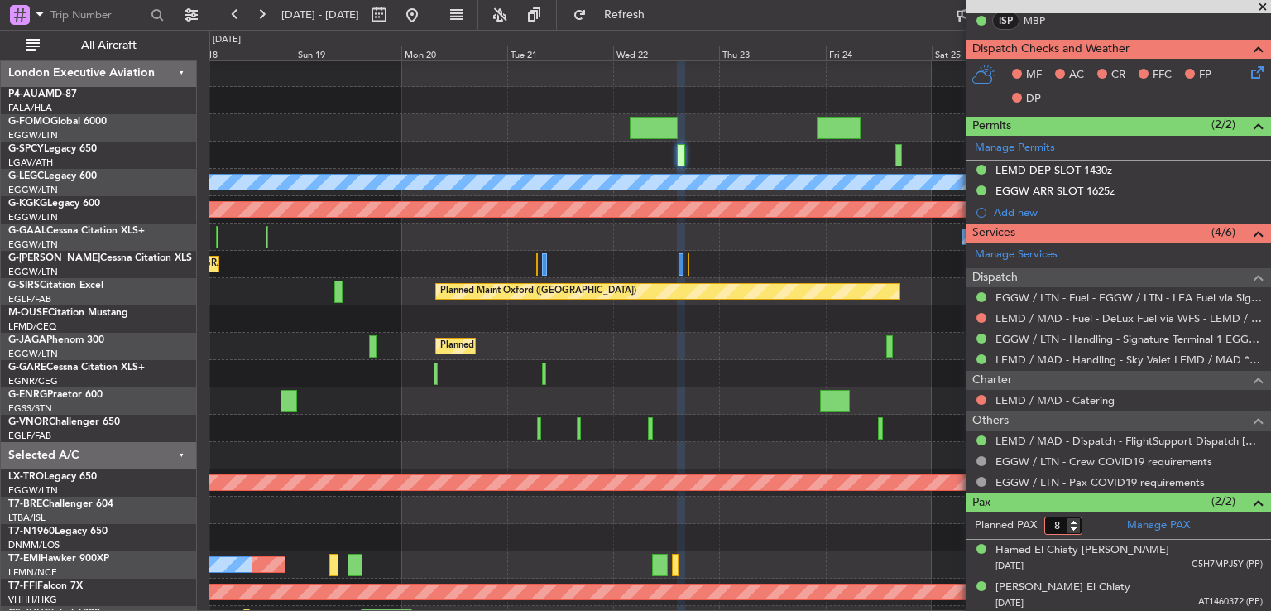
type input "8"
click at [1073, 517] on input "8" at bounding box center [1063, 525] width 38 height 18
click at [1096, 519] on form "Planned PAX 8" at bounding box center [1043, 525] width 152 height 26
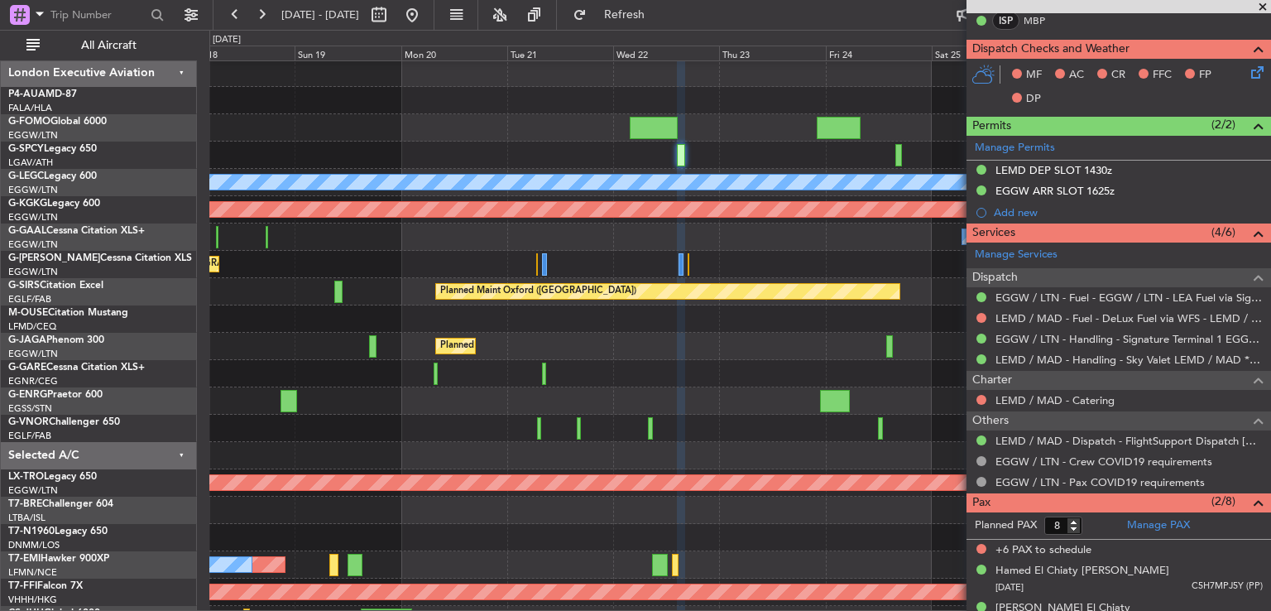
scroll to position [0, 0]
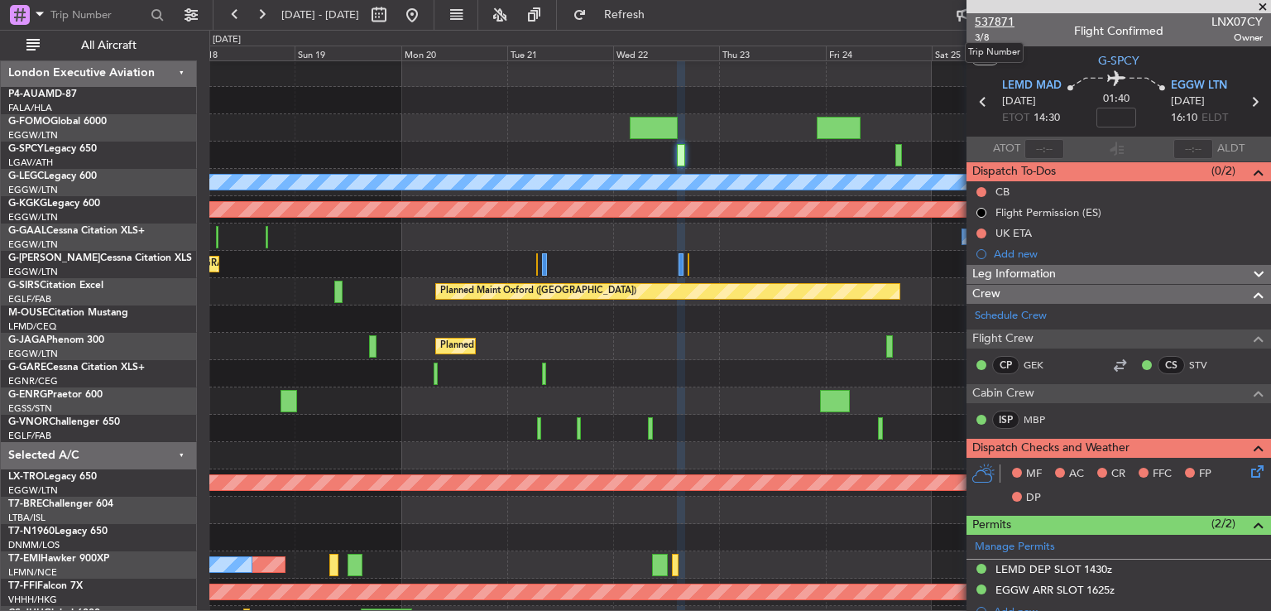
click at [1008, 17] on span "537871" at bounding box center [995, 21] width 40 height 17
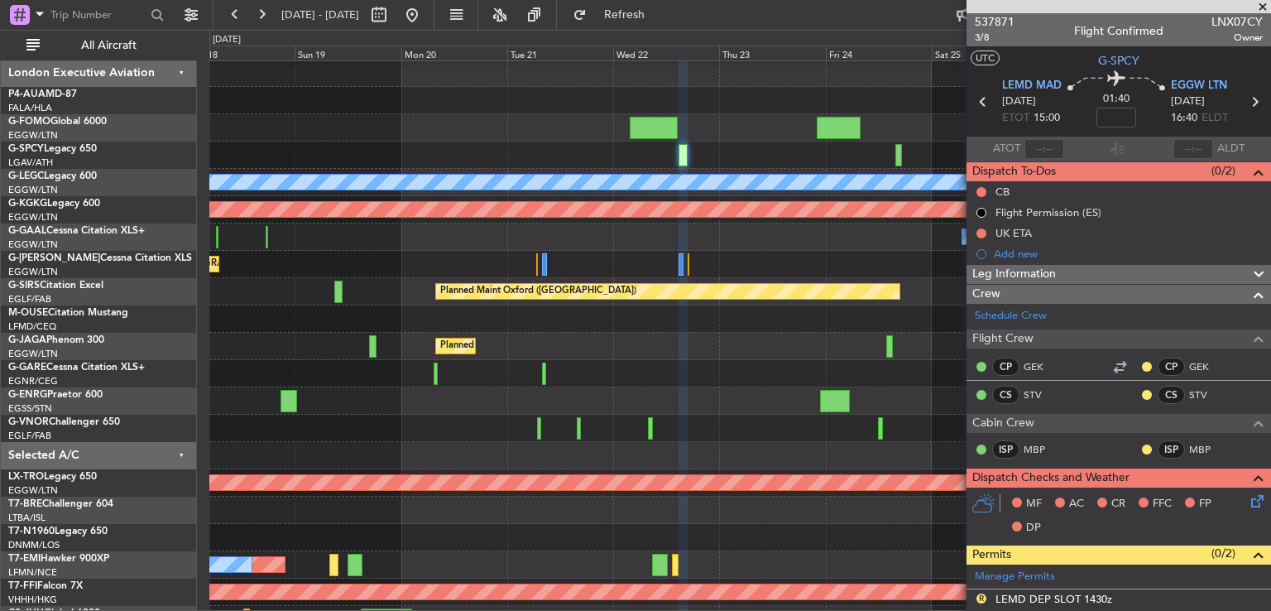
scroll to position [450, 0]
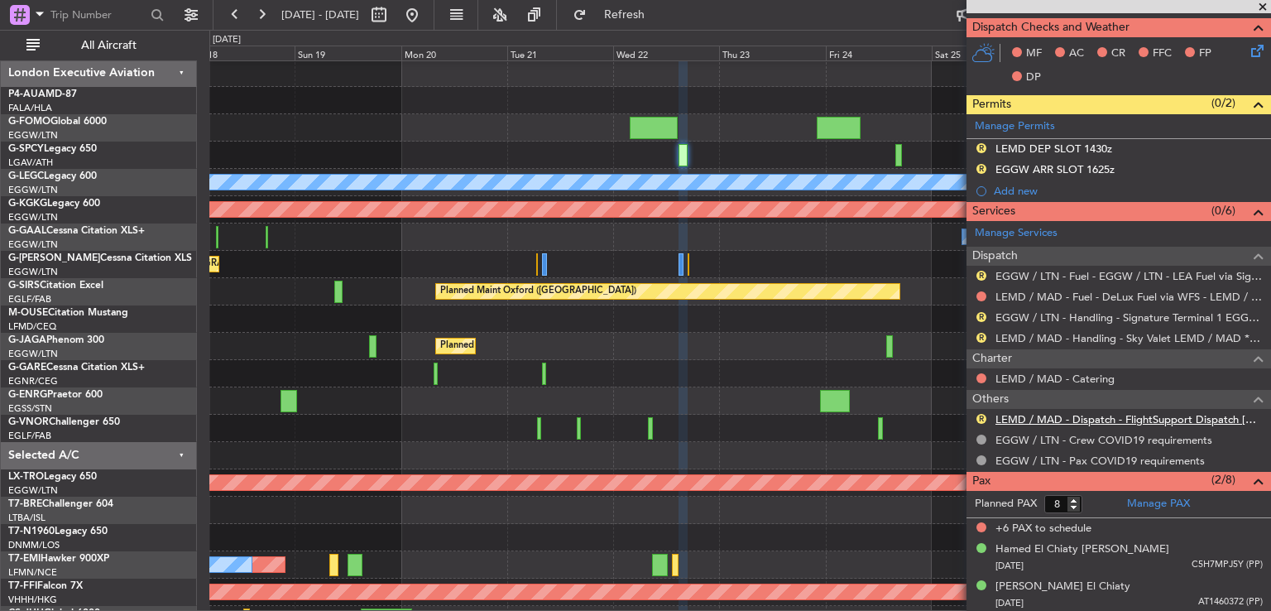
click at [1053, 415] on link "LEMD / MAD - Dispatch - FlightSupport Dispatch [GEOGRAPHIC_DATA]" at bounding box center [1129, 419] width 267 height 14
click at [425, 10] on button at bounding box center [412, 15] width 26 height 26
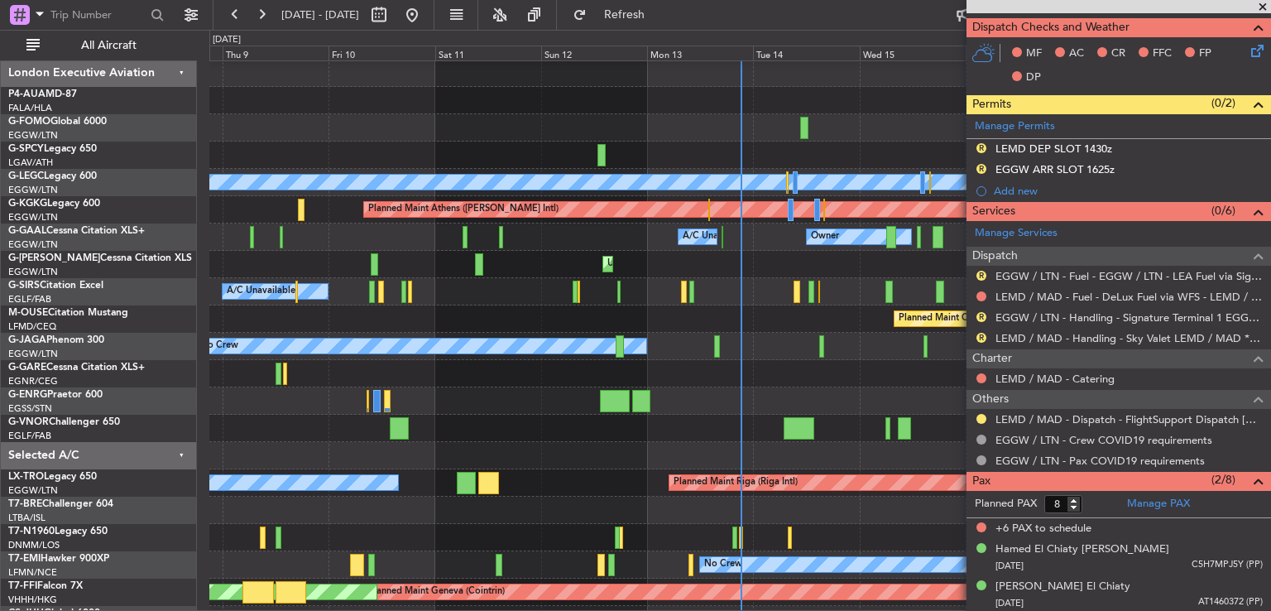
click at [1258, 7] on span at bounding box center [1263, 7] width 17 height 15
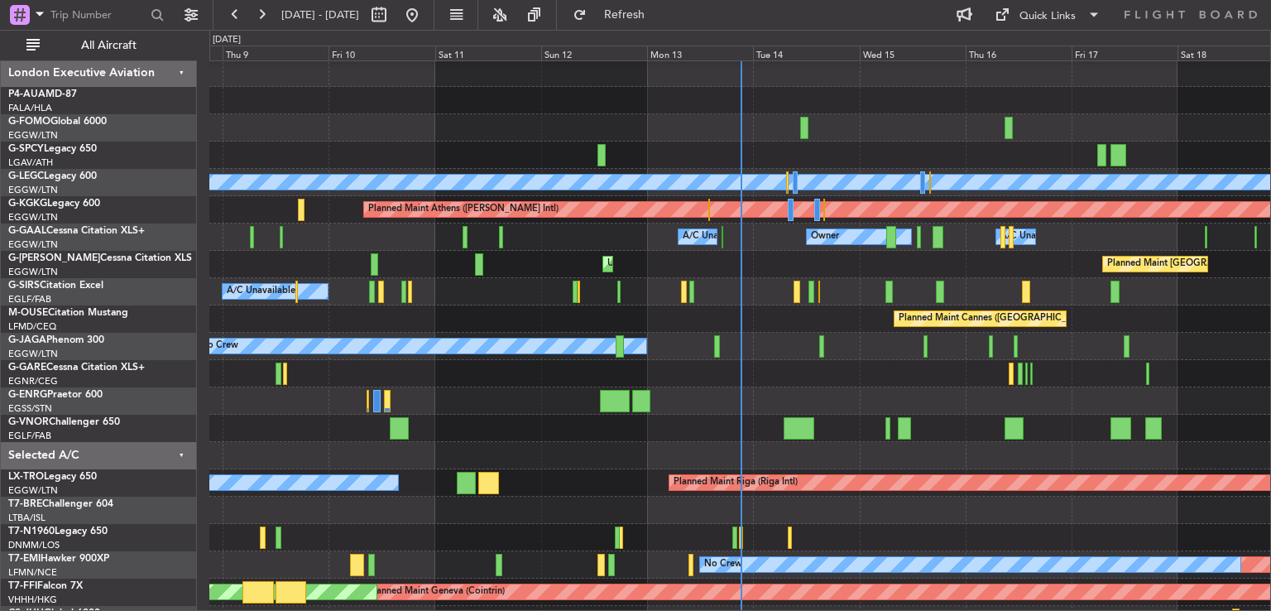
type input "0"
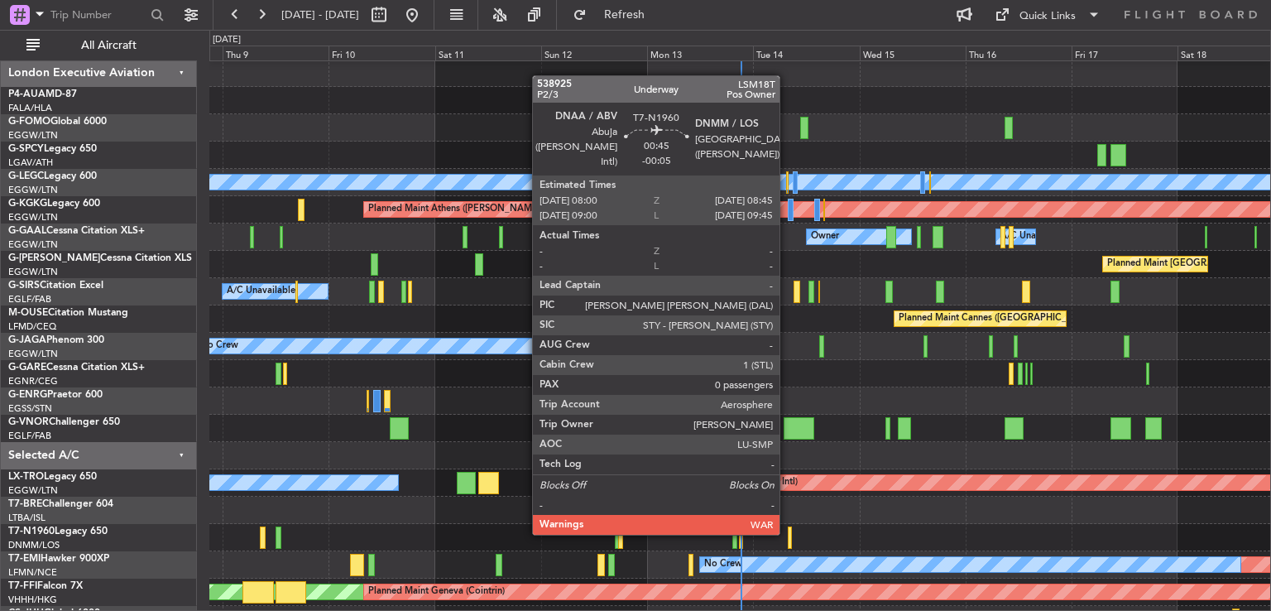
click at [788, 531] on div at bounding box center [790, 537] width 4 height 22
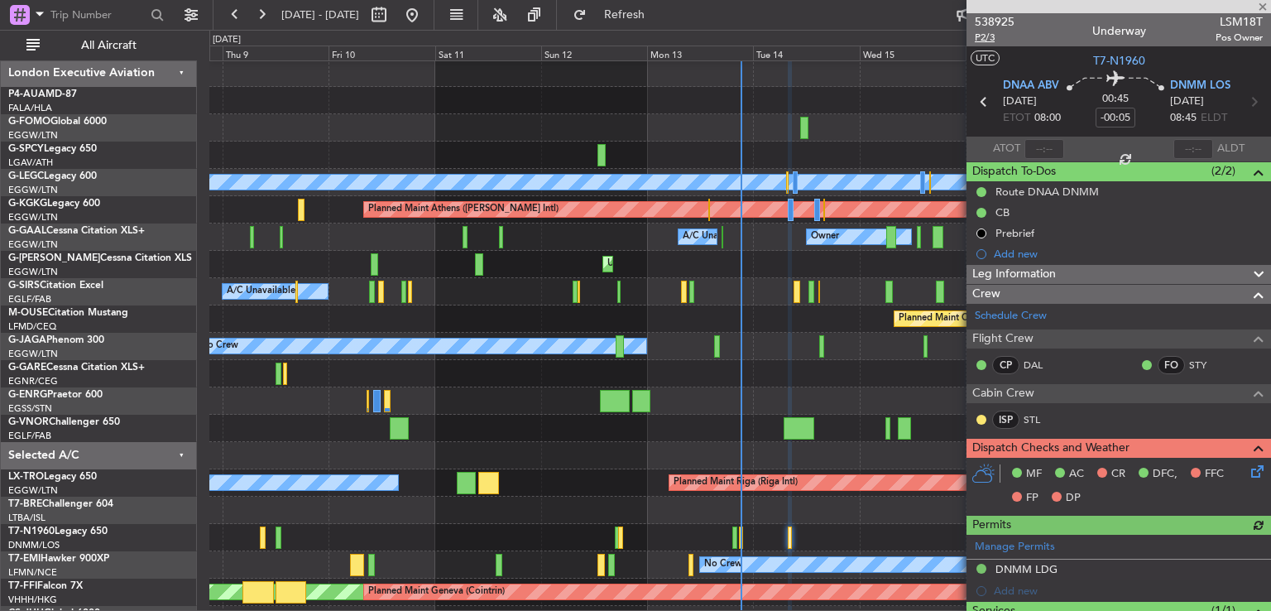
click at [993, 34] on span "P2/3" at bounding box center [995, 38] width 40 height 14
